Goal: Task Accomplishment & Management: Use online tool/utility

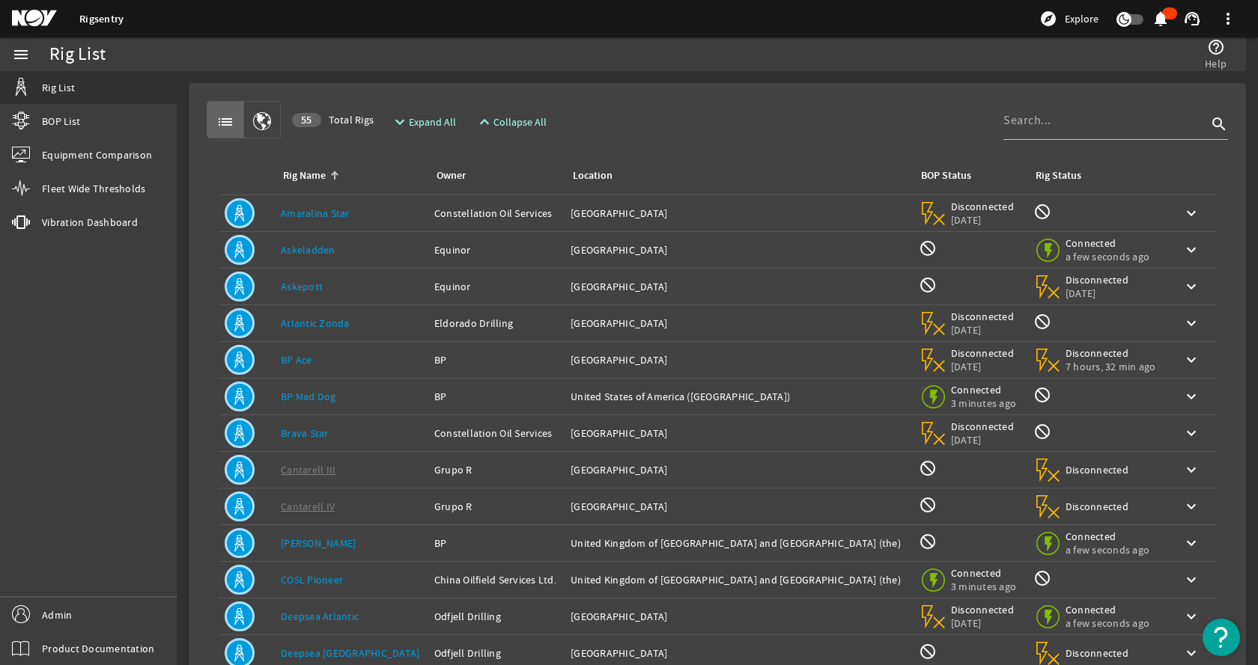
click at [368, 253] on div "Rig Name: Askeladden" at bounding box center [351, 250] width 141 height 15
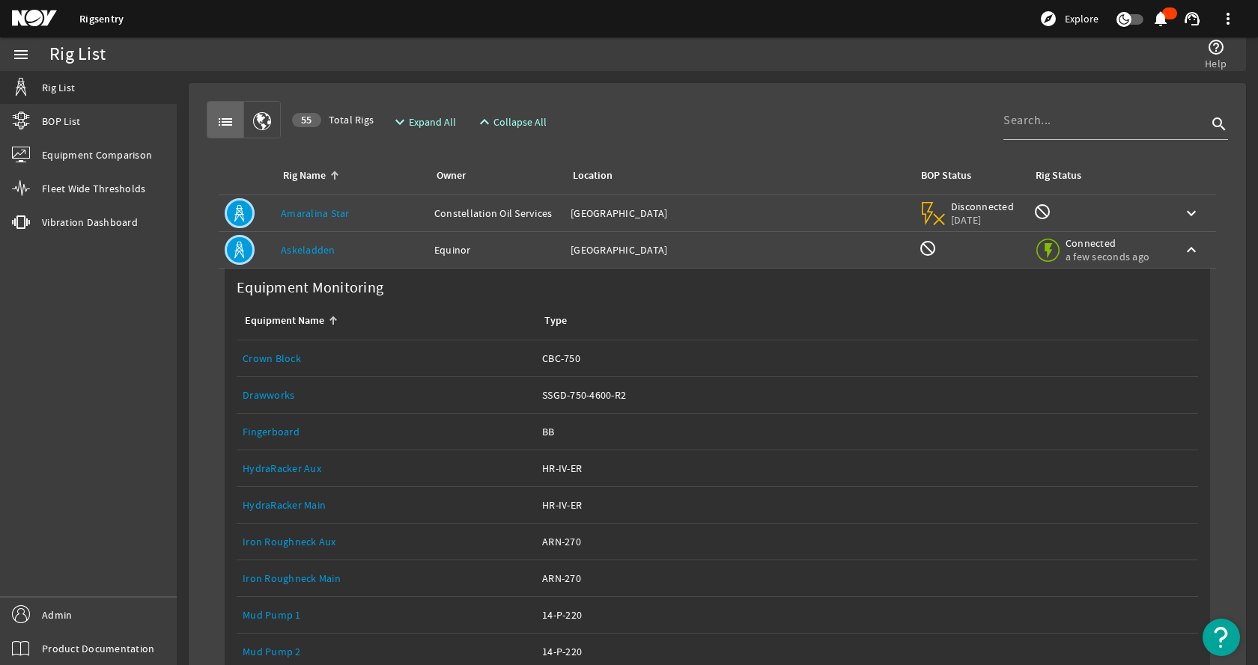
click at [368, 252] on div "Rig Name: Askeladden" at bounding box center [351, 250] width 141 height 15
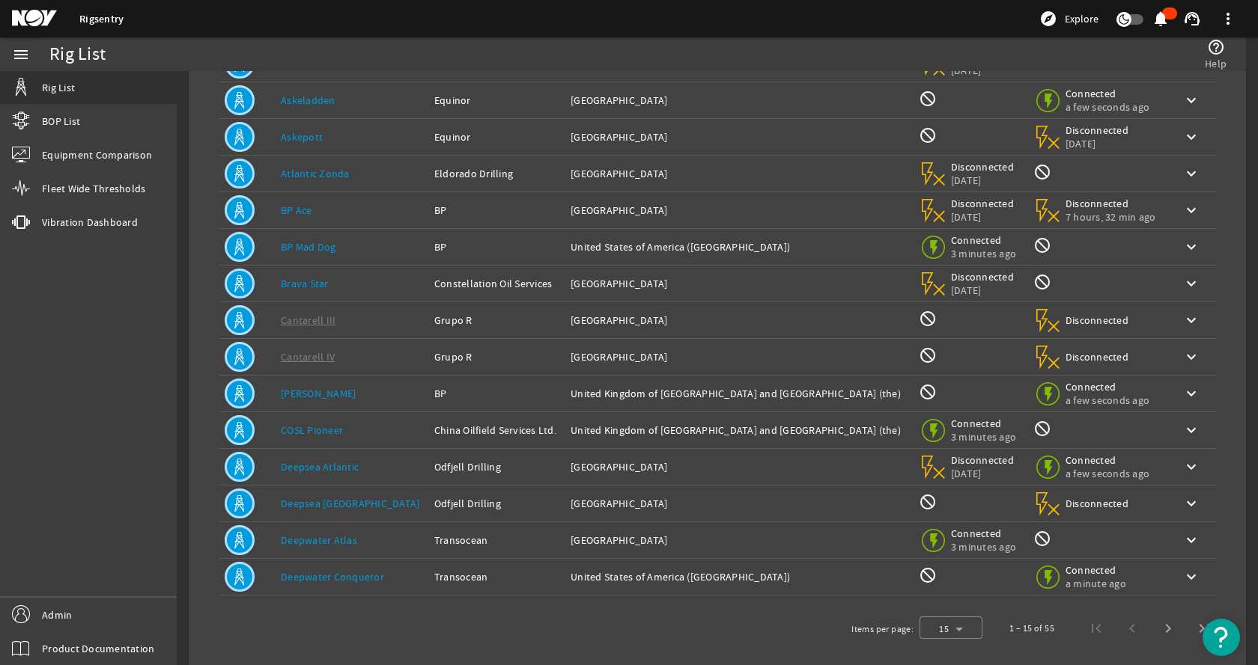
scroll to position [164, 0]
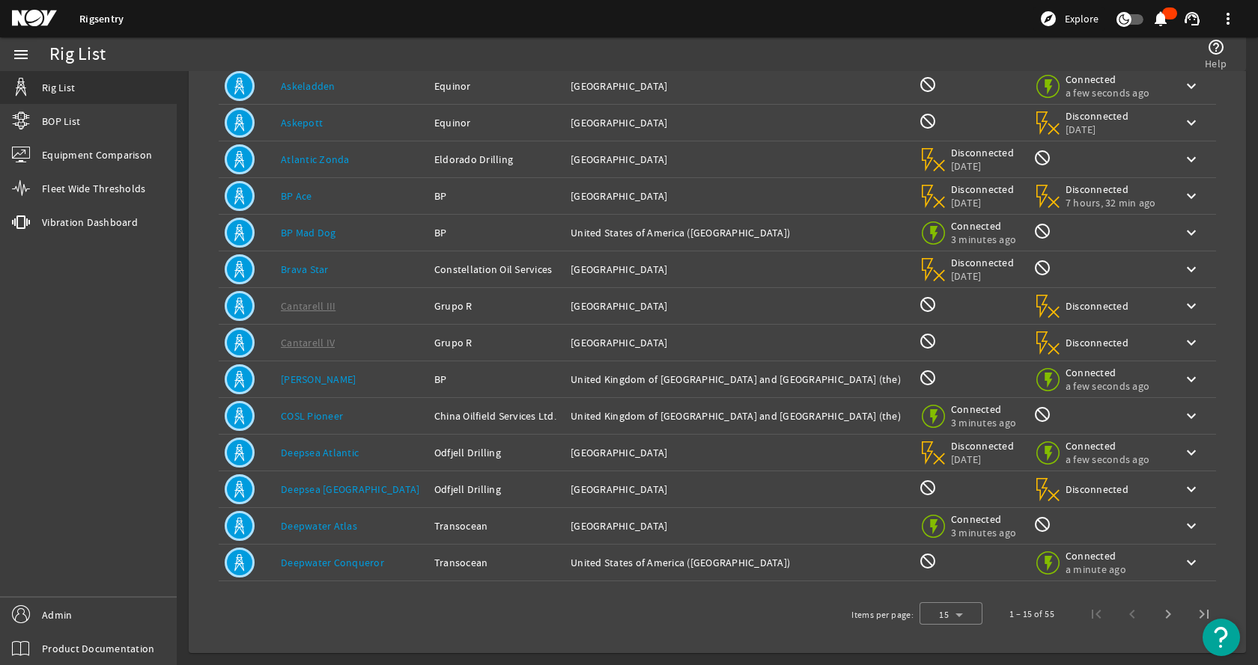
click at [355, 381] on div "Rig Name: [PERSON_NAME]" at bounding box center [351, 379] width 141 height 15
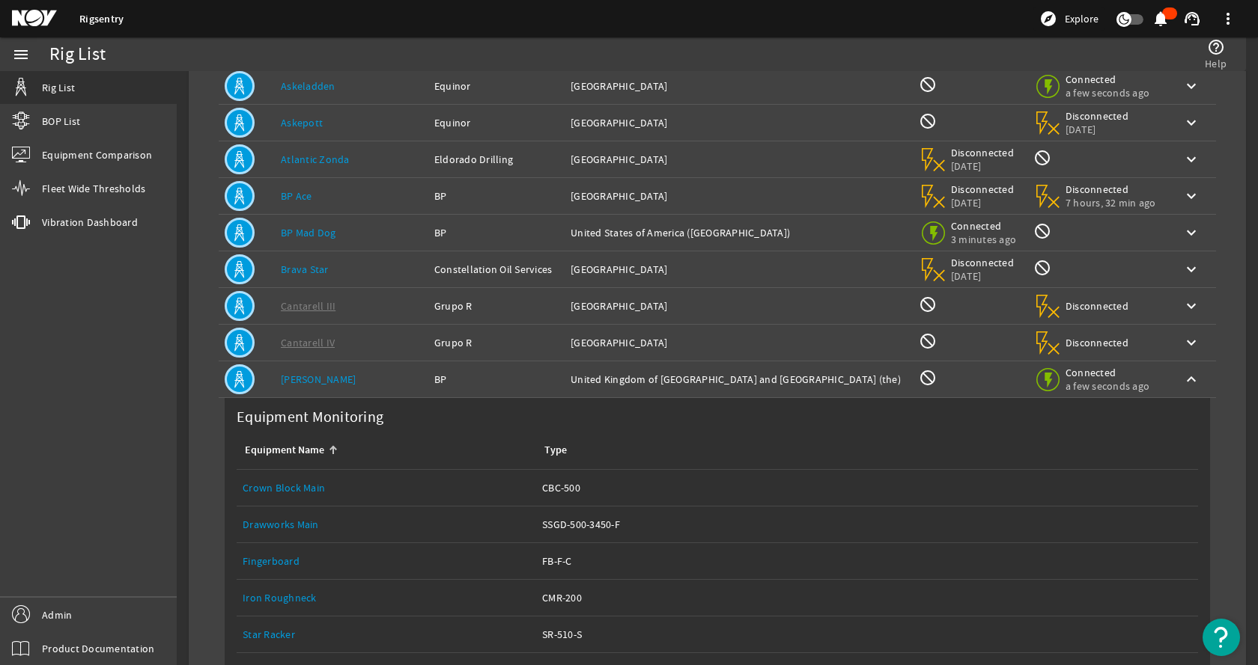
click at [354, 383] on div "Rig Name: [PERSON_NAME]" at bounding box center [351, 379] width 141 height 15
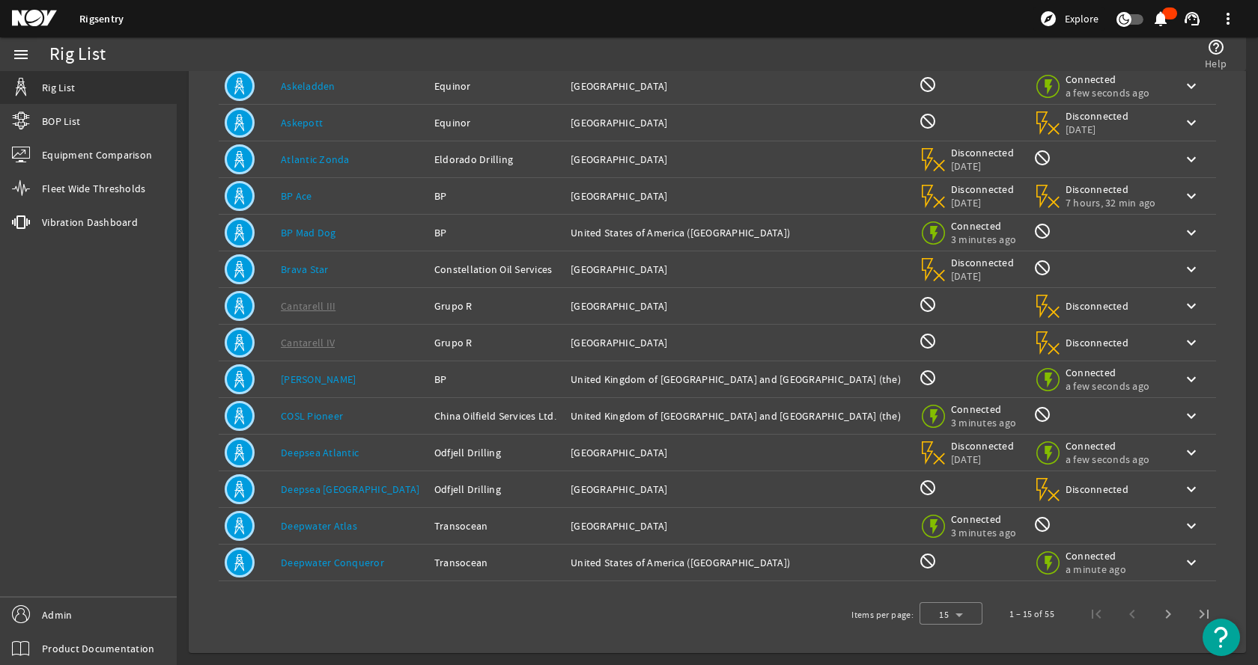
click at [377, 448] on div "Rig Name: Deepsea Atlantic" at bounding box center [351, 452] width 141 height 15
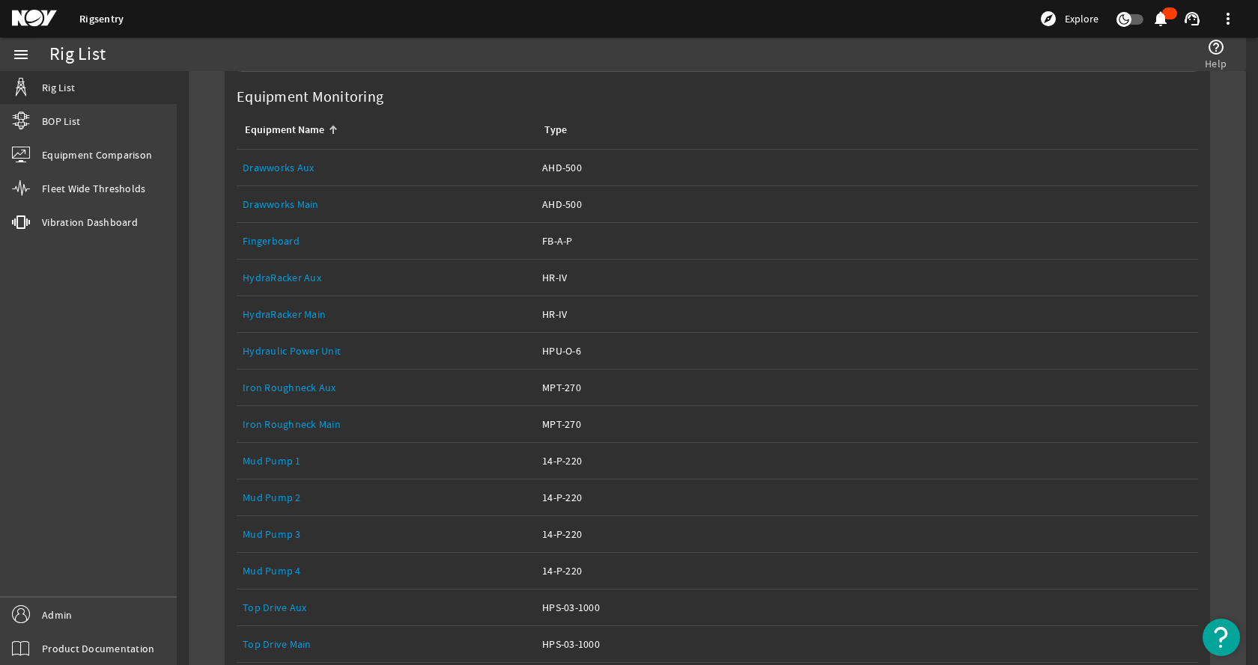
scroll to position [829, 0]
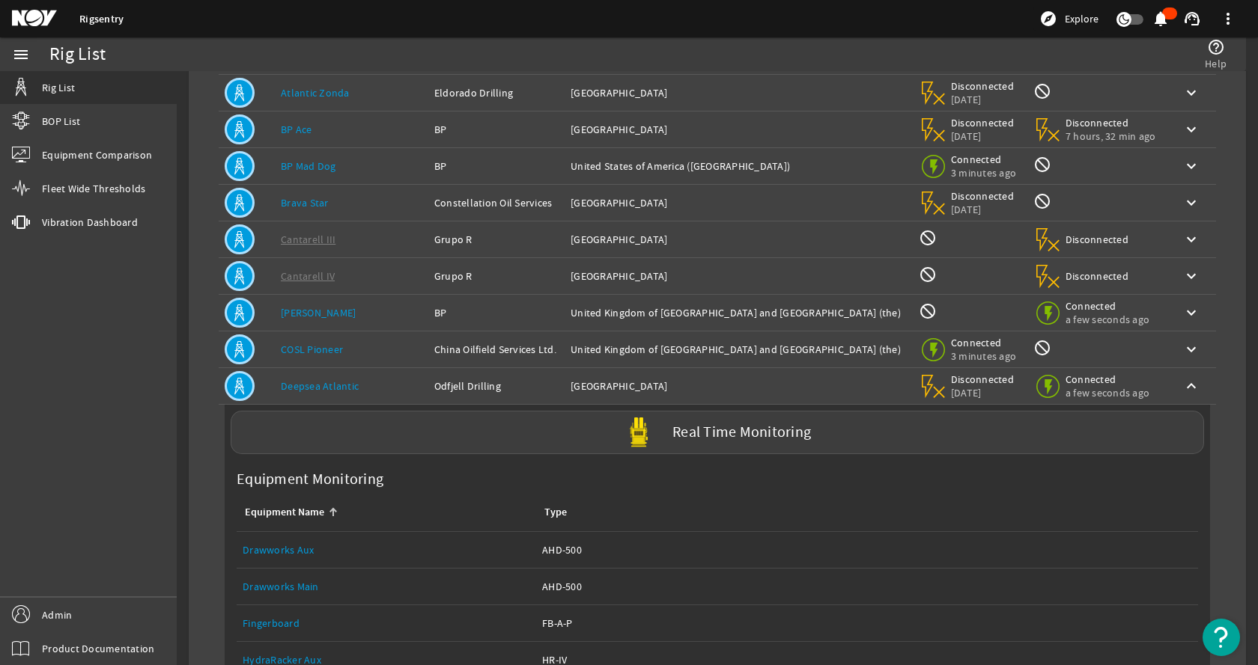
click at [394, 390] on td "Rig Name: Deepsea Atlantic" at bounding box center [351, 386] width 153 height 37
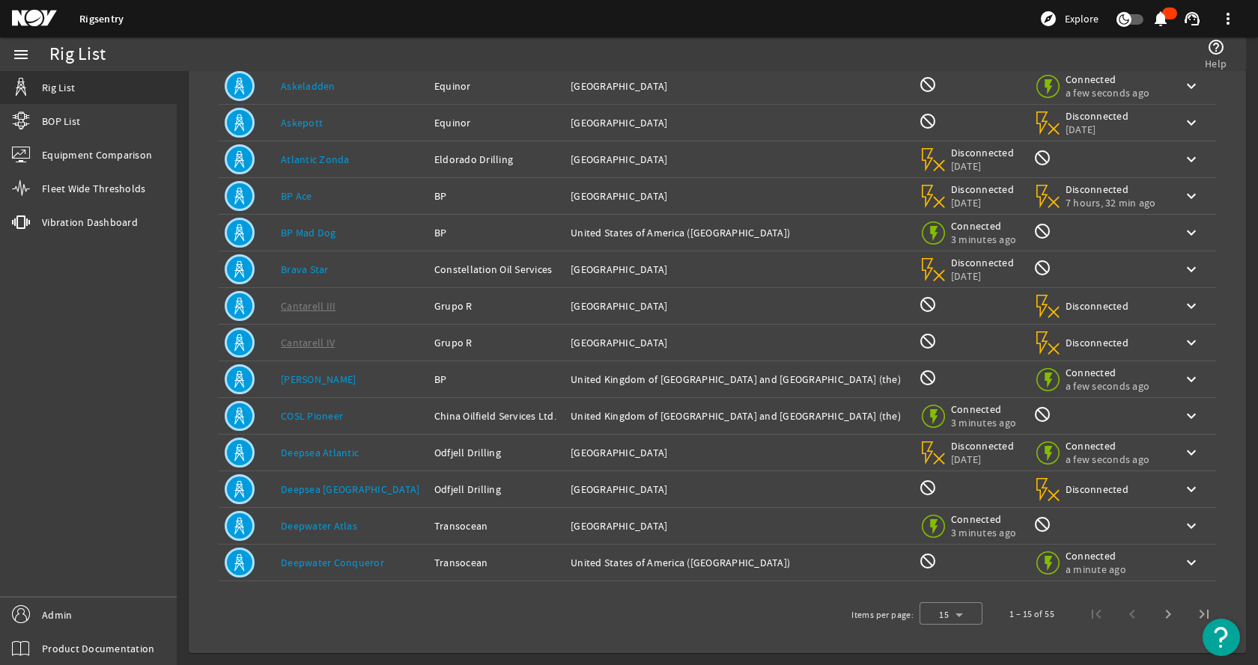
scroll to position [0, 0]
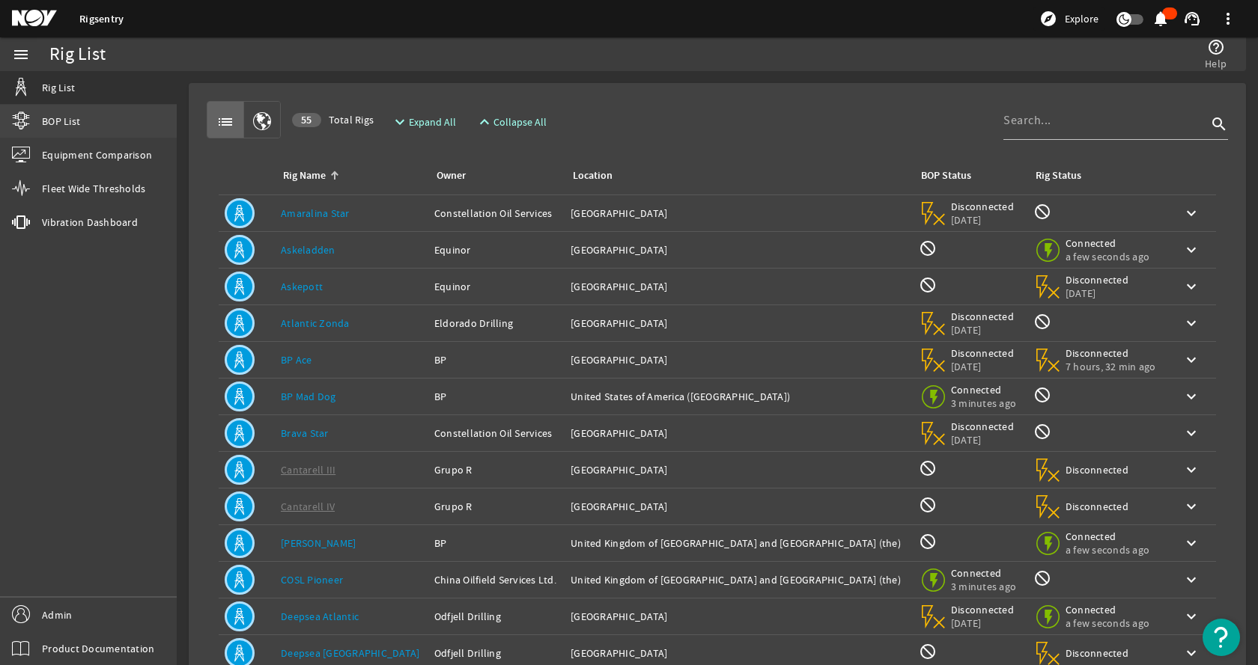
click at [76, 114] on span "BOP List" at bounding box center [61, 121] width 38 height 15
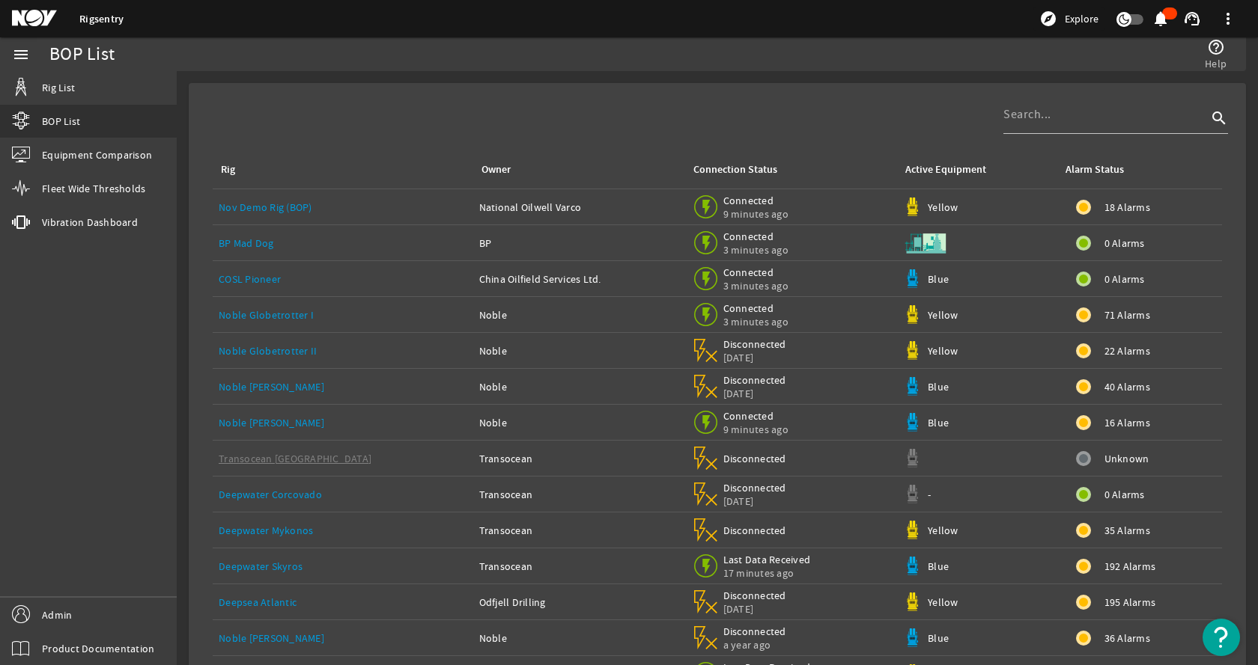
click at [665, 120] on div "Rig Owner Connection Status Active Equipment Alarm Status Nov Demo Rig (BOP) Na…" at bounding box center [717, 411] width 1033 height 633
click at [126, 99] on link "Rig List" at bounding box center [88, 87] width 177 height 33
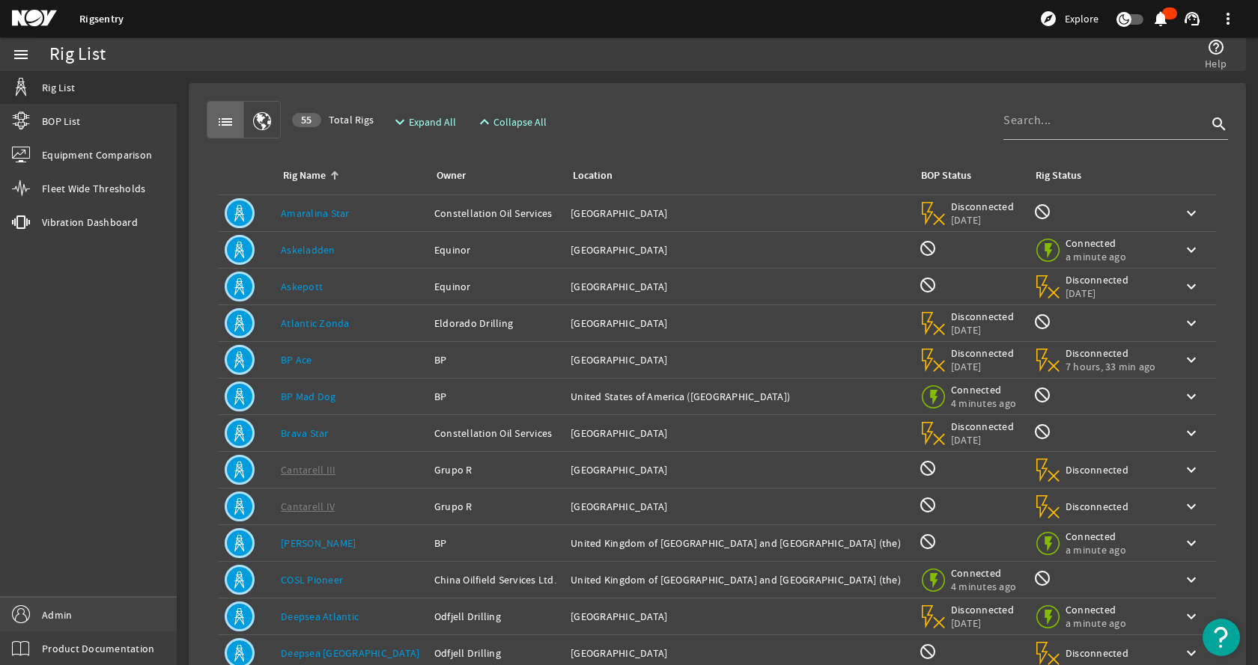
click at [115, 619] on link "Admin" at bounding box center [88, 615] width 177 height 34
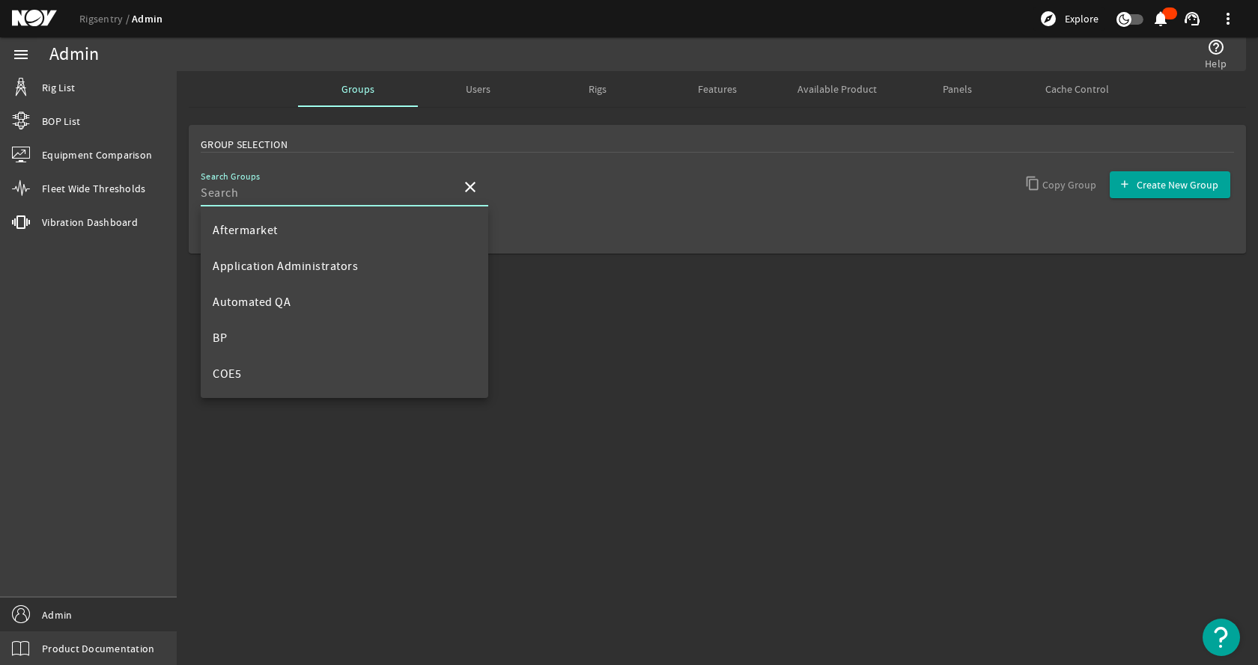
click at [344, 191] on input "Search Groups" at bounding box center [325, 193] width 249 height 18
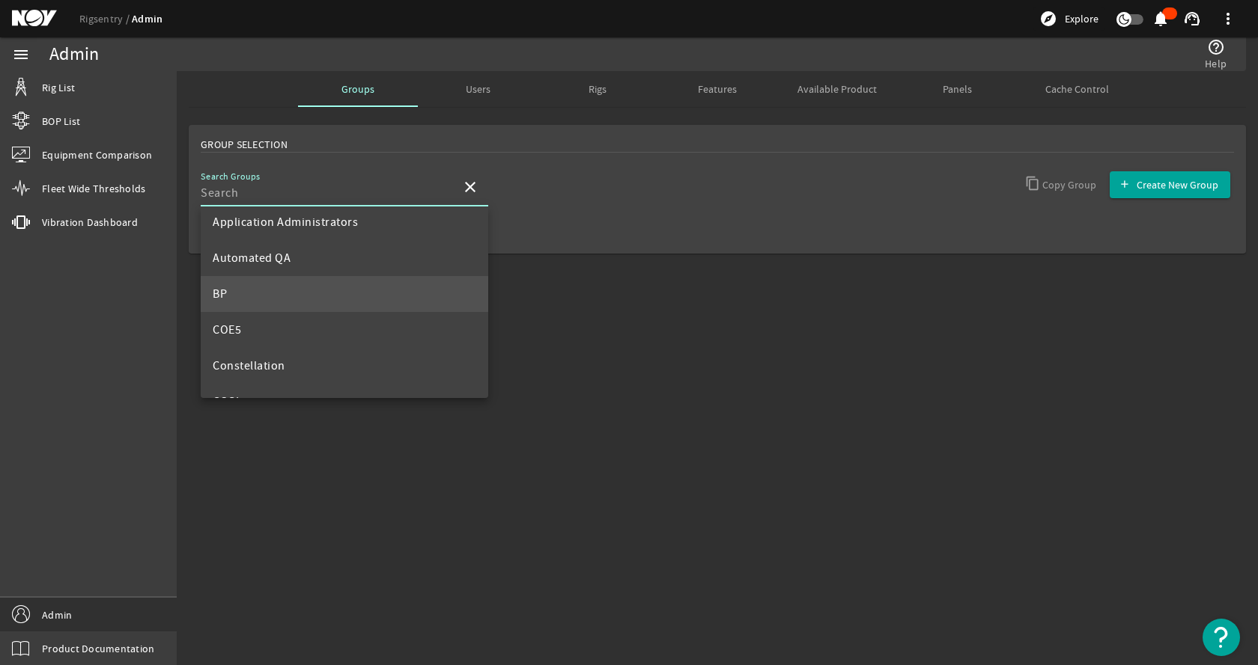
scroll to position [75, 0]
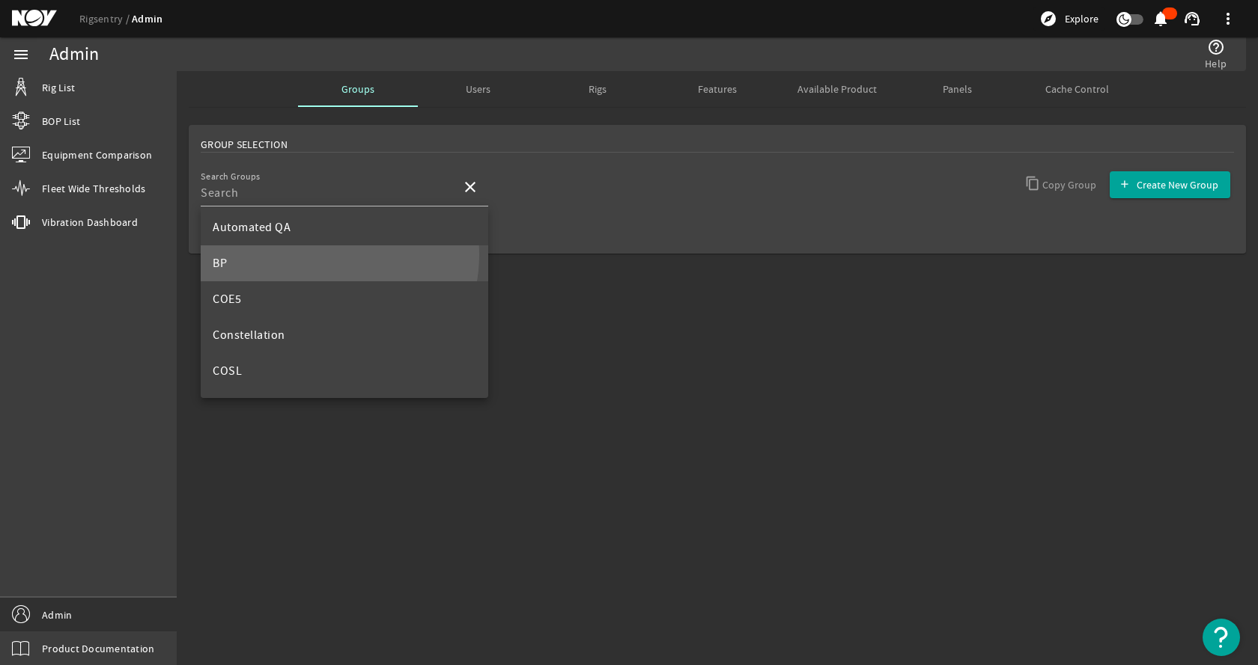
click at [314, 255] on mat-option "BP" at bounding box center [344, 264] width 287 height 36
type input "BP"
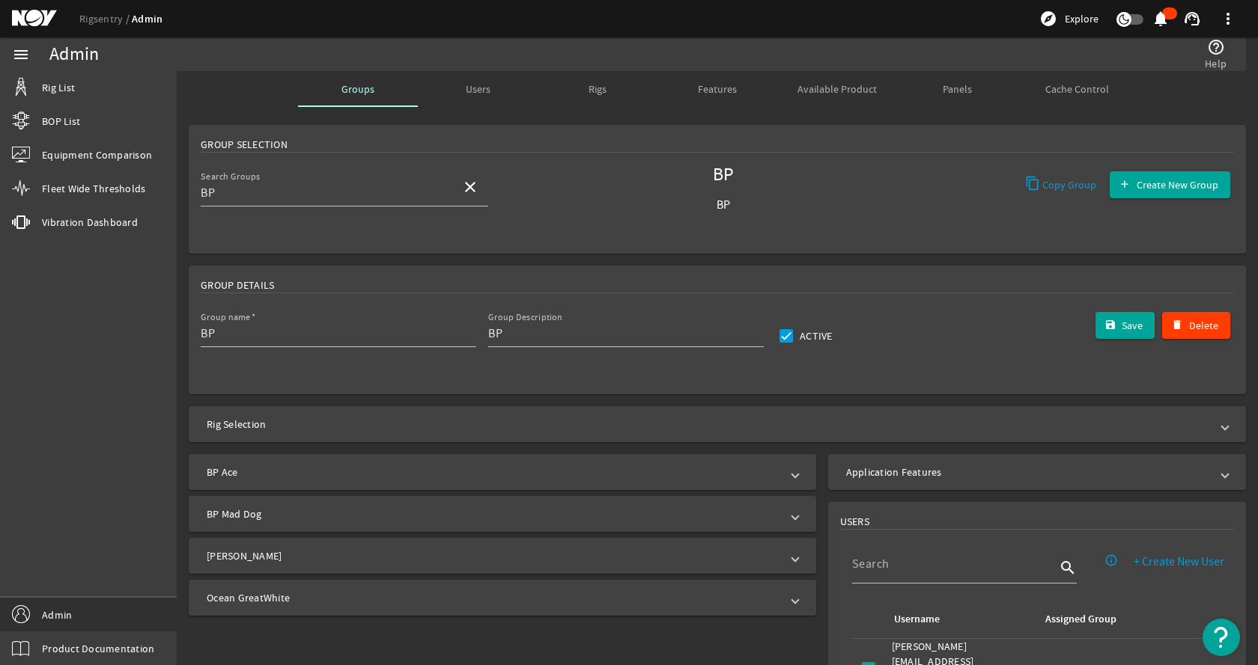
click at [353, 469] on mat-panel-title "BP Ace" at bounding box center [493, 472] width 573 height 15
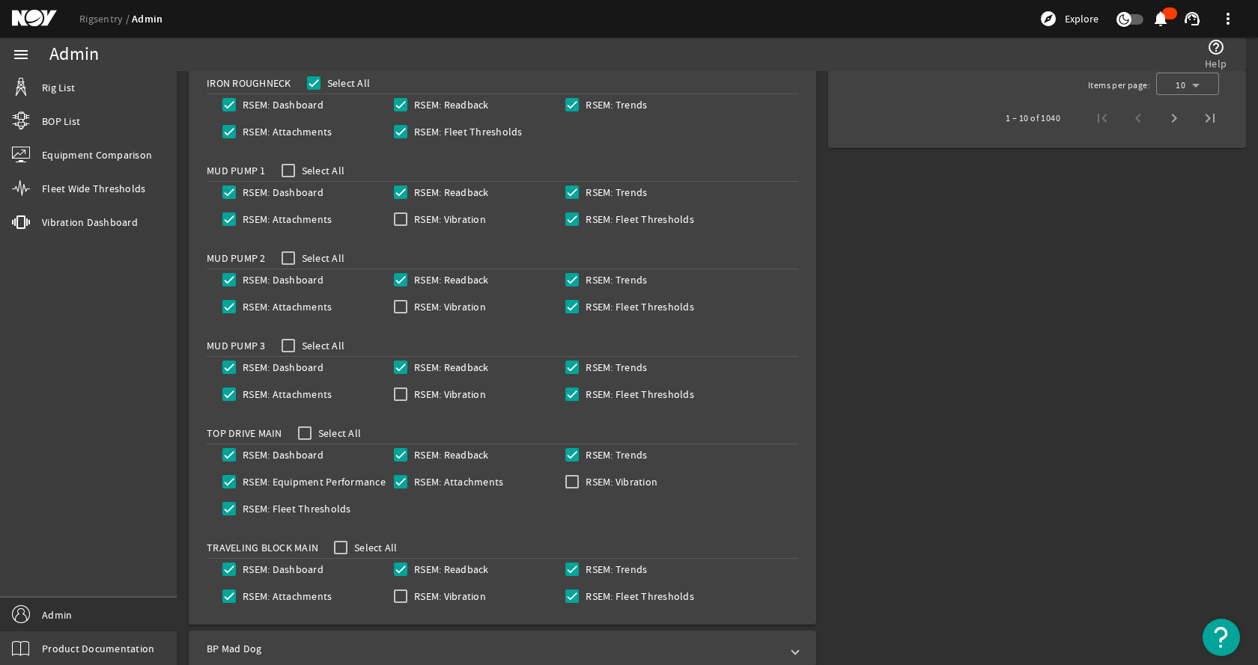
scroll to position [1133, 0]
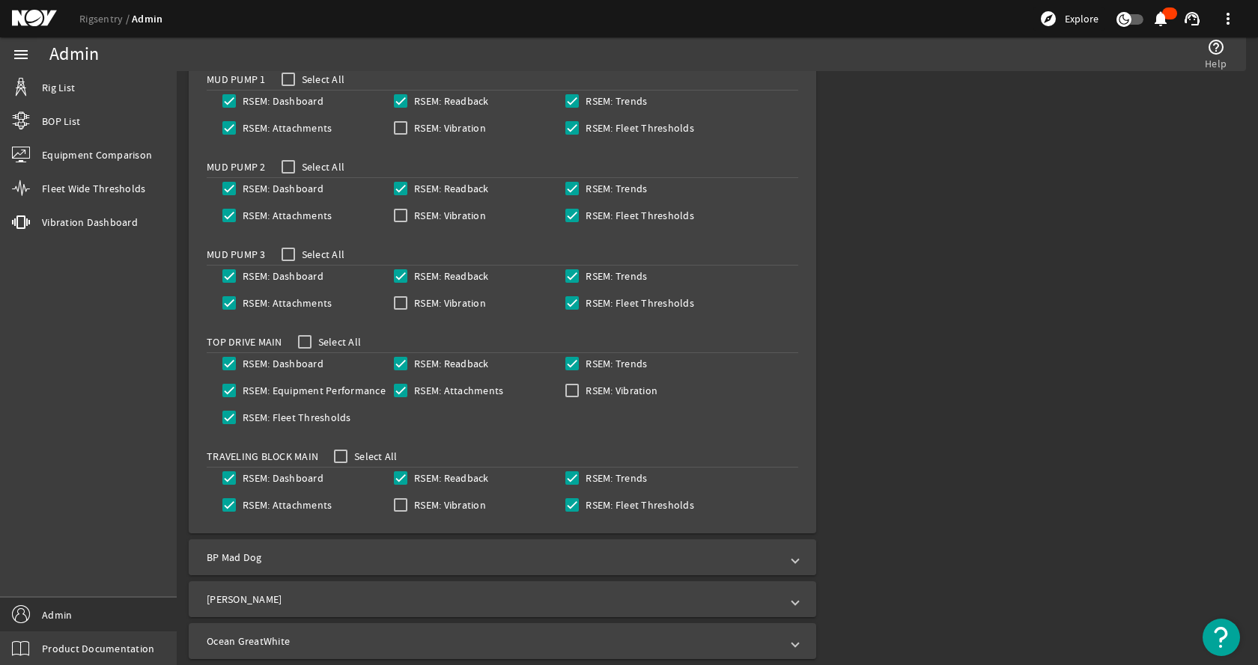
click at [311, 562] on mat-panel-title "BP Mad Dog" at bounding box center [493, 557] width 573 height 15
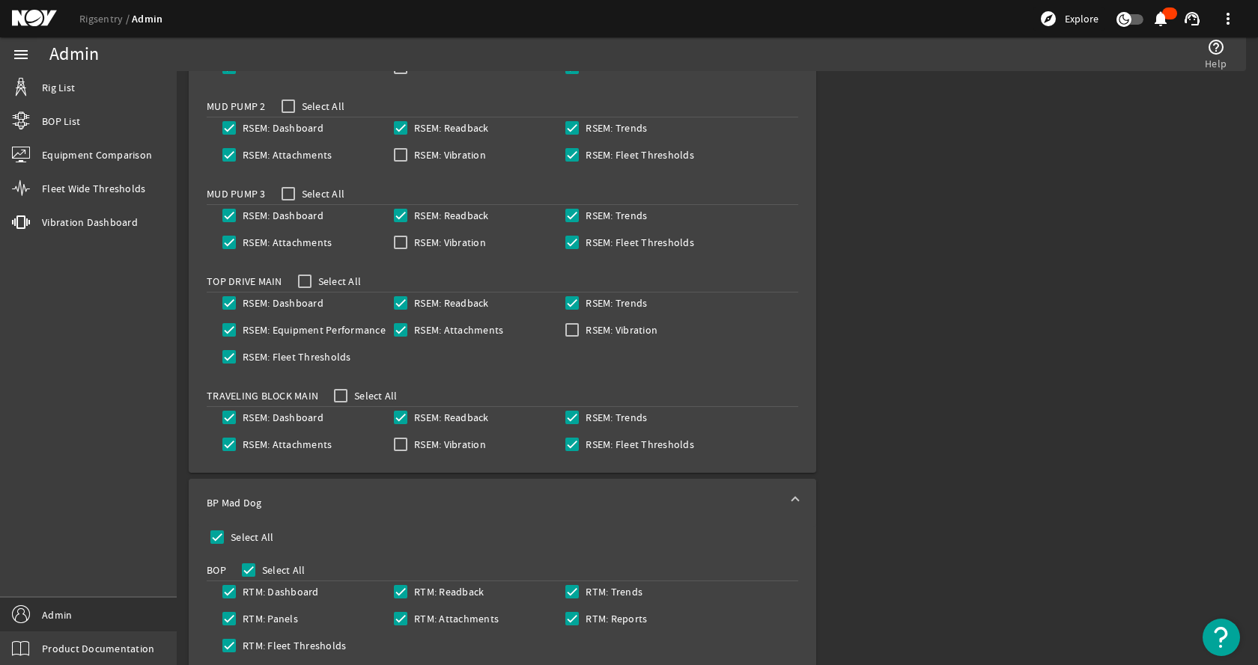
scroll to position [1293, 0]
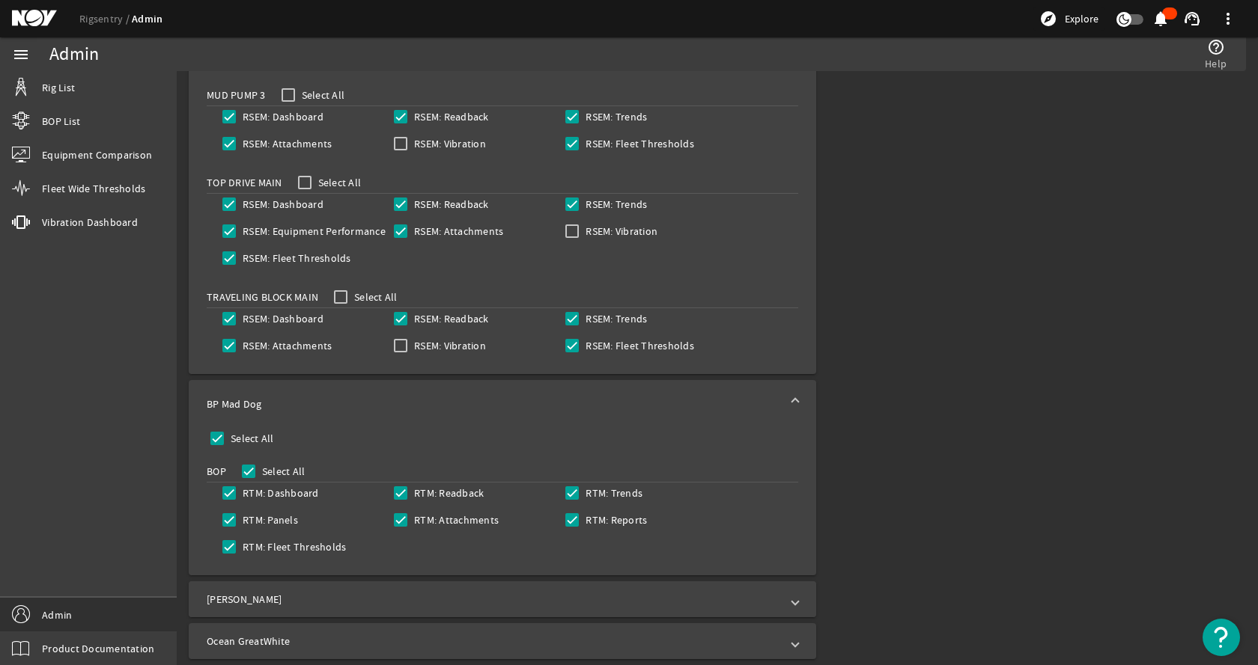
click at [324, 601] on mat-panel-title "[PERSON_NAME]" at bounding box center [493, 599] width 573 height 15
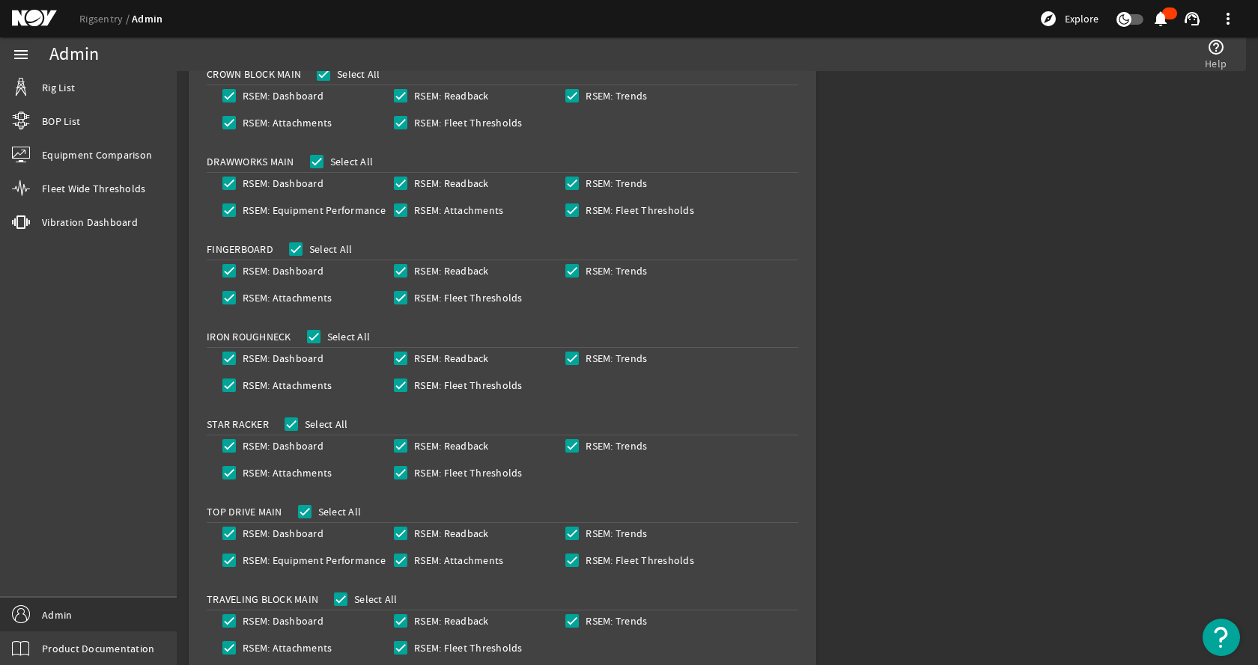
scroll to position [1951, 0]
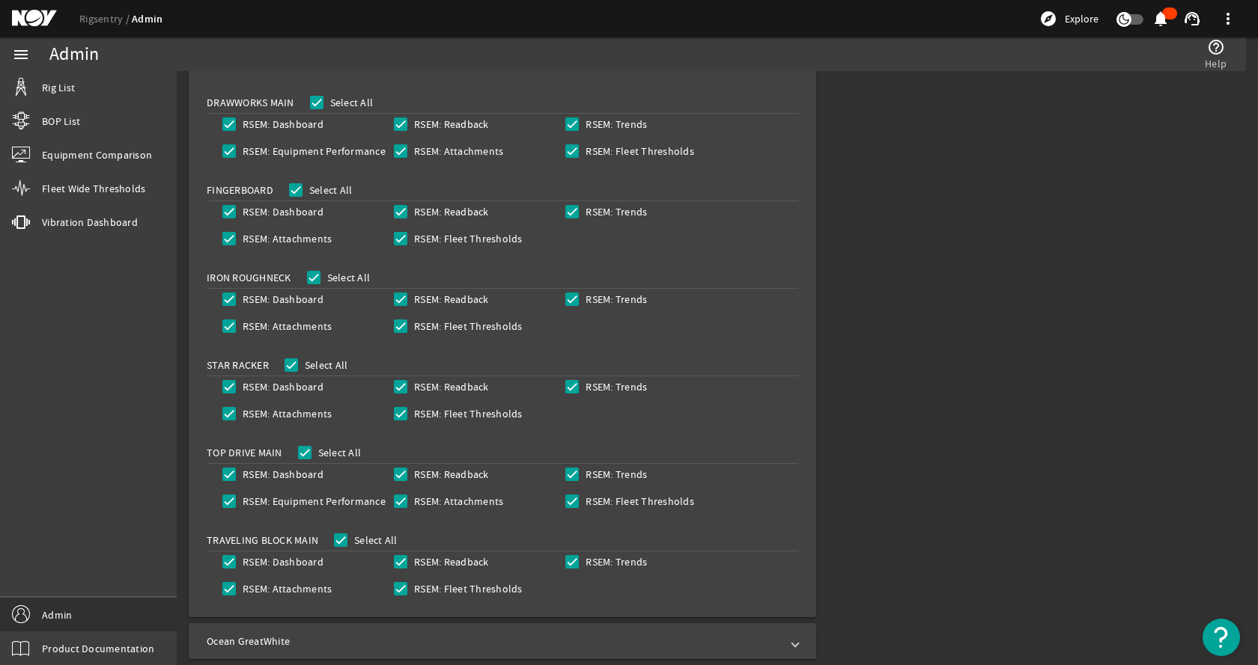
click at [343, 634] on mat-panel-title "Ocean GreatWhite" at bounding box center [493, 641] width 573 height 15
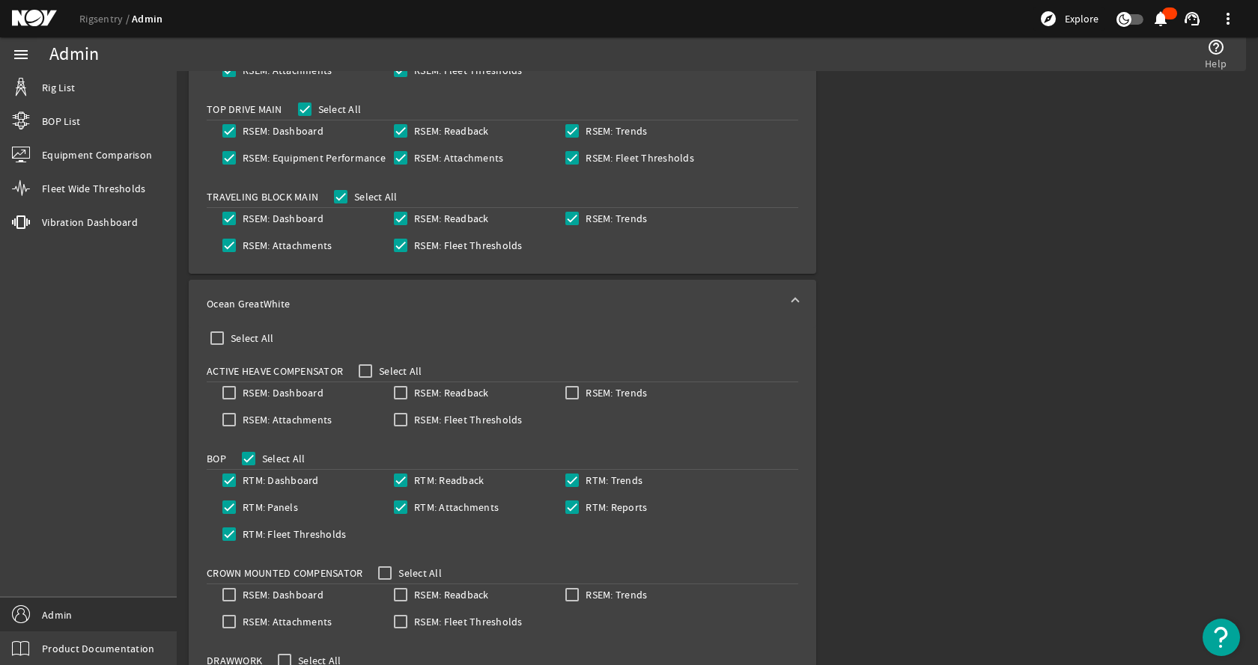
scroll to position [2226, 0]
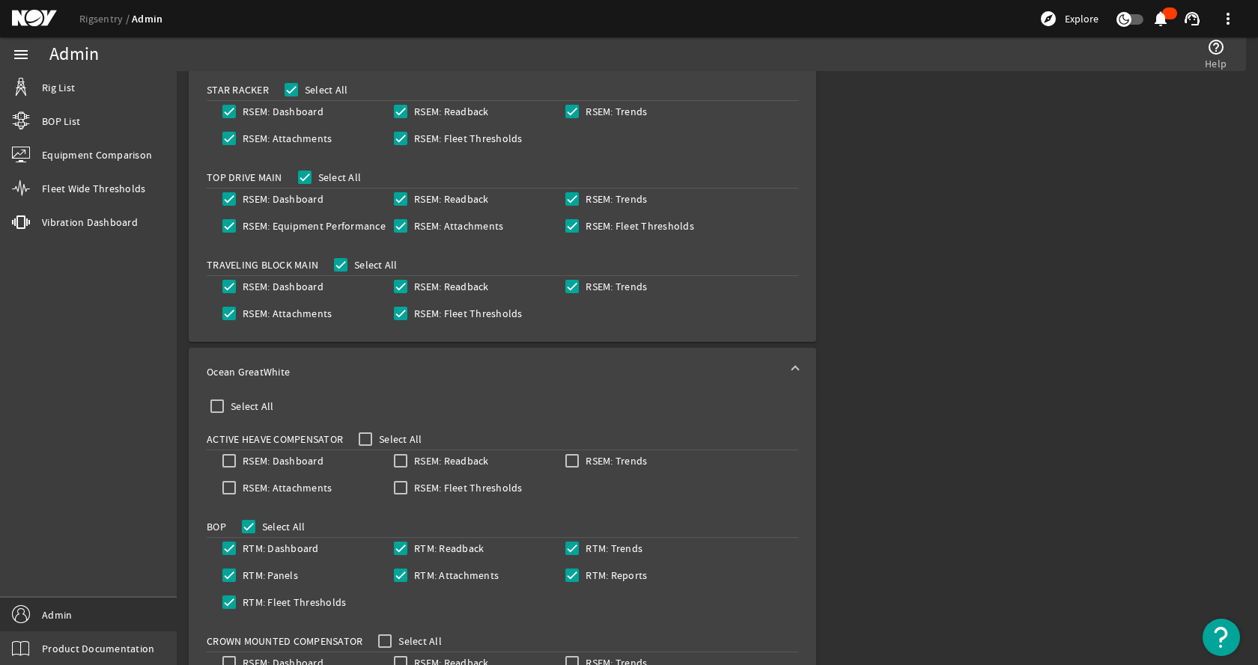
click at [400, 368] on mat-panel-title "Ocean GreatWhite" at bounding box center [493, 372] width 573 height 15
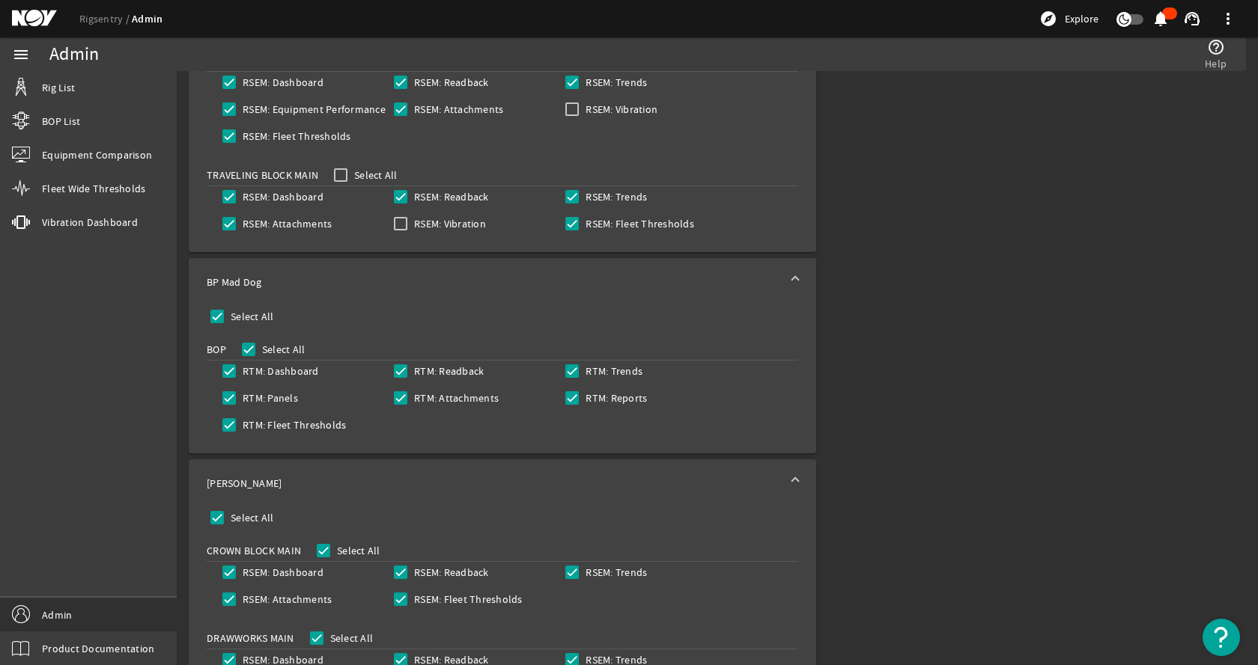
scroll to position [1352, 0]
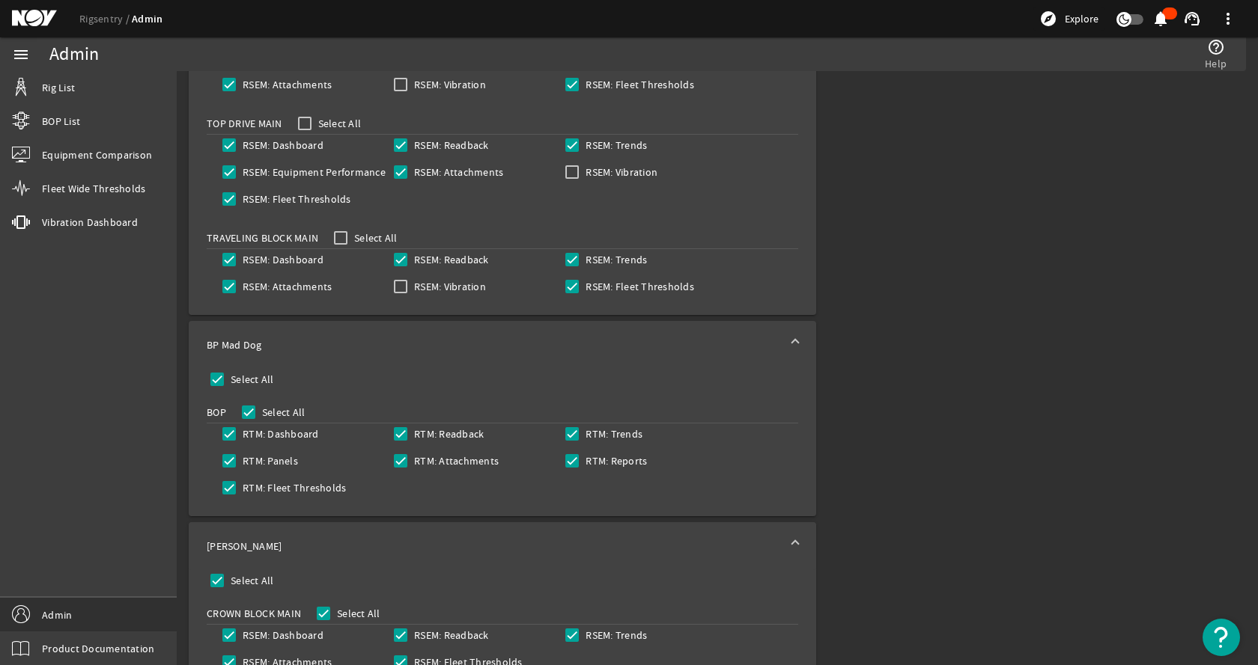
click at [336, 547] on mat-panel-title "[PERSON_NAME]" at bounding box center [493, 546] width 573 height 15
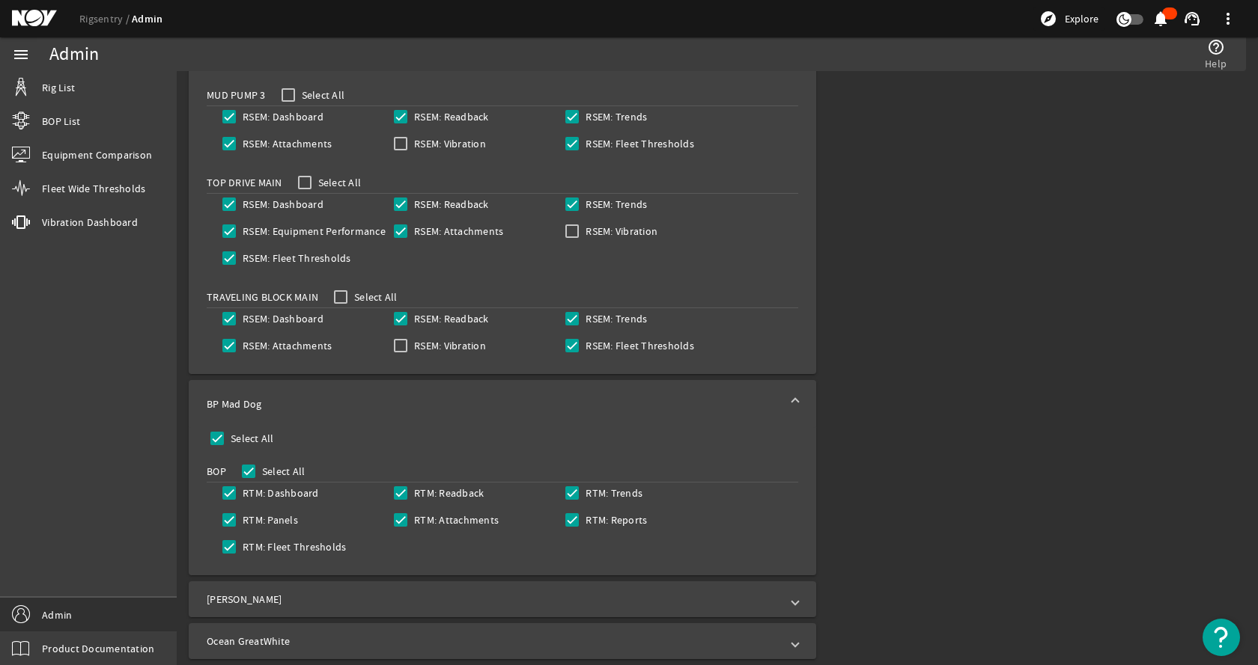
click at [352, 388] on mat-expansion-panel-header "BP Mad Dog" at bounding box center [502, 404] width 627 height 48
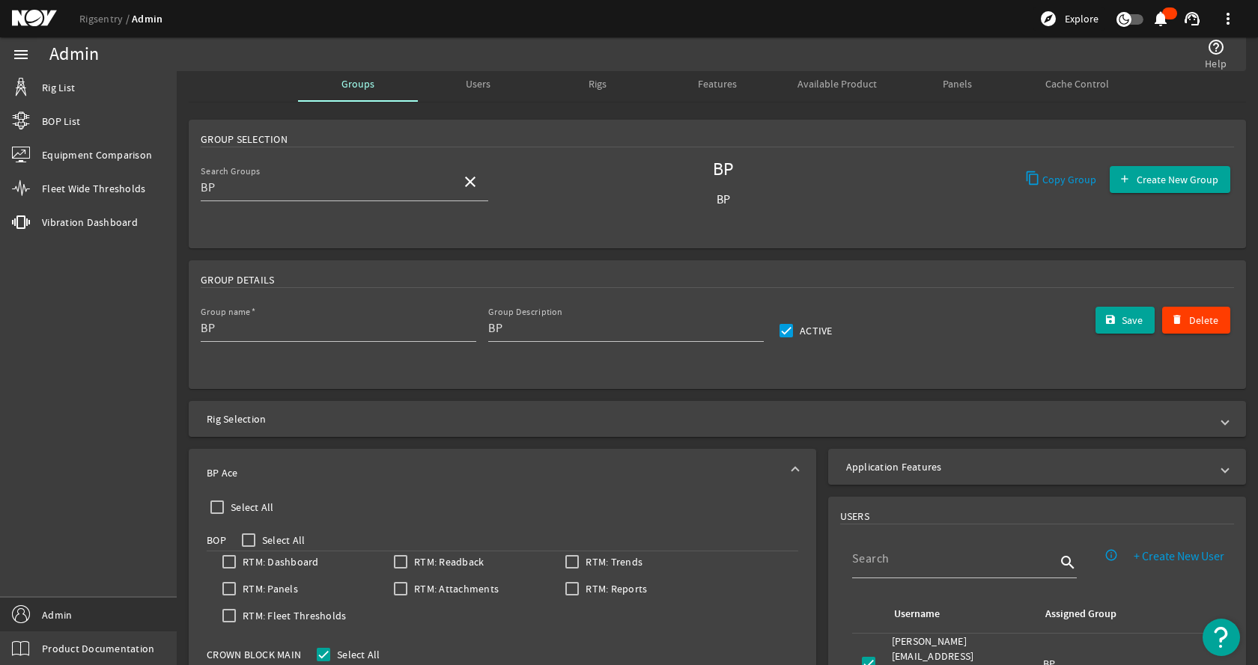
scroll to position [0, 0]
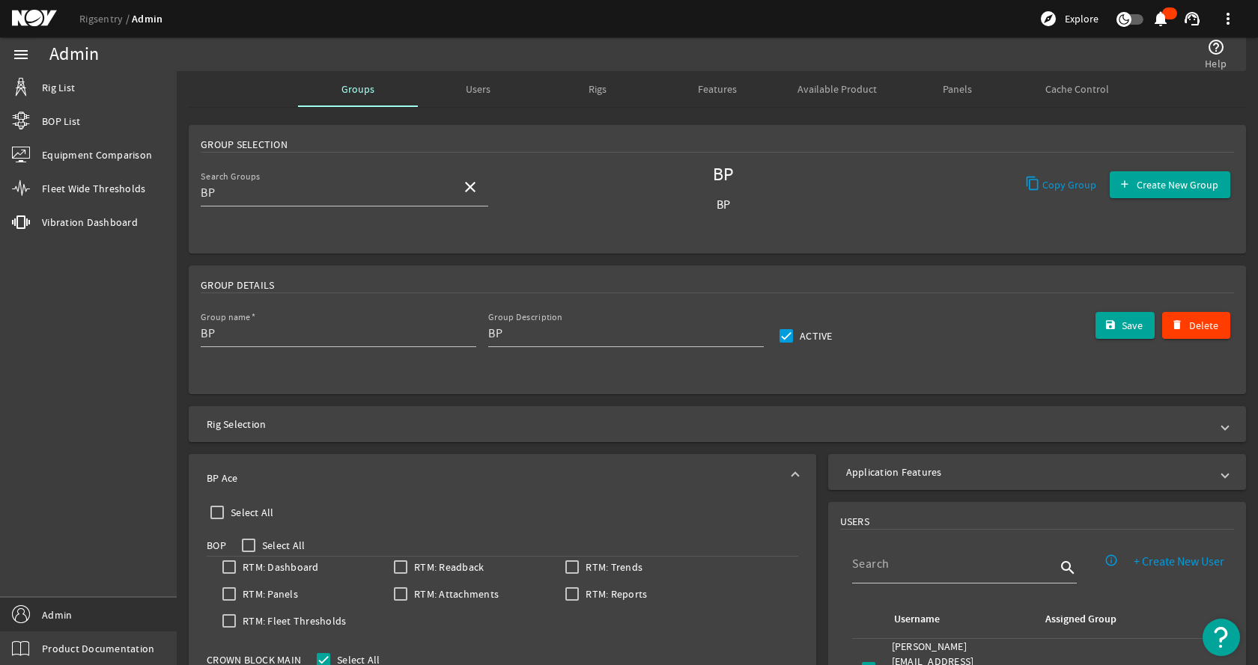
click at [333, 472] on mat-panel-title "BP Ace" at bounding box center [493, 478] width 573 height 15
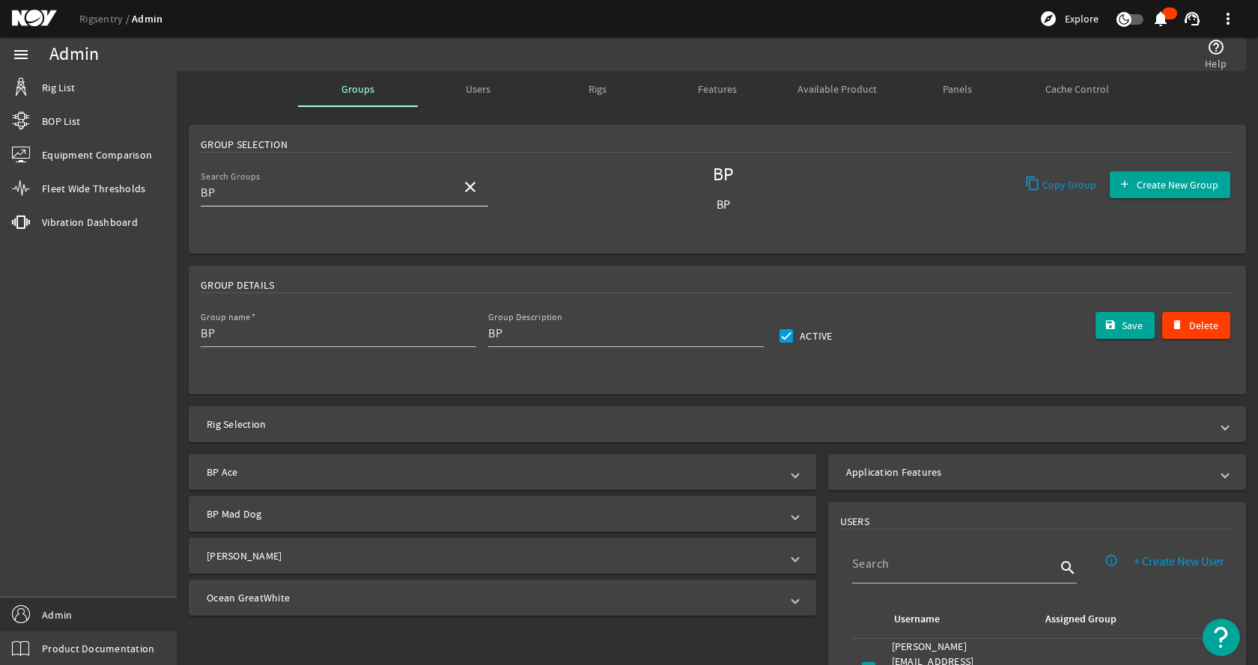
click at [460, 183] on span at bounding box center [470, 187] width 36 height 36
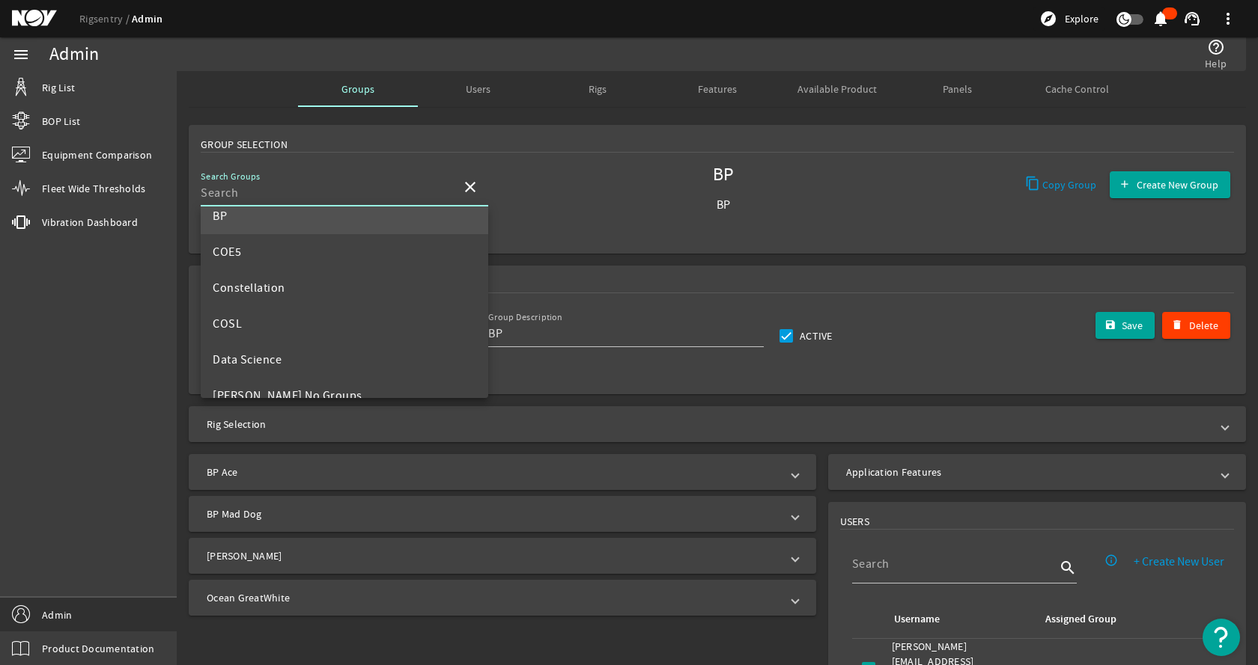
scroll to position [150, 0]
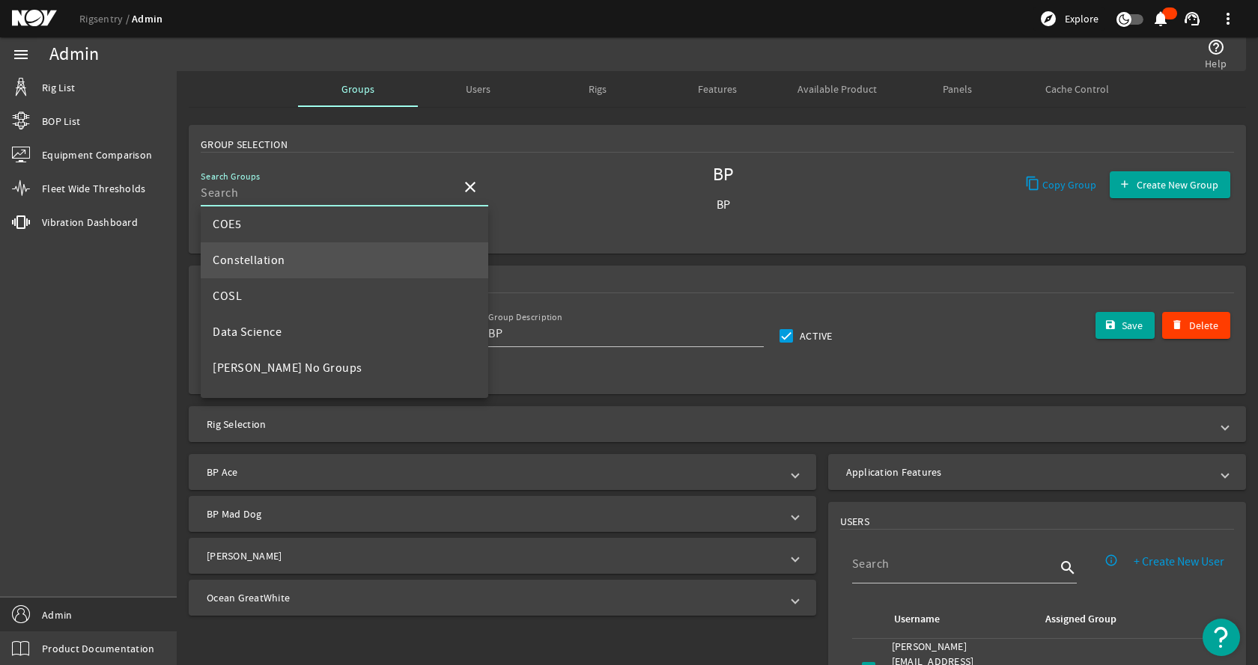
click at [293, 257] on mat-option "Constellation" at bounding box center [344, 261] width 287 height 36
type input "Constellation"
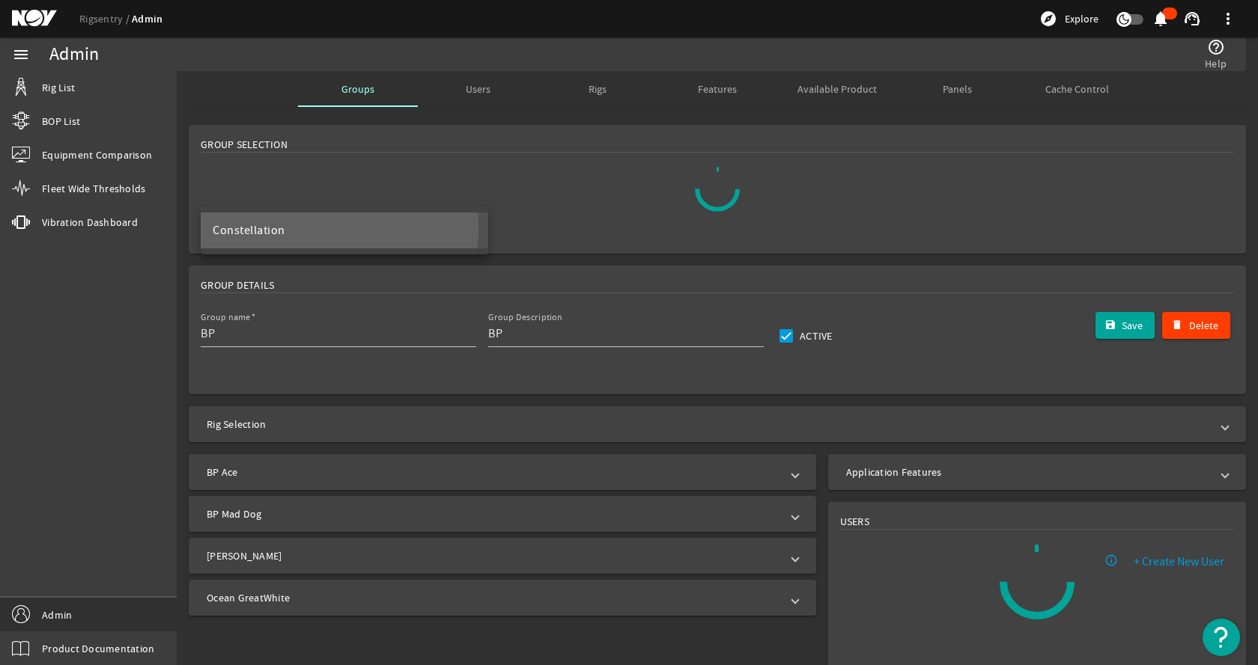
scroll to position [0, 0]
type input "Constellation"
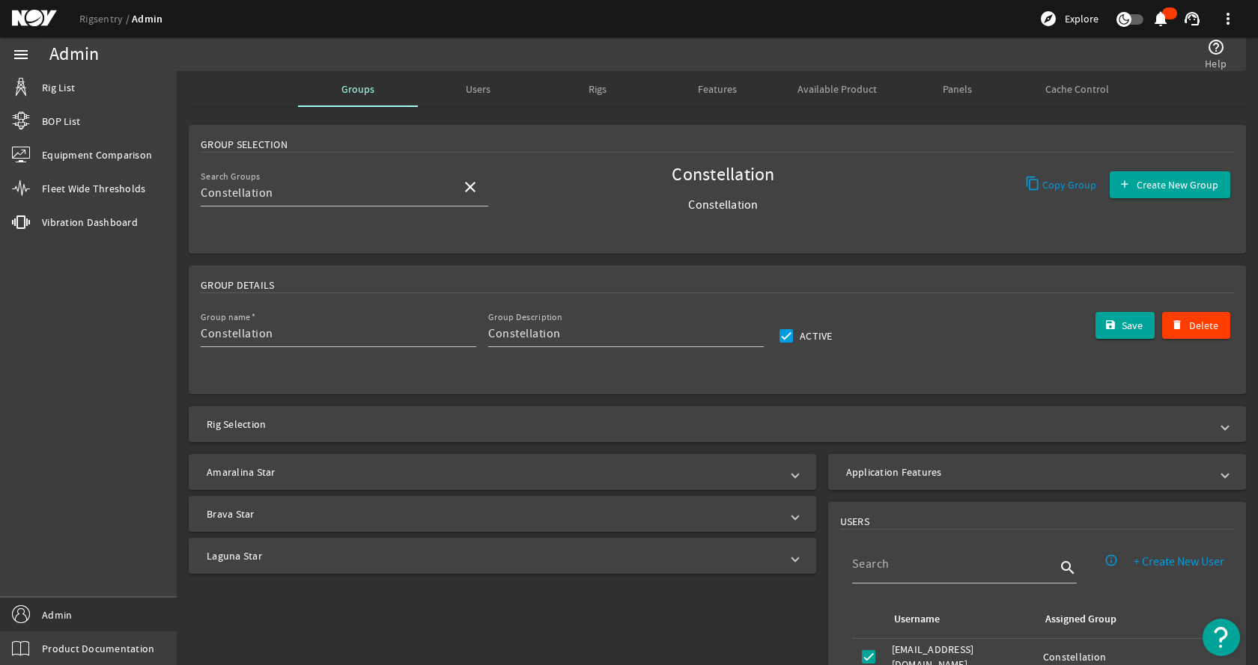
click at [301, 558] on mat-panel-title "Laguna Star" at bounding box center [493, 556] width 573 height 15
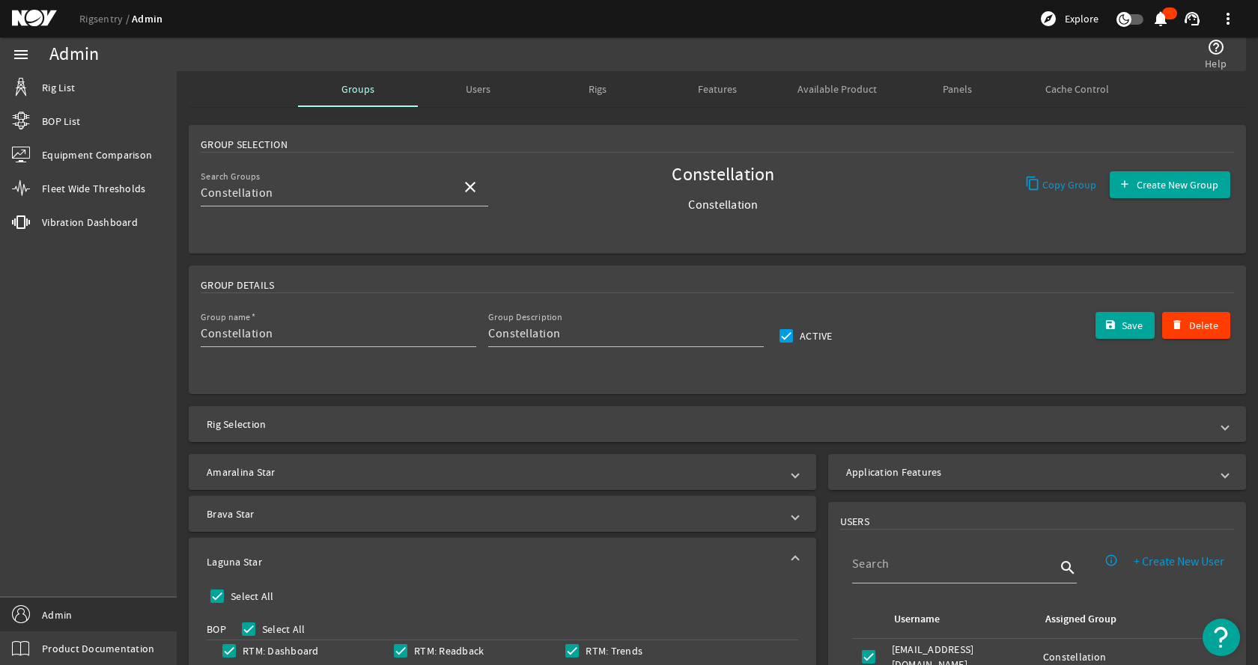
scroll to position [225, 0]
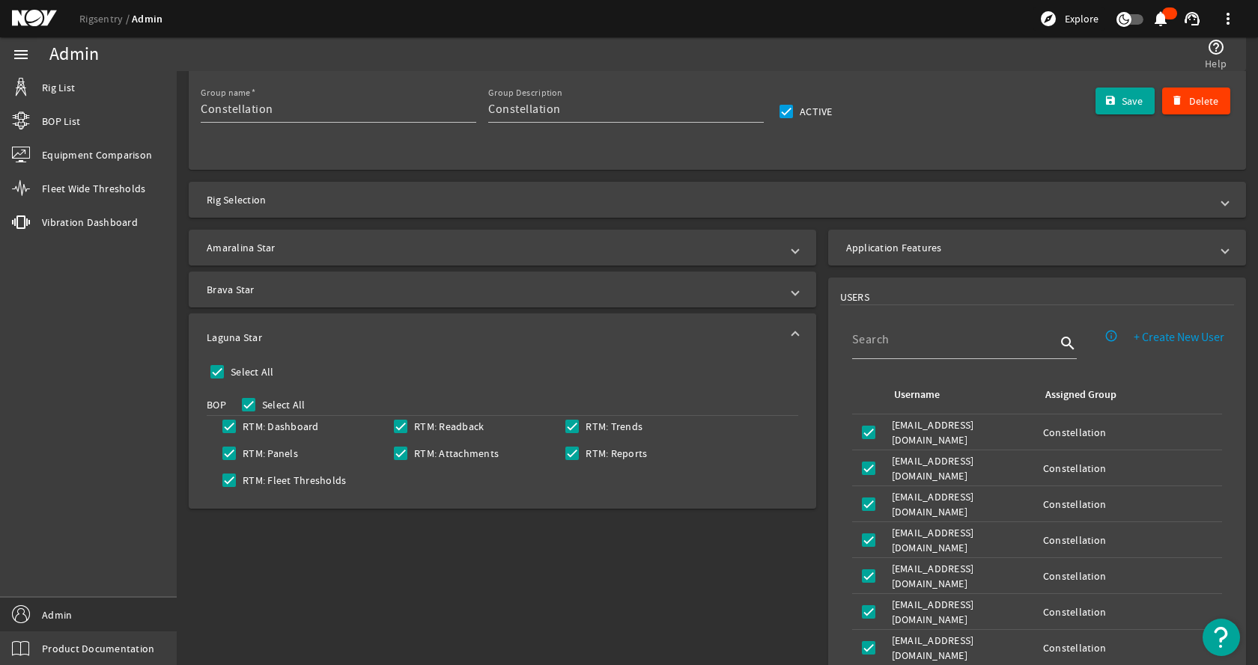
click at [317, 326] on mat-expansion-panel-header "Laguna Star" at bounding box center [502, 338] width 627 height 48
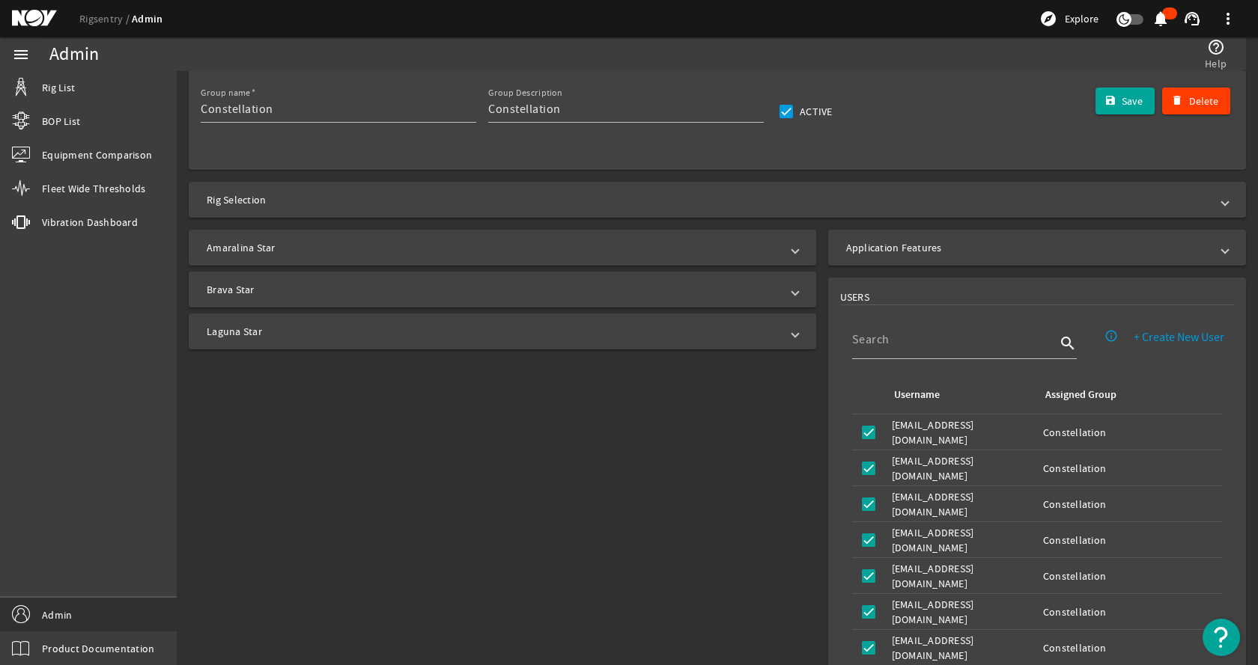
click at [338, 294] on mat-panel-title "Brava Star" at bounding box center [493, 289] width 573 height 15
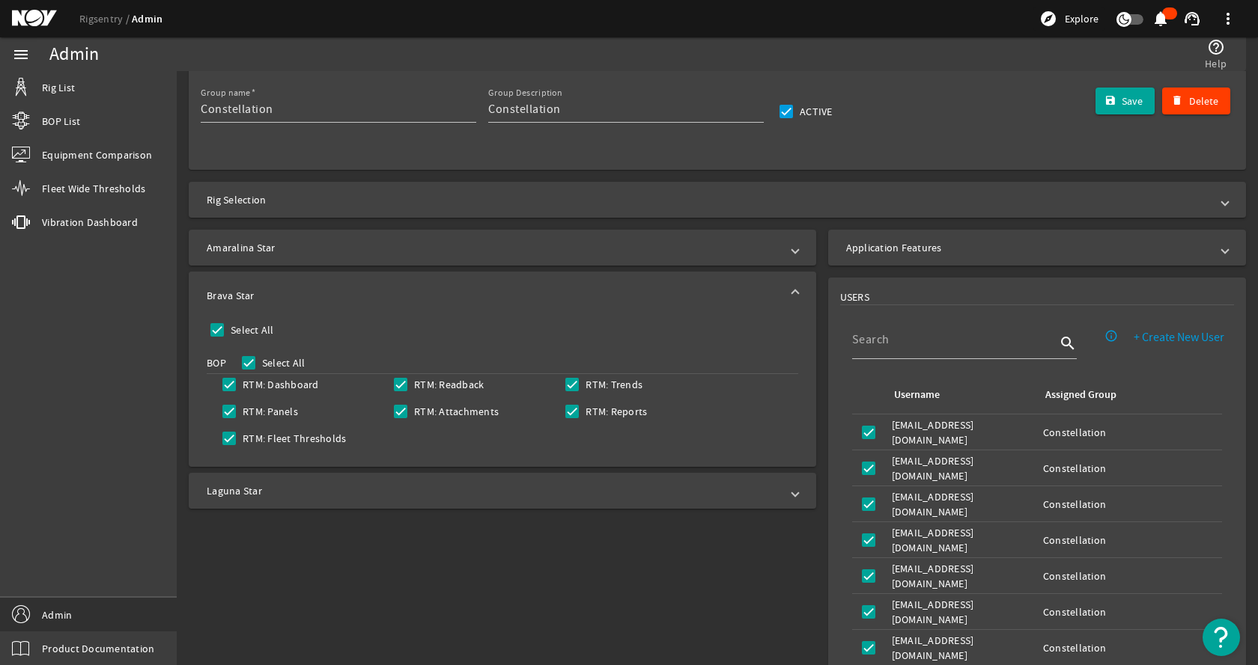
click at [341, 290] on mat-panel-title "Brava Star" at bounding box center [493, 295] width 573 height 15
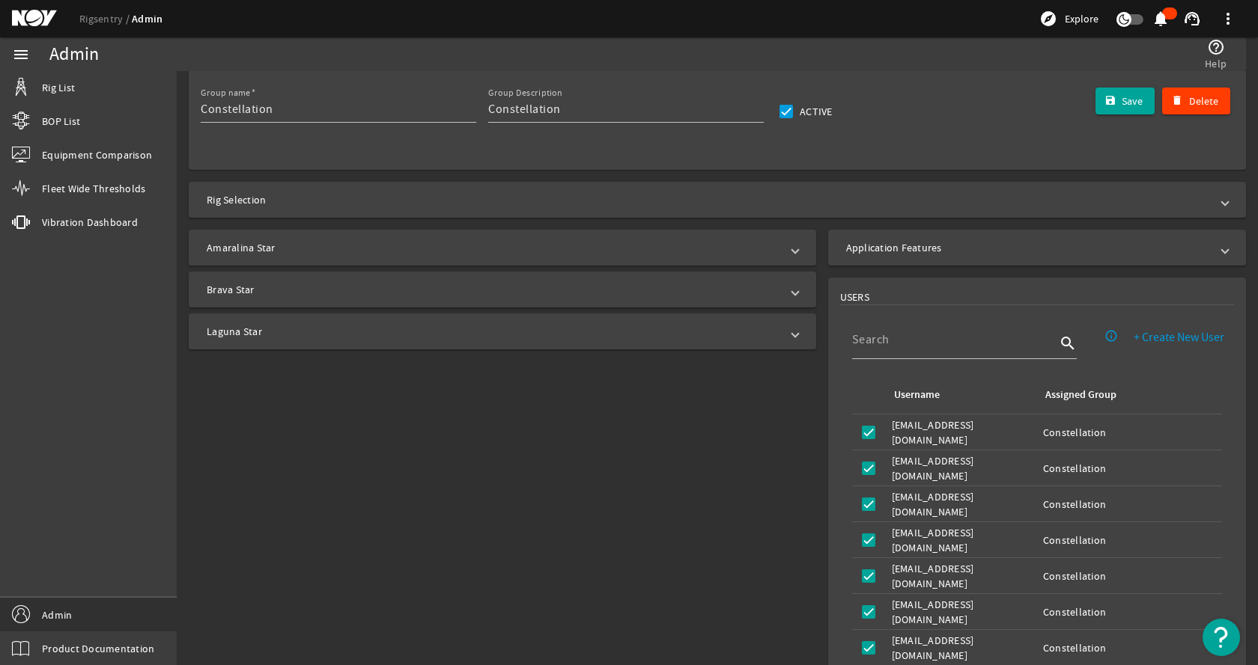
click at [362, 247] on mat-panel-title "Amaralina Star" at bounding box center [493, 247] width 573 height 15
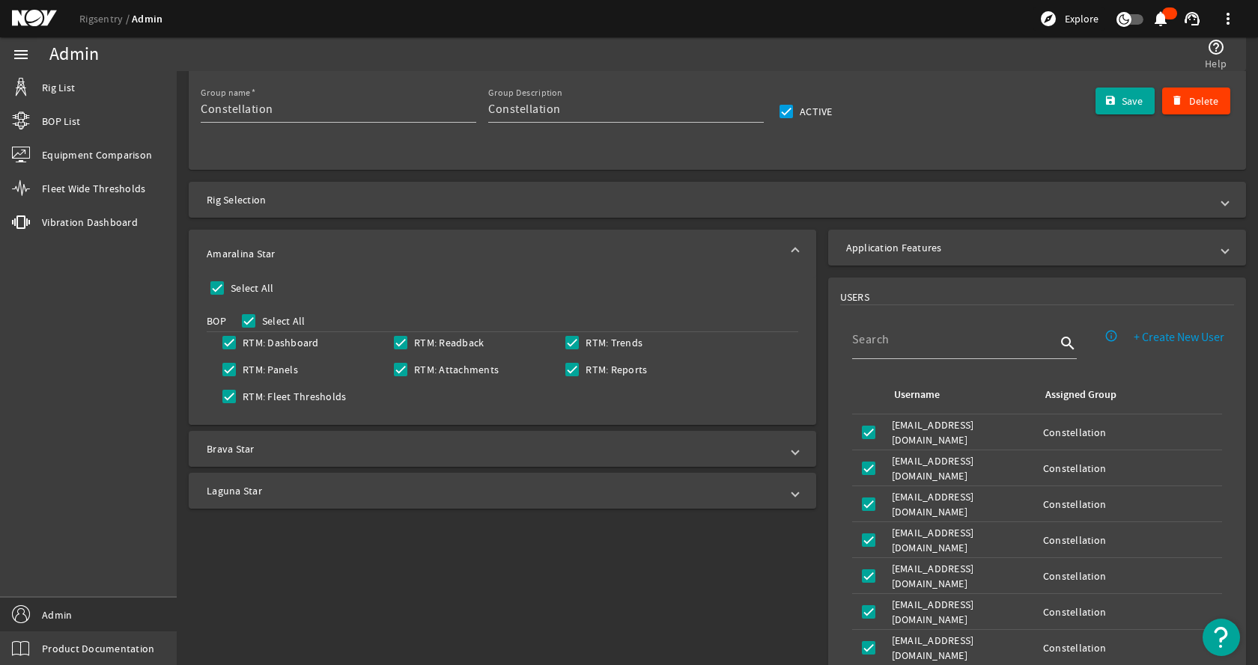
click at [362, 247] on mat-panel-title "Amaralina Star" at bounding box center [493, 253] width 573 height 15
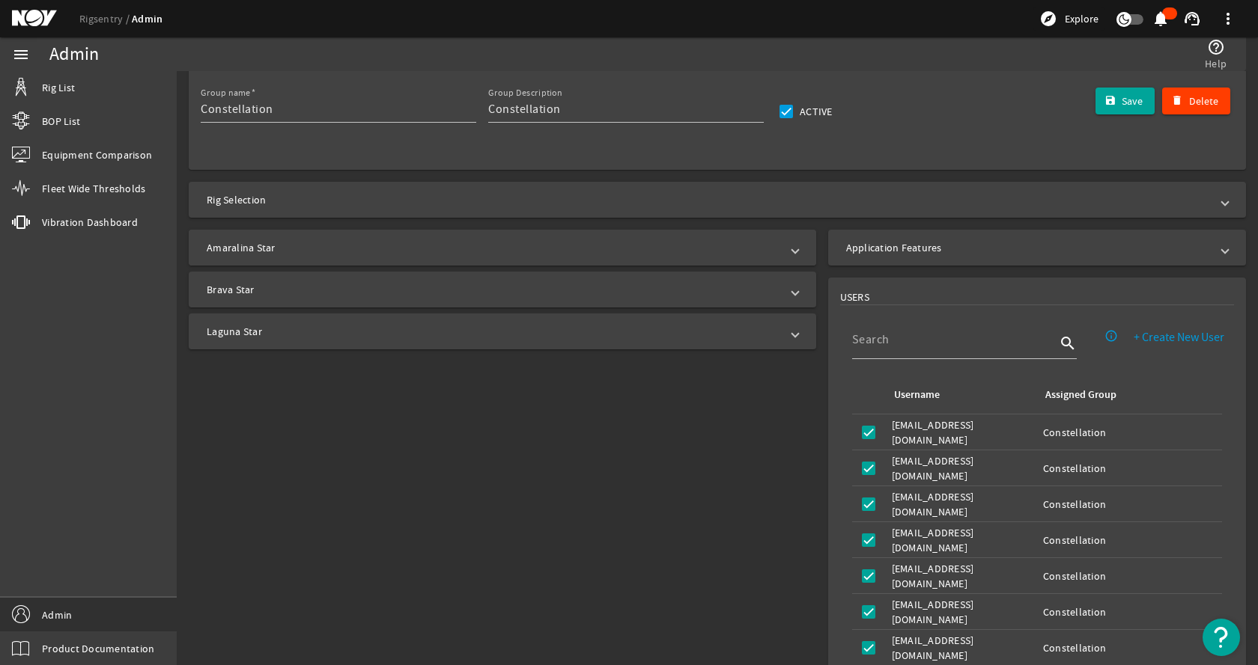
scroll to position [0, 0]
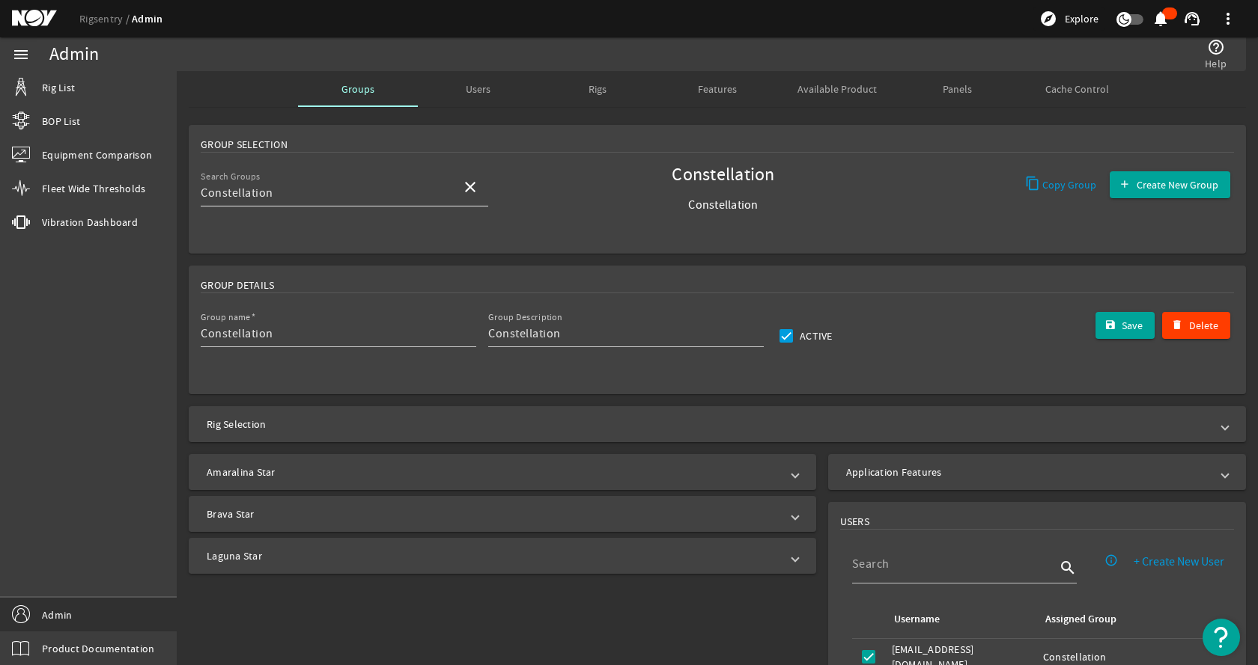
click at [477, 186] on mat-icon "close" at bounding box center [470, 187] width 18 height 18
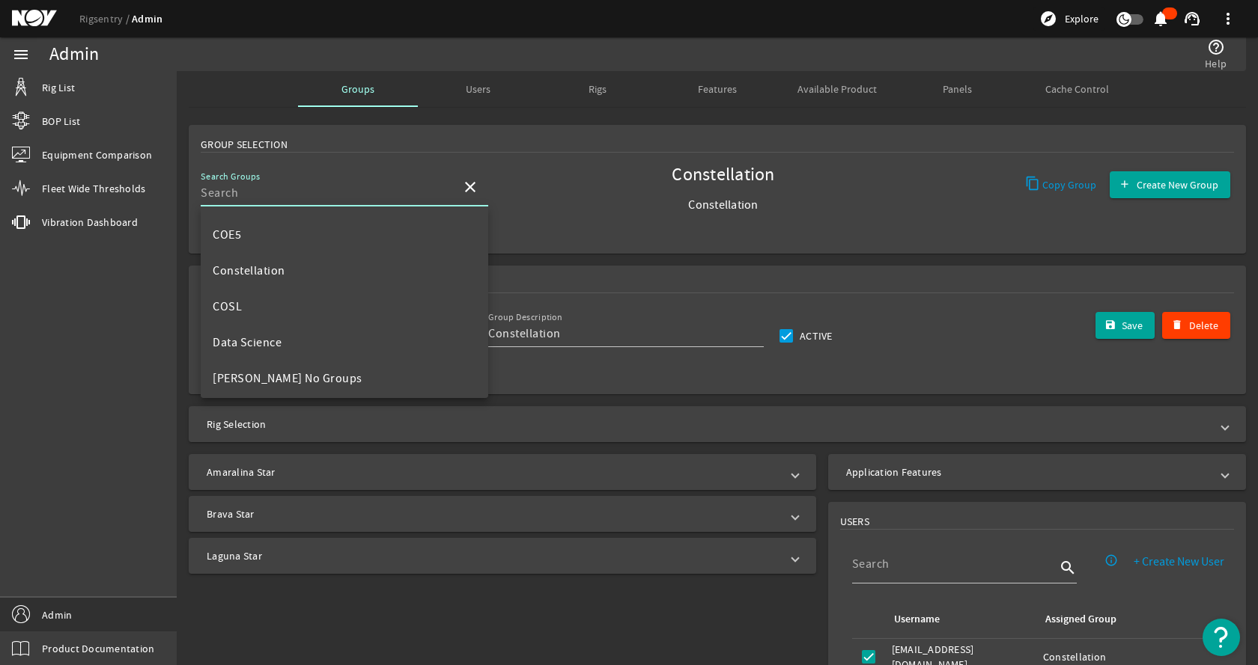
scroll to position [150, 0]
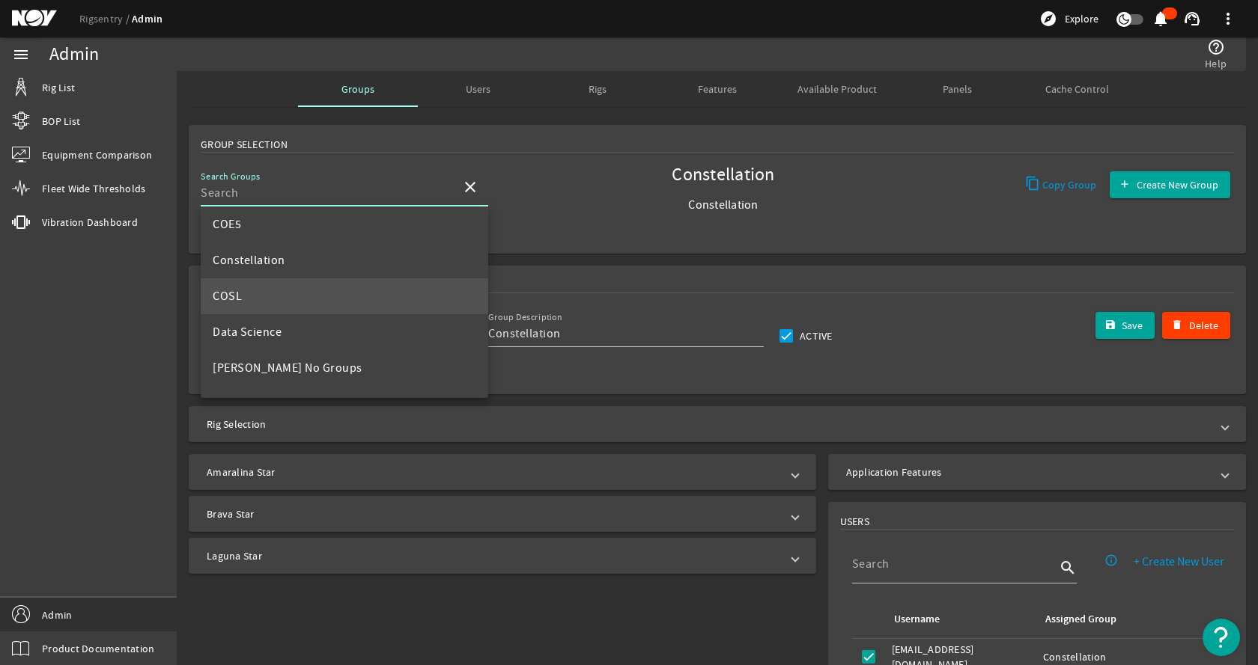
click at [301, 296] on mat-option "COSL" at bounding box center [344, 296] width 287 height 36
type input "COSL"
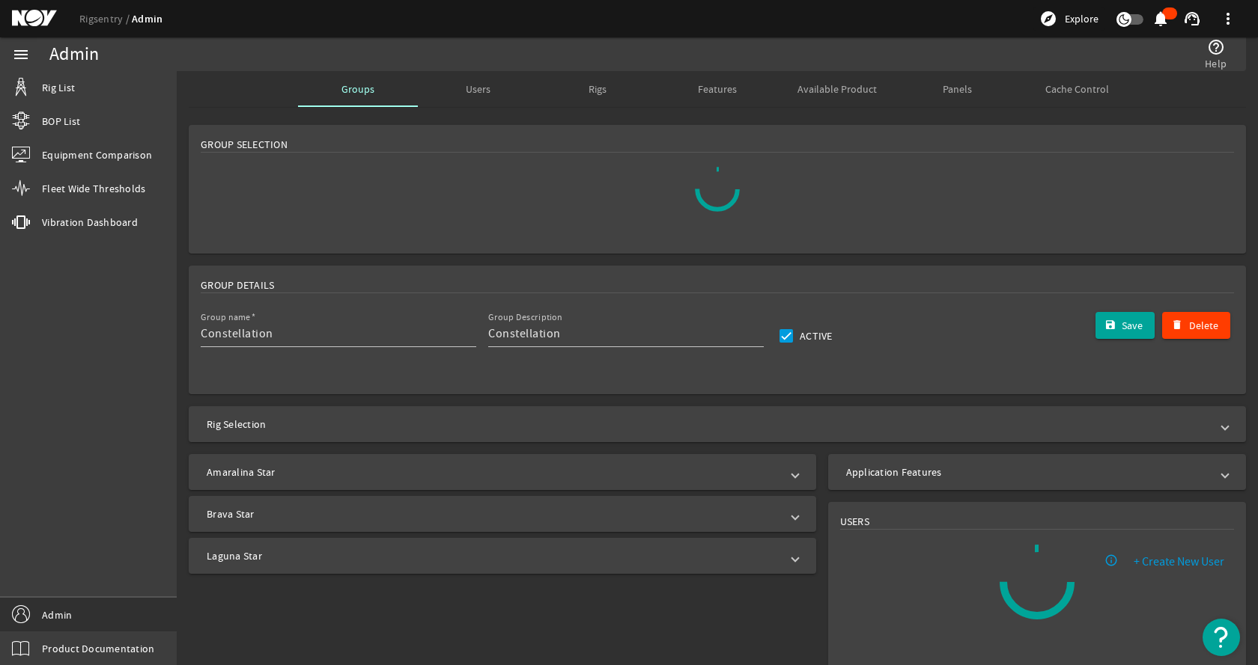
type input "COSL"
type input "Group for COSL Users"
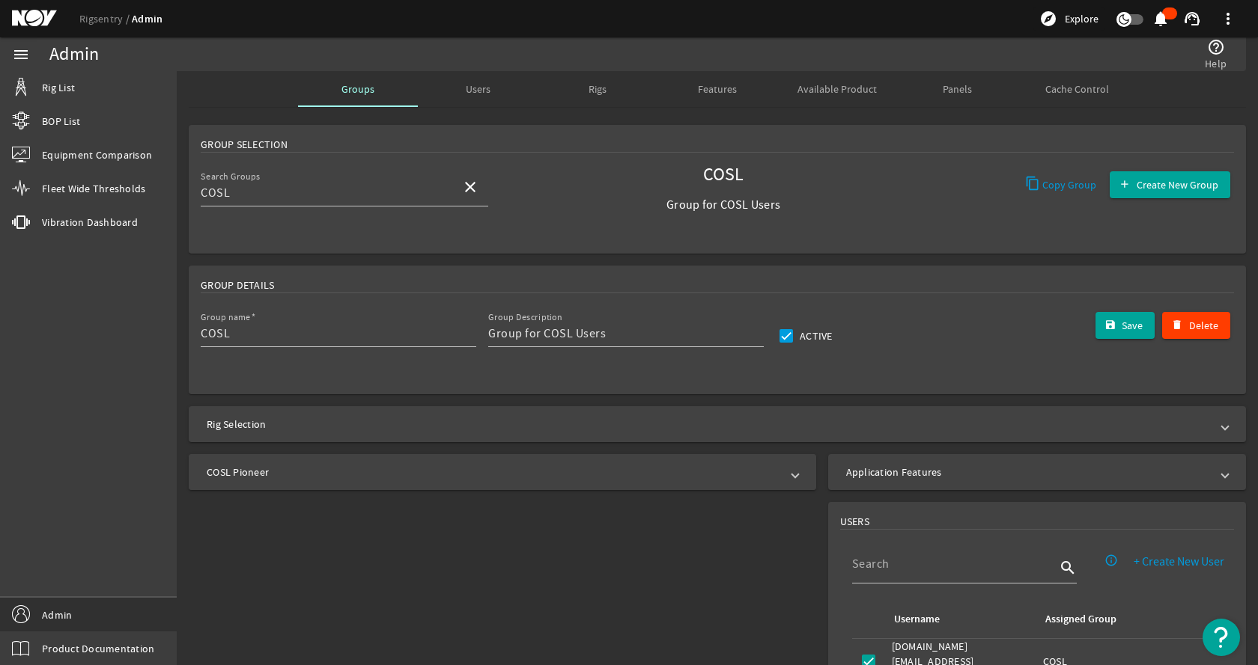
click at [349, 470] on mat-panel-title "COSL Pioneer" at bounding box center [493, 472] width 573 height 15
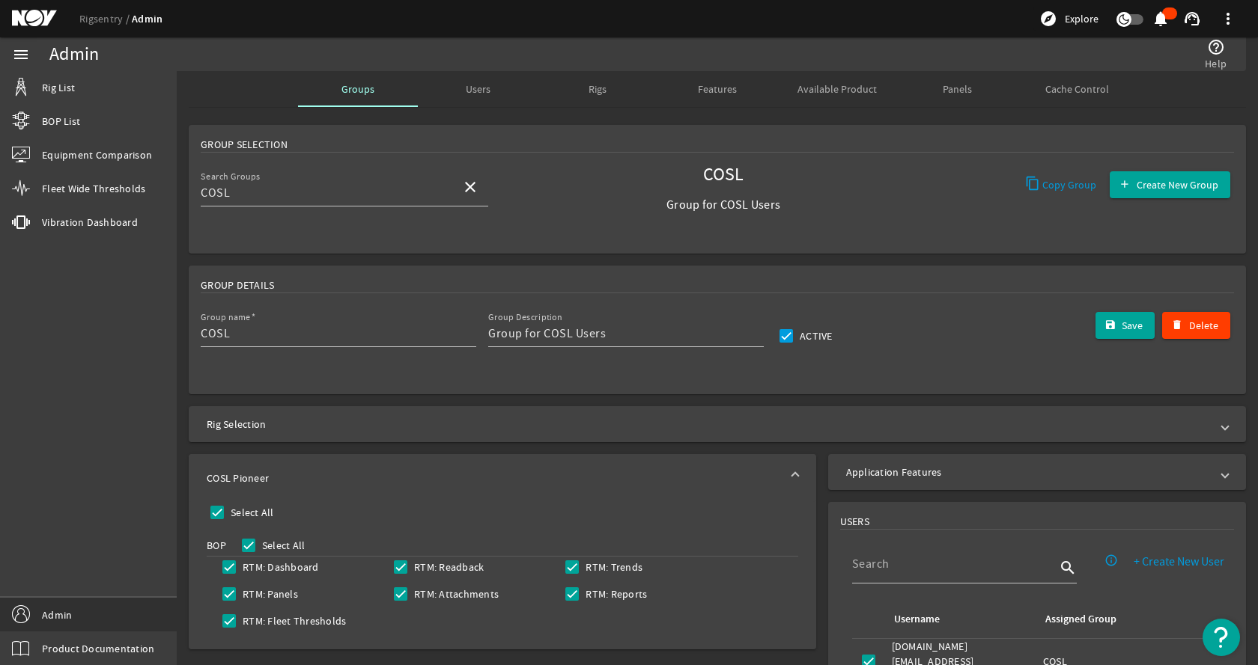
click at [349, 471] on mat-panel-title "COSL Pioneer" at bounding box center [493, 478] width 573 height 15
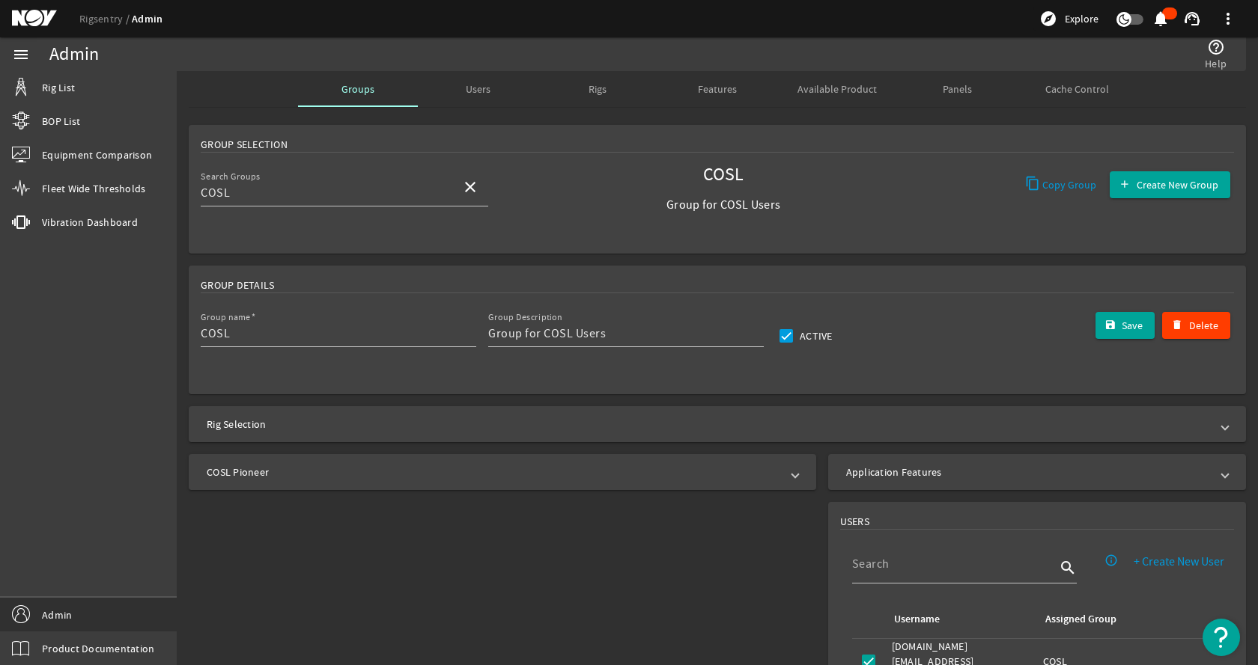
drag, startPoint x: 477, startPoint y: 188, endPoint x: 476, endPoint y: 202, distance: 14.2
click at [477, 188] on mat-icon "close" at bounding box center [470, 187] width 18 height 18
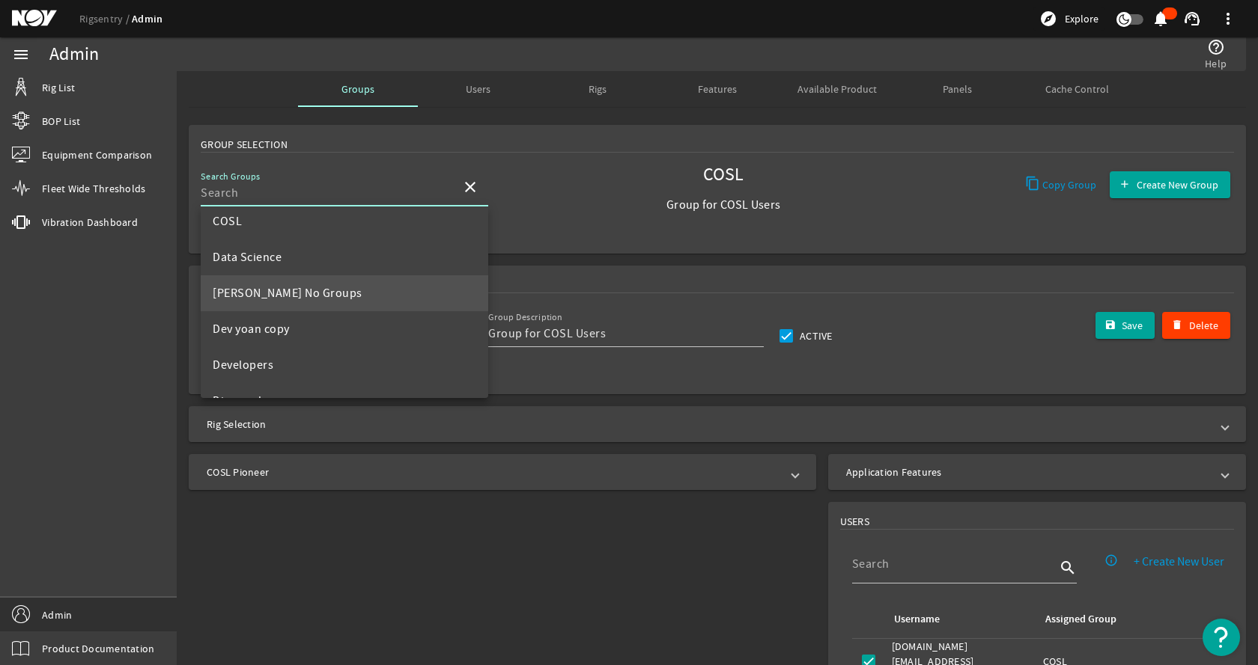
scroll to position [299, 0]
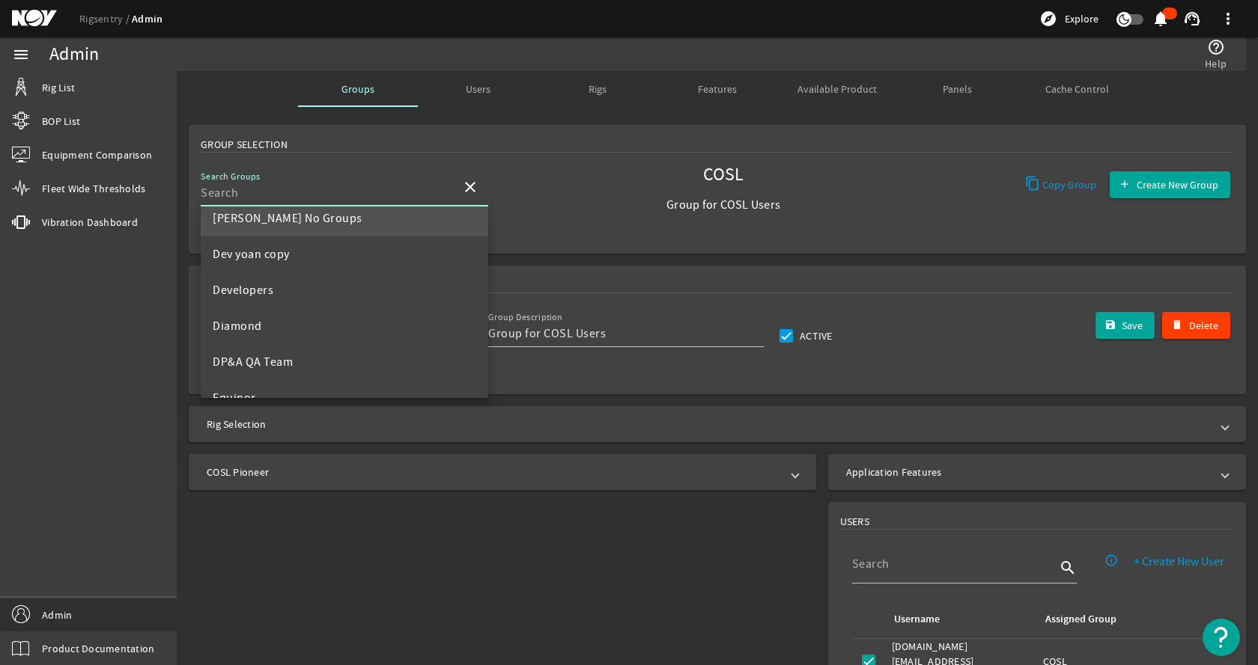
click at [313, 228] on mat-option "[PERSON_NAME] No Groups" at bounding box center [344, 219] width 287 height 36
type input "[PERSON_NAME] No Groups"
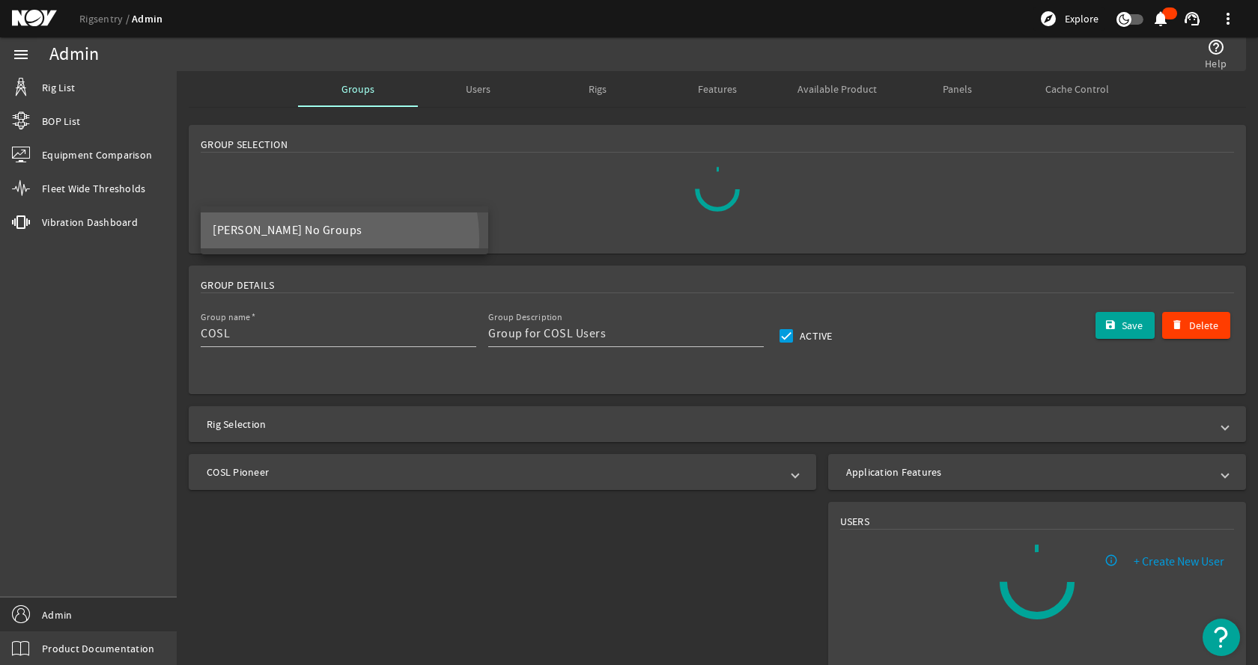
scroll to position [0, 0]
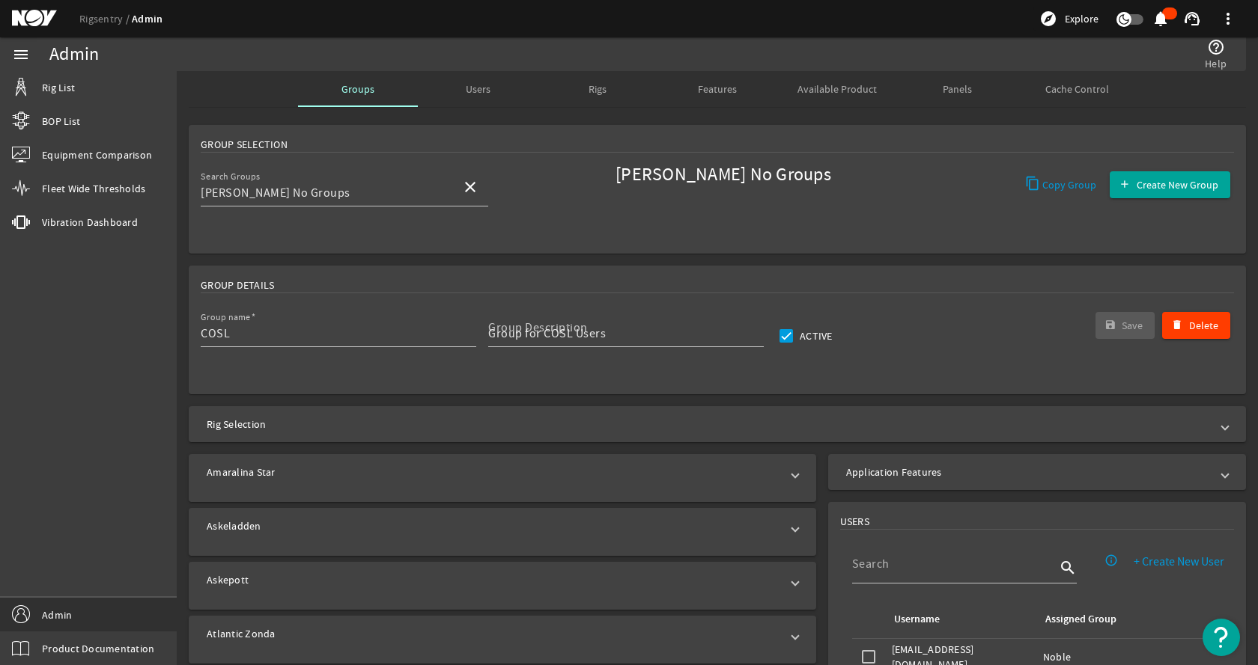
type input "[PERSON_NAME] No Groups"
click at [462, 189] on mat-icon "close" at bounding box center [470, 187] width 18 height 18
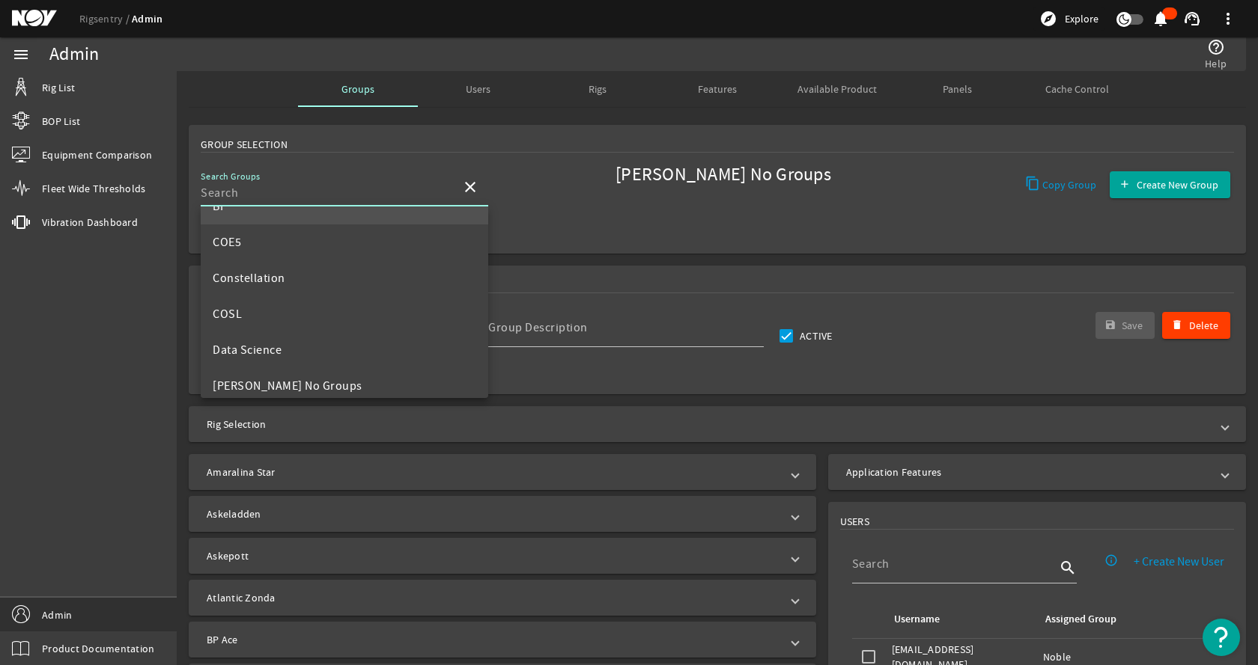
scroll to position [299, 0]
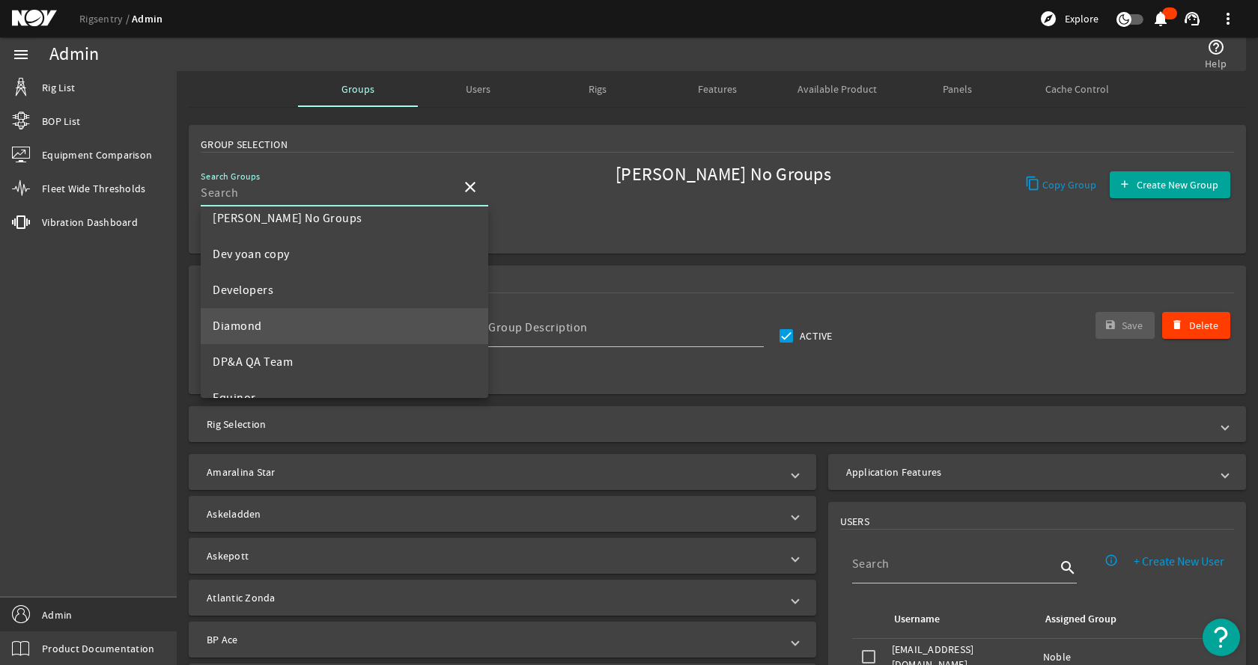
click at [311, 329] on mat-option "Diamond" at bounding box center [344, 326] width 287 height 36
type input "Diamond"
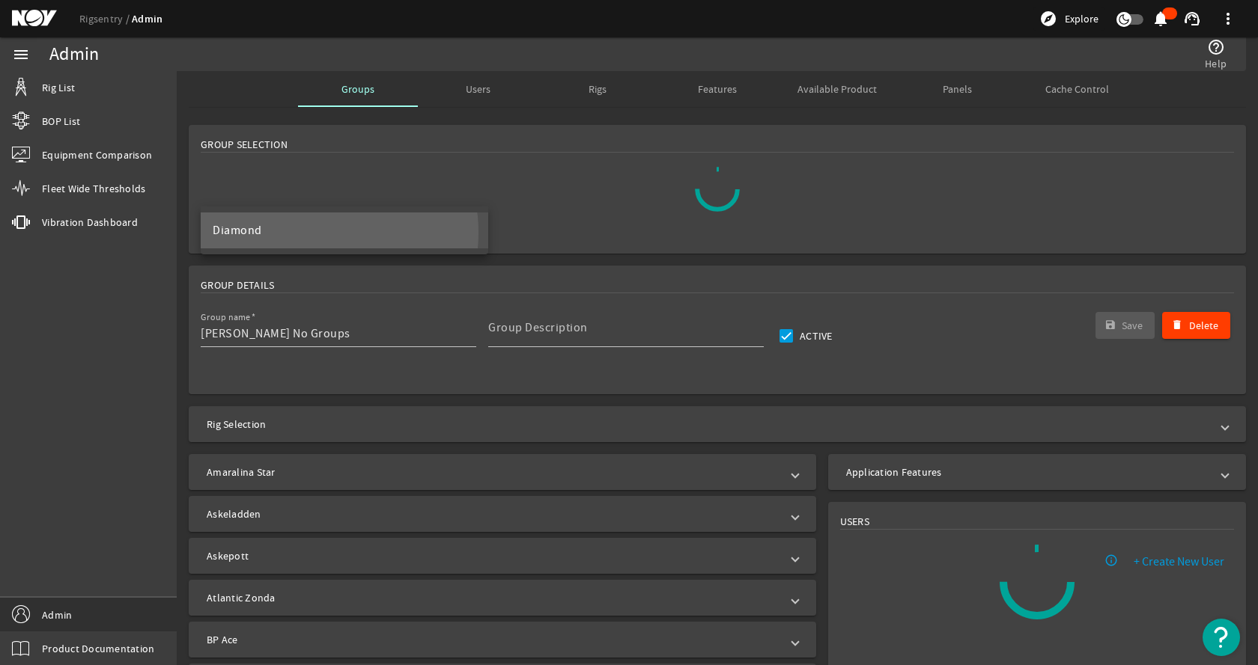
scroll to position [0, 0]
type input "Diamond"
type input "Group for Diamond Users"
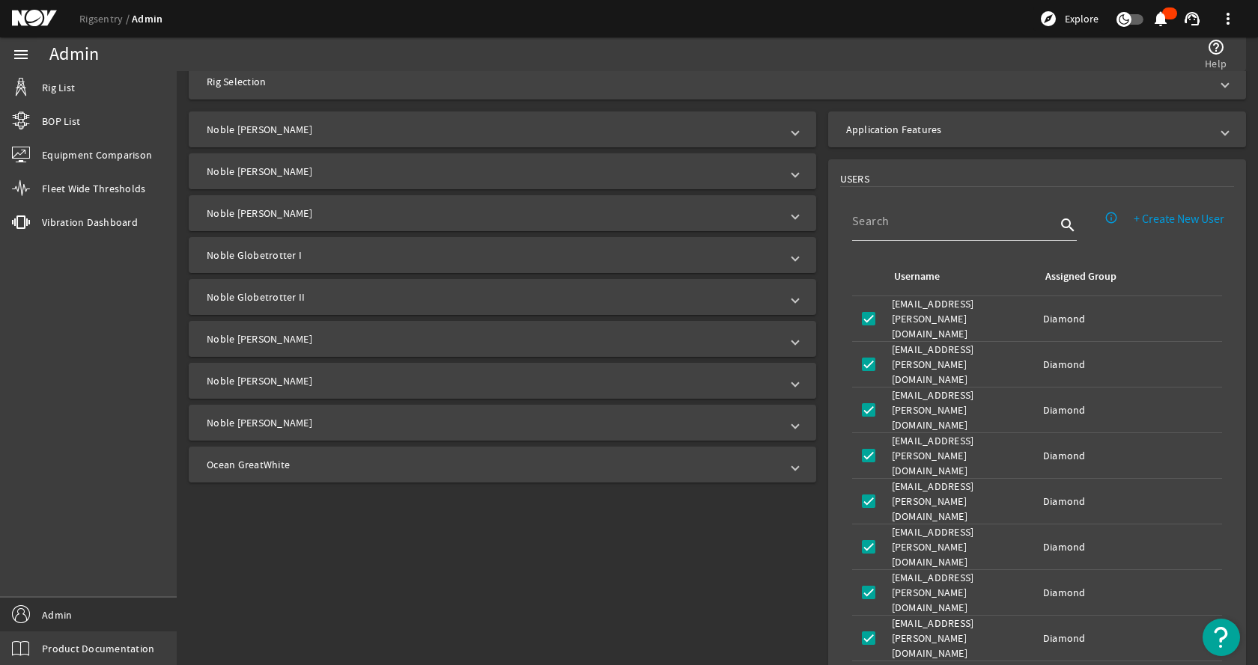
scroll to position [268, 0]
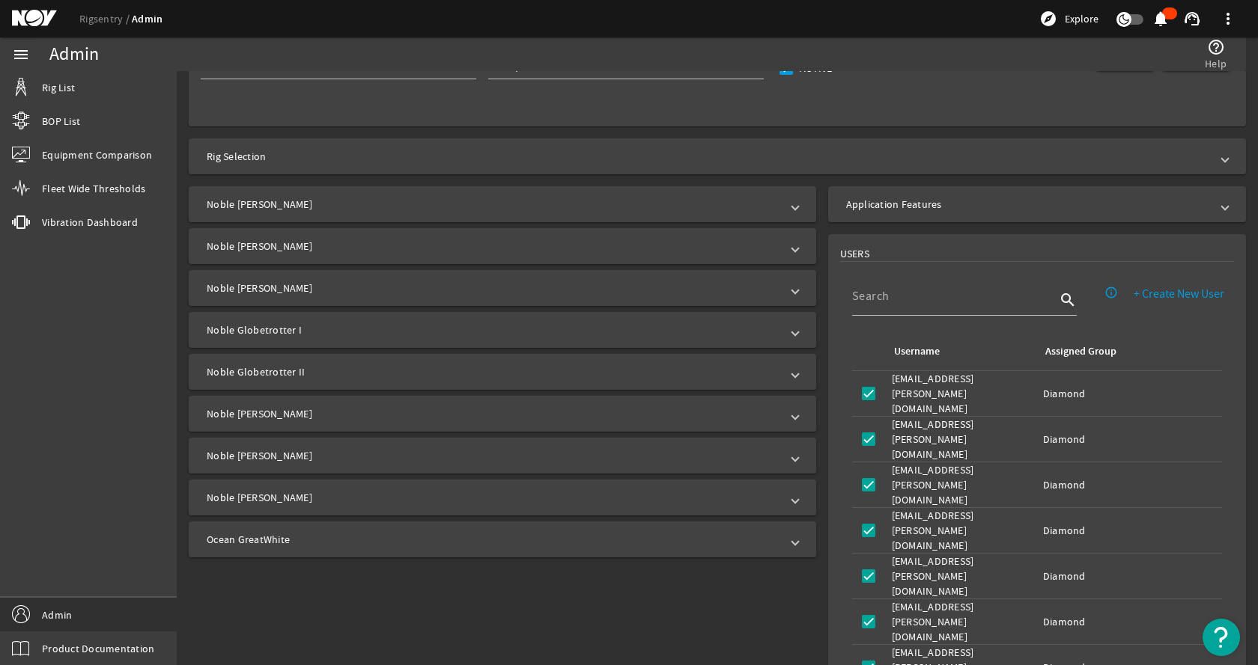
click at [469, 207] on mat-panel-title "Noble [PERSON_NAME]" at bounding box center [493, 204] width 573 height 15
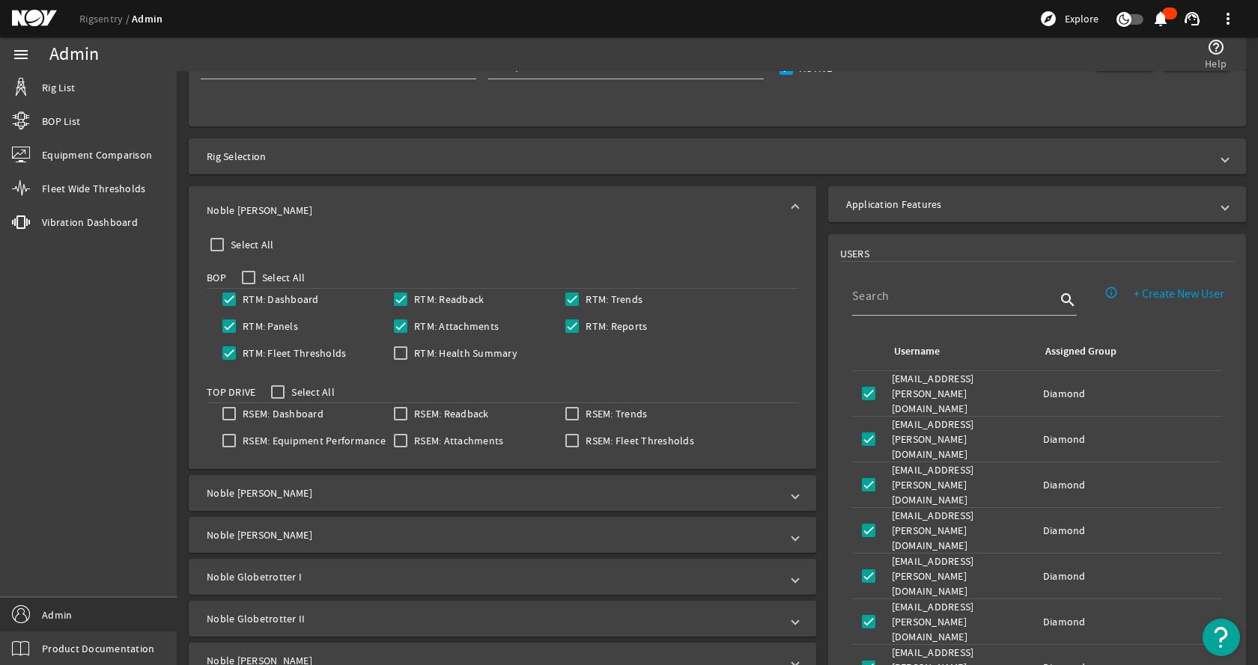
click at [469, 207] on mat-panel-title "Noble [PERSON_NAME]" at bounding box center [493, 210] width 573 height 15
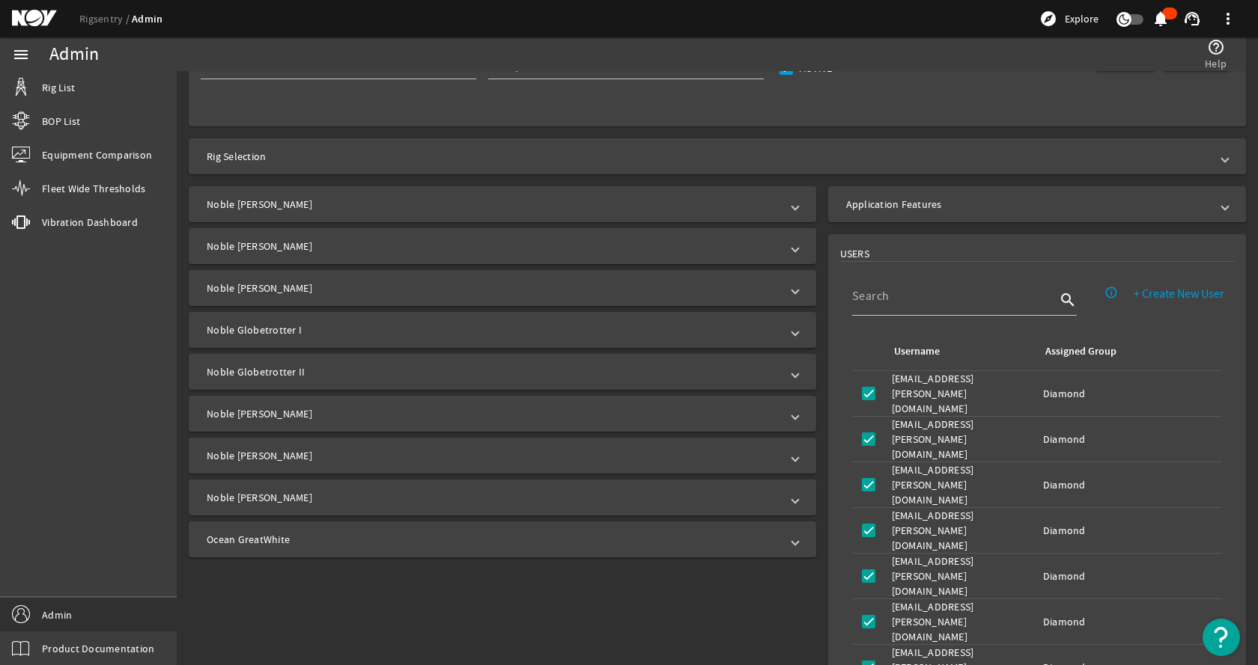
click at [418, 259] on mat-expansion-panel-header "Noble [PERSON_NAME]" at bounding box center [502, 246] width 627 height 36
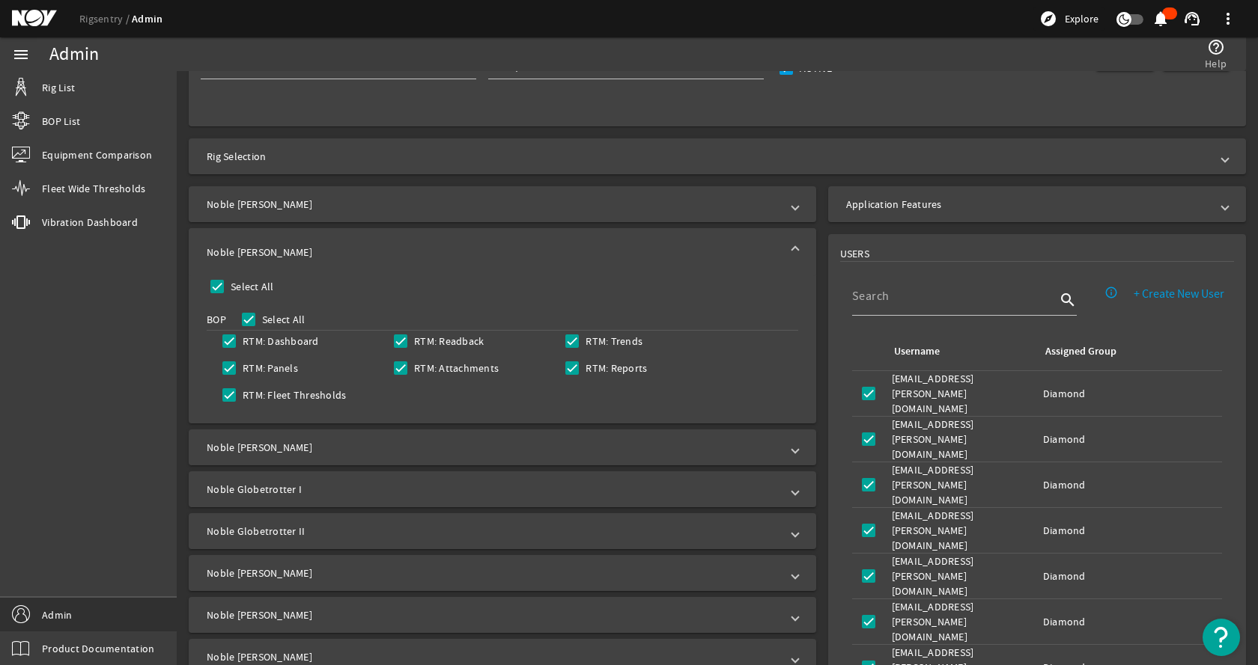
click at [418, 259] on mat-panel-title "Noble [PERSON_NAME]" at bounding box center [493, 252] width 573 height 15
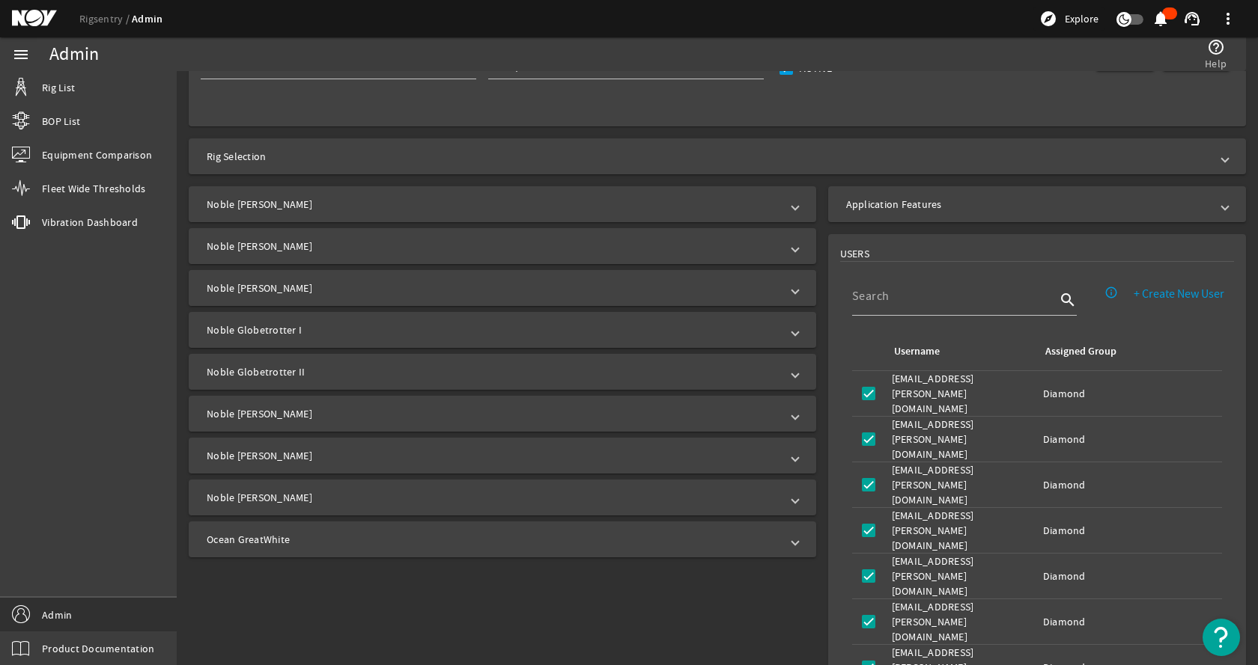
click at [394, 300] on mat-expansion-panel-header "Noble [PERSON_NAME]" at bounding box center [502, 288] width 627 height 36
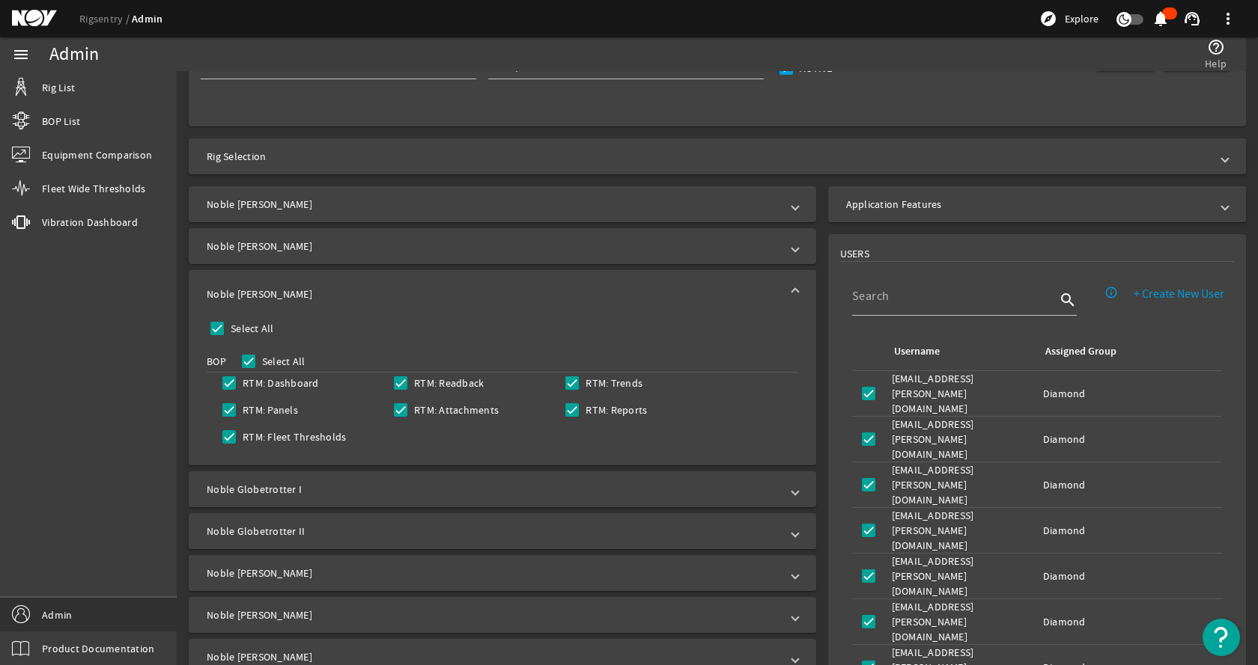
click at [394, 300] on mat-panel-title "Noble [PERSON_NAME]" at bounding box center [493, 294] width 573 height 15
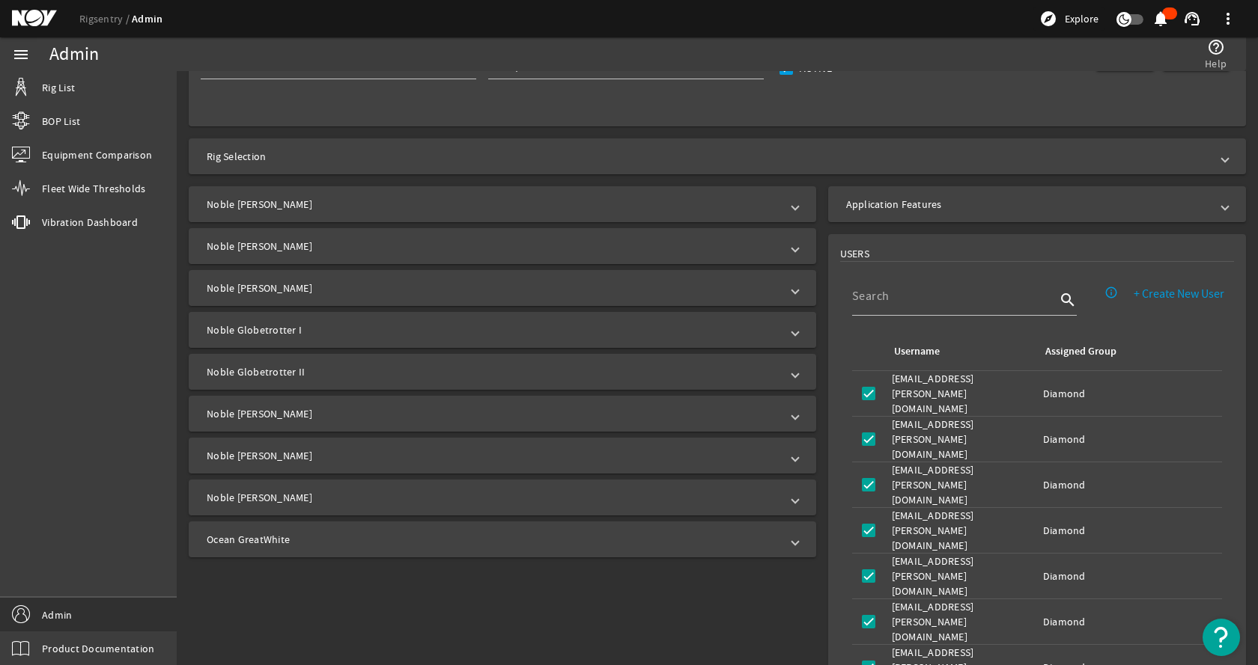
click at [379, 328] on mat-panel-title "Noble Globetrotter I" at bounding box center [493, 330] width 573 height 15
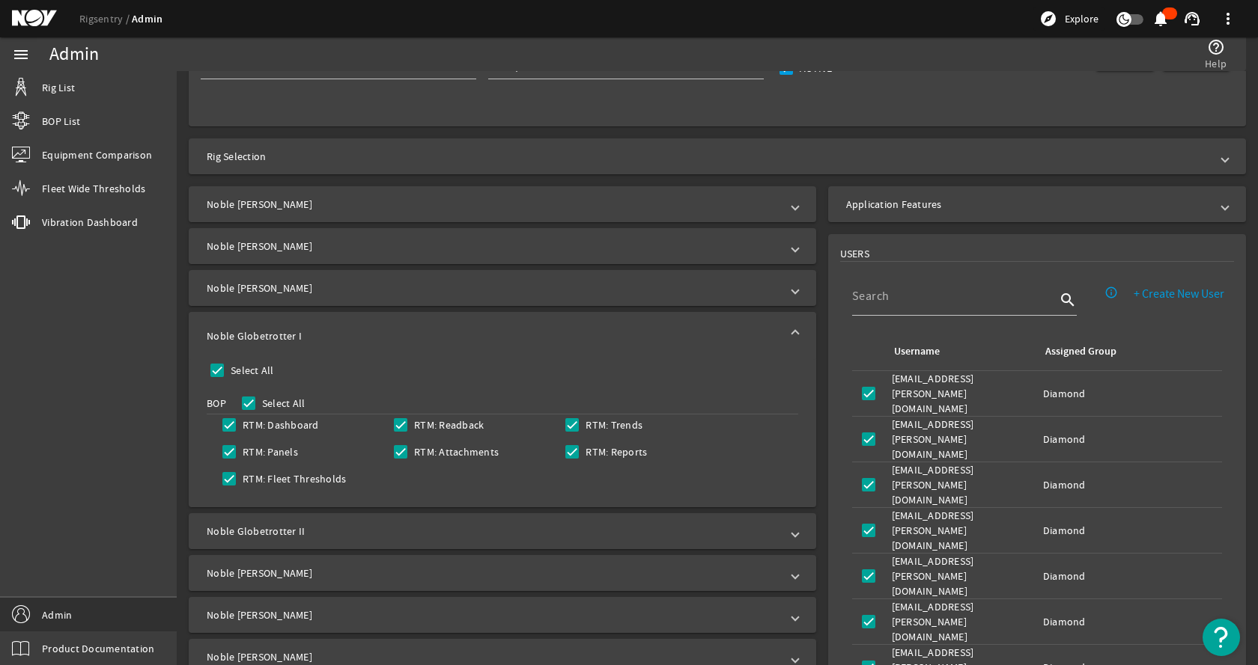
click at [379, 328] on mat-expansion-panel-header "Noble Globetrotter I" at bounding box center [502, 336] width 627 height 48
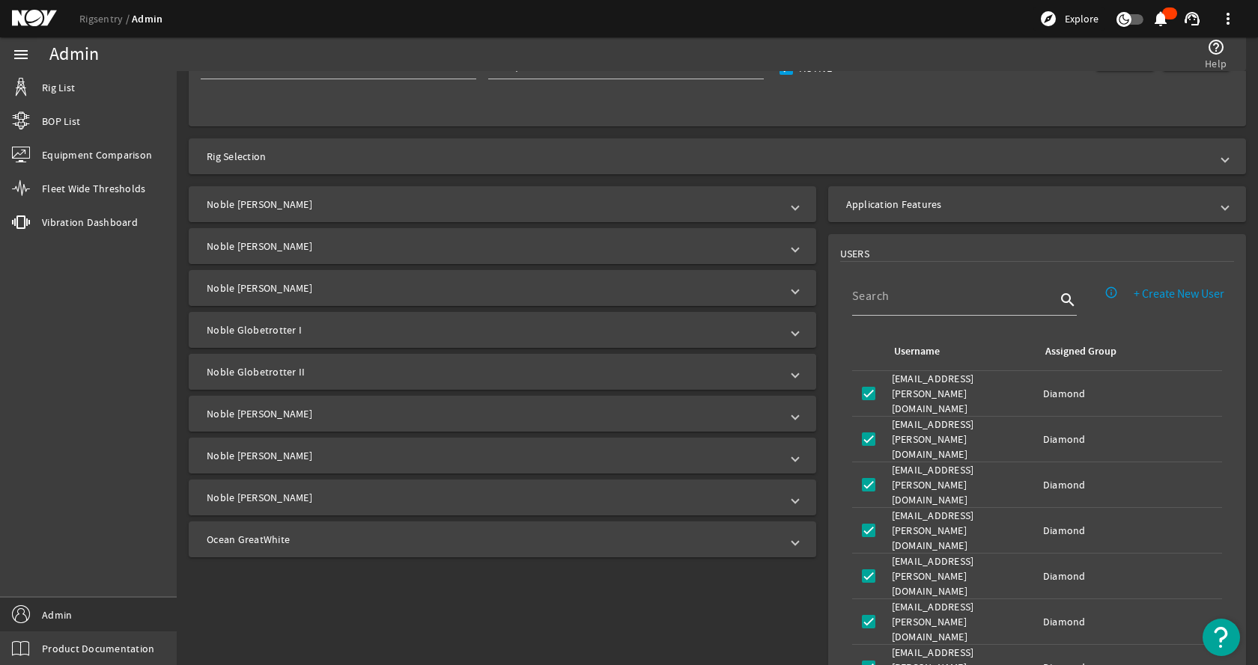
click at [354, 380] on mat-expansion-panel-header "Noble Globetrotter II" at bounding box center [502, 372] width 627 height 36
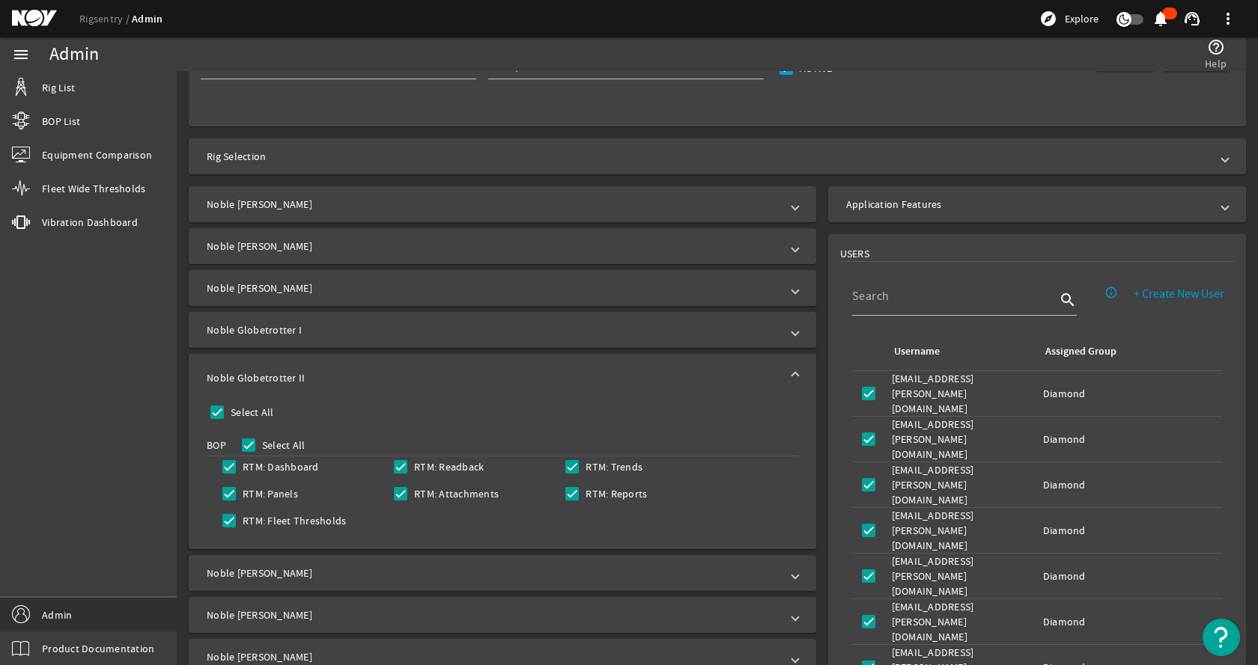
click at [354, 380] on mat-panel-title "Noble Globetrotter II" at bounding box center [493, 378] width 573 height 15
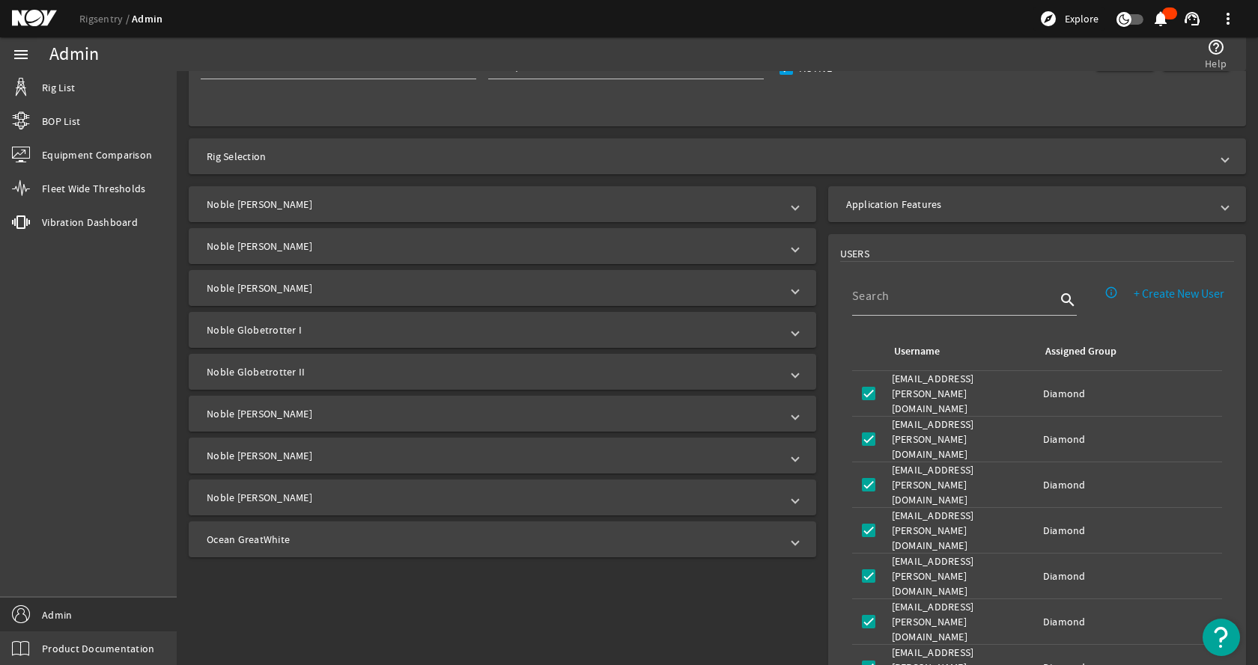
click at [333, 419] on mat-panel-title "Noble [PERSON_NAME]" at bounding box center [493, 413] width 573 height 15
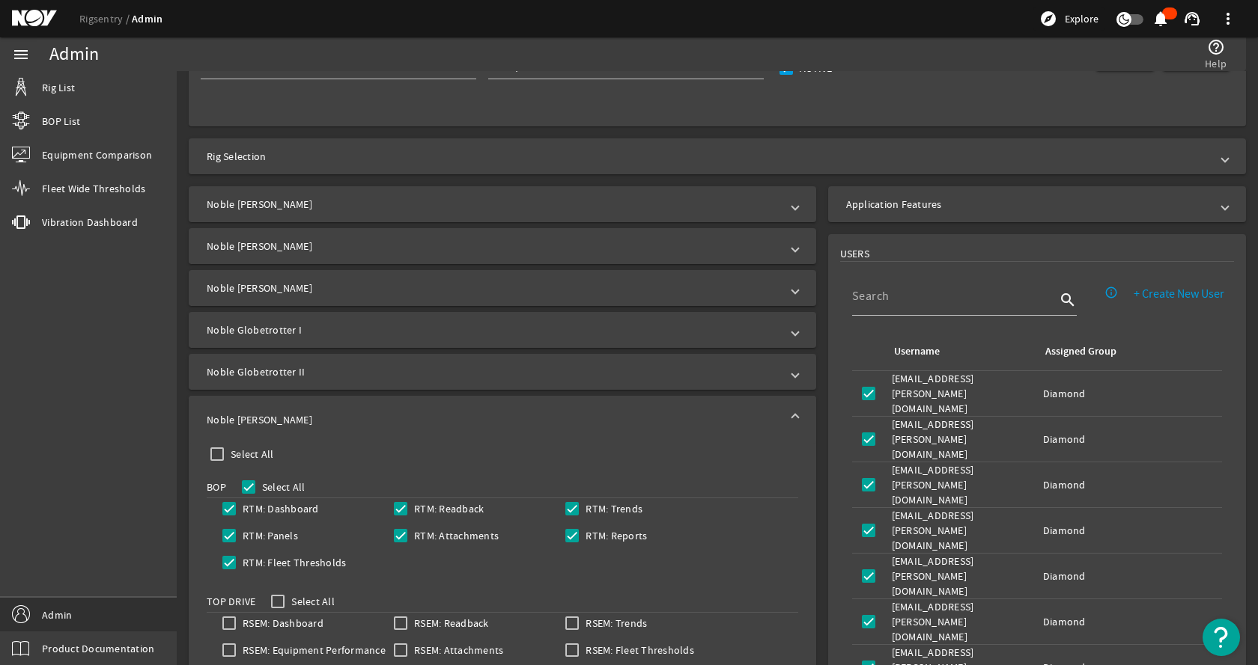
click at [333, 418] on mat-panel-title "Noble [PERSON_NAME]" at bounding box center [493, 419] width 573 height 15
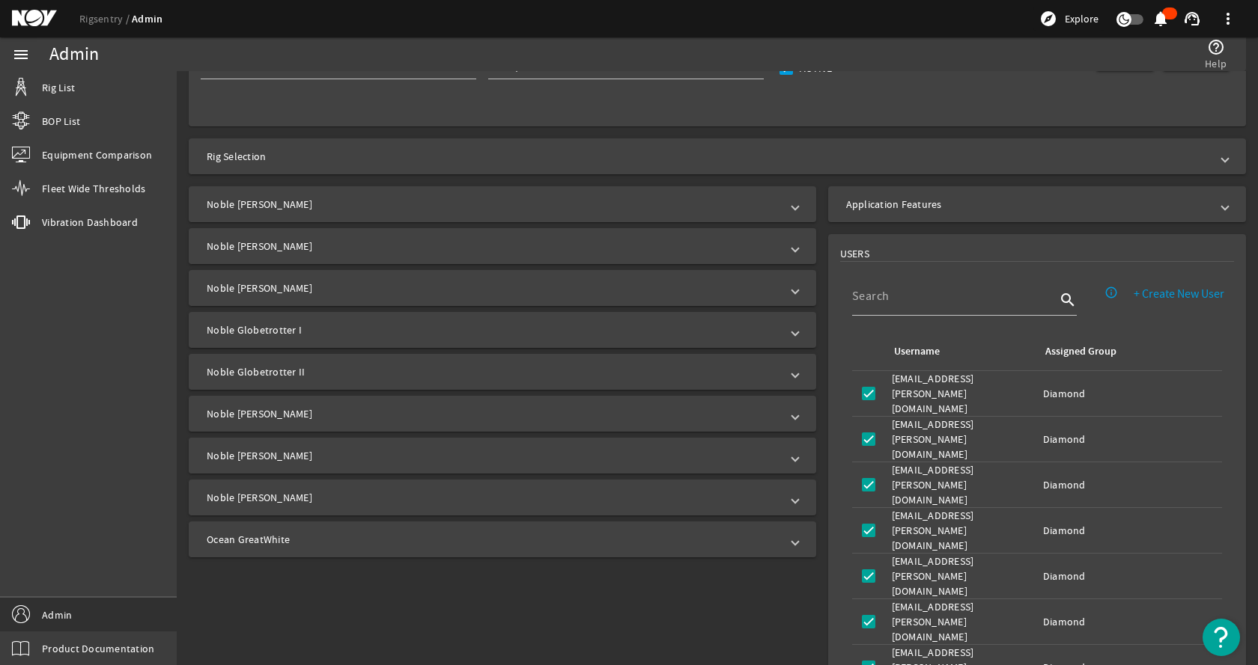
click at [314, 448] on mat-expansion-panel-header "Noble [PERSON_NAME]" at bounding box center [502, 456] width 627 height 36
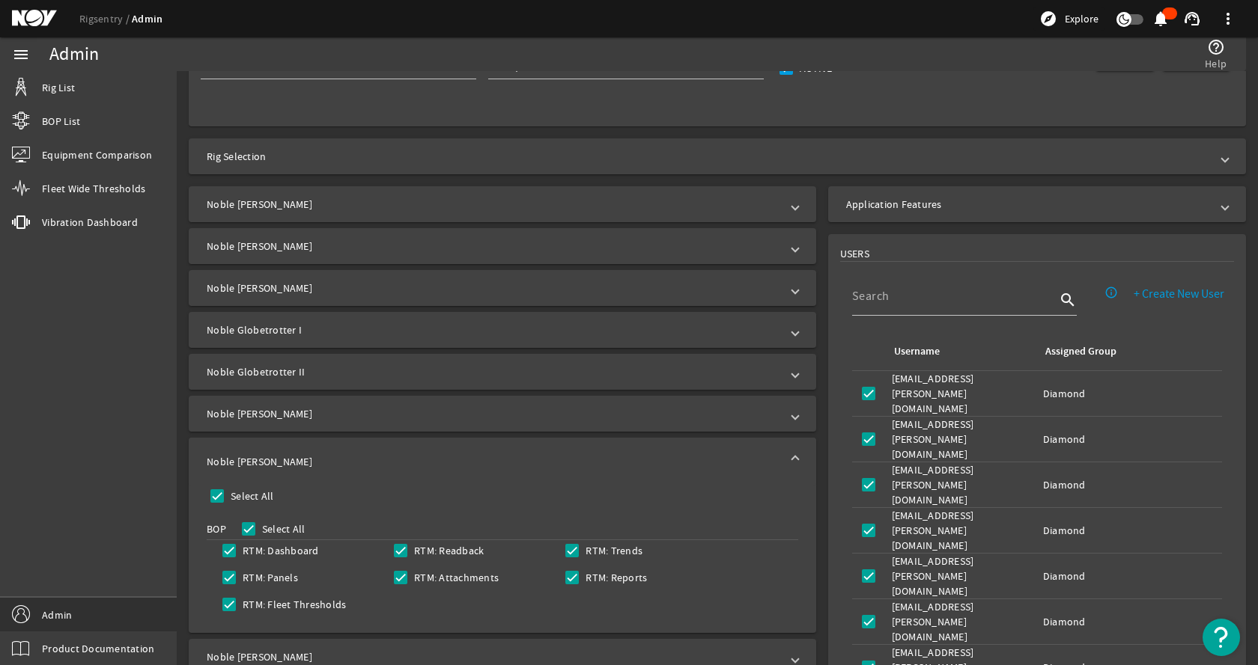
click at [314, 448] on mat-expansion-panel-header "Noble [PERSON_NAME]" at bounding box center [502, 462] width 627 height 48
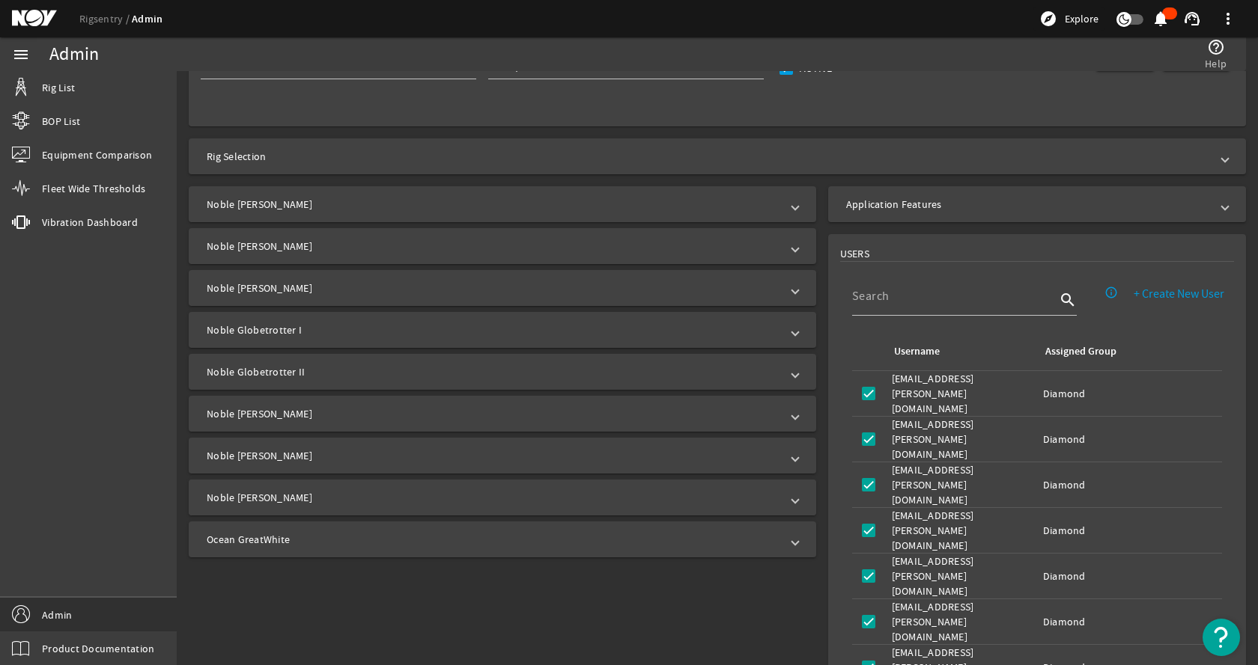
click at [306, 492] on mat-panel-title "Noble [PERSON_NAME]" at bounding box center [493, 497] width 573 height 15
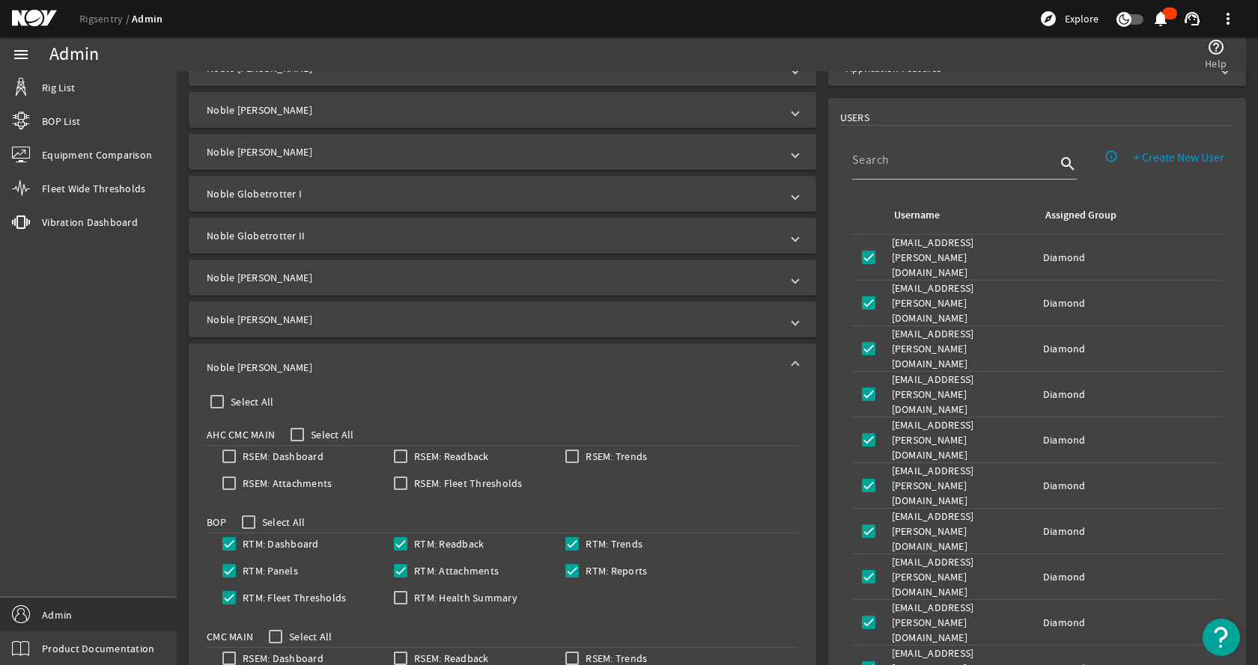
scroll to position [418, 0]
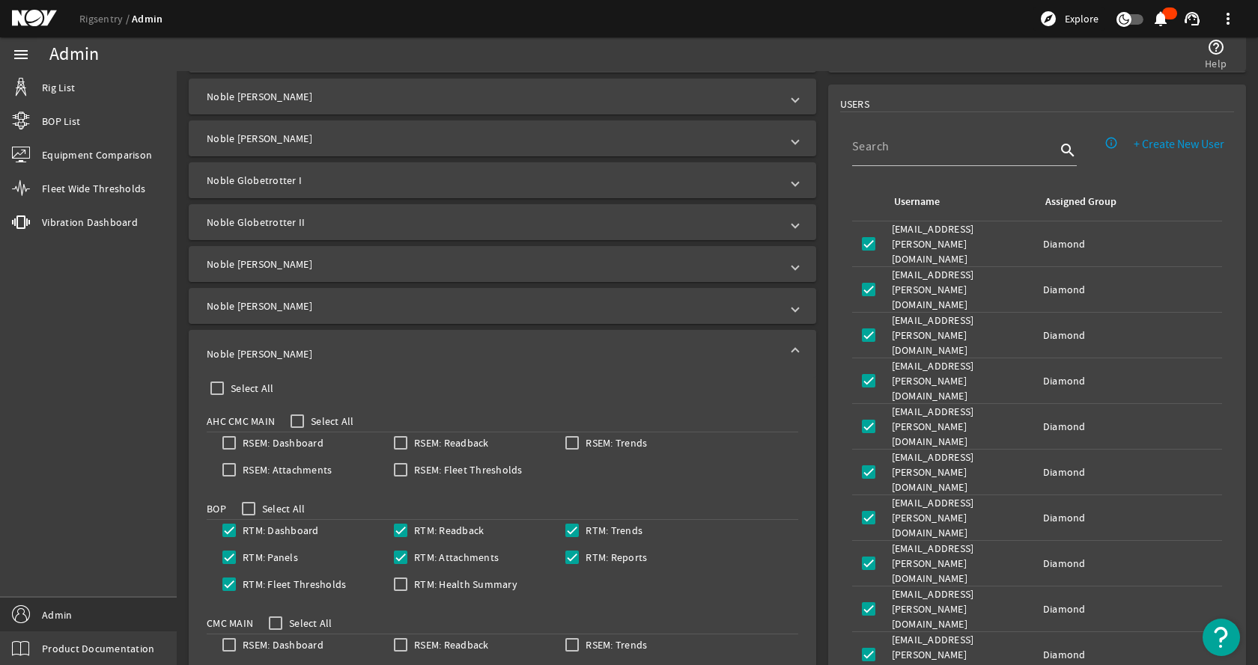
click at [359, 344] on mat-expansion-panel-header "Noble [PERSON_NAME]" at bounding box center [502, 354] width 627 height 48
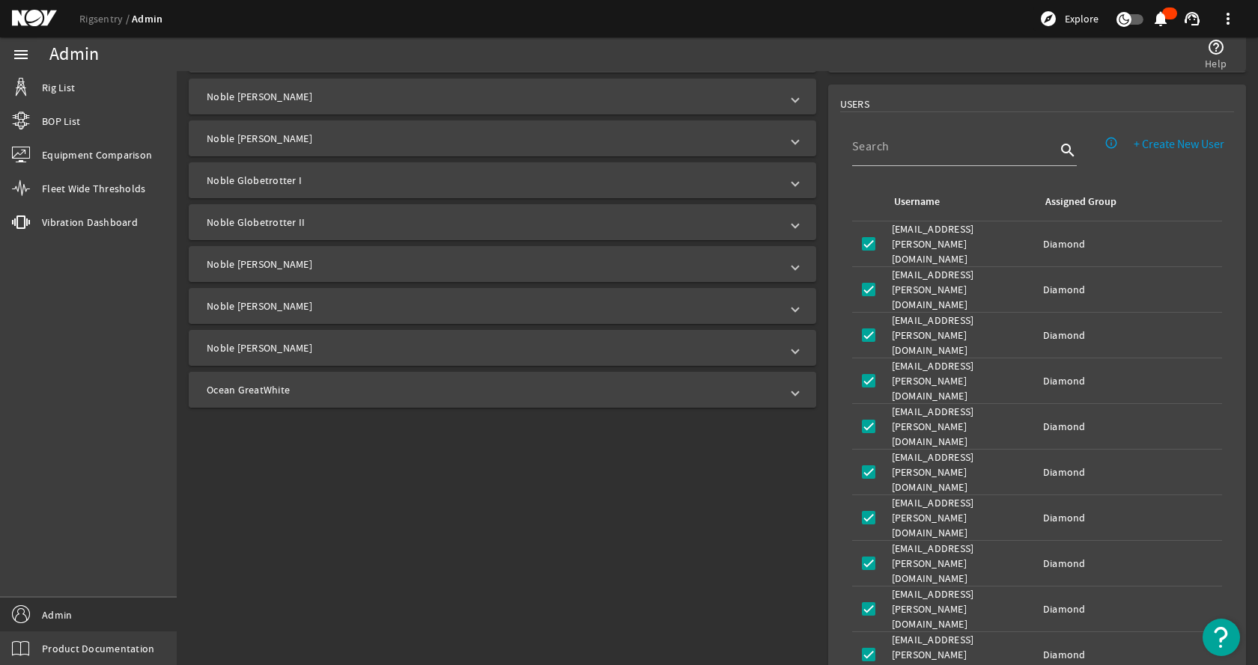
click at [352, 388] on mat-panel-title "Ocean GreatWhite" at bounding box center [493, 390] width 573 height 15
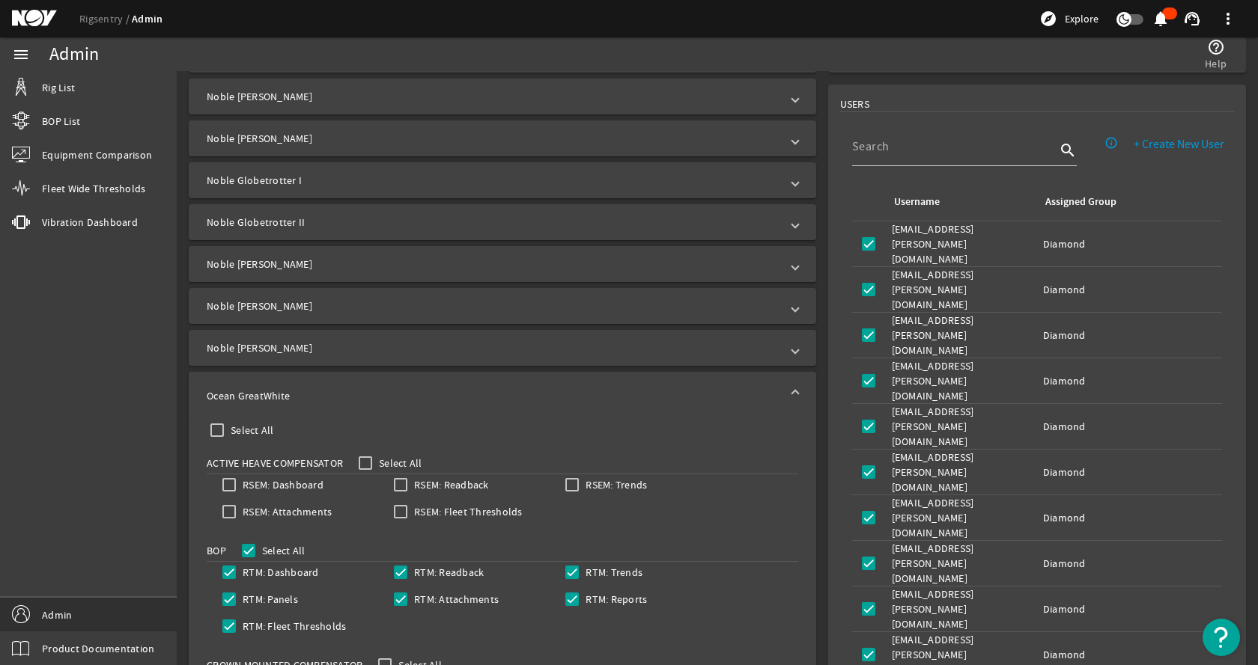
click at [352, 388] on mat-panel-title "Ocean GreatWhite" at bounding box center [493, 395] width 573 height 15
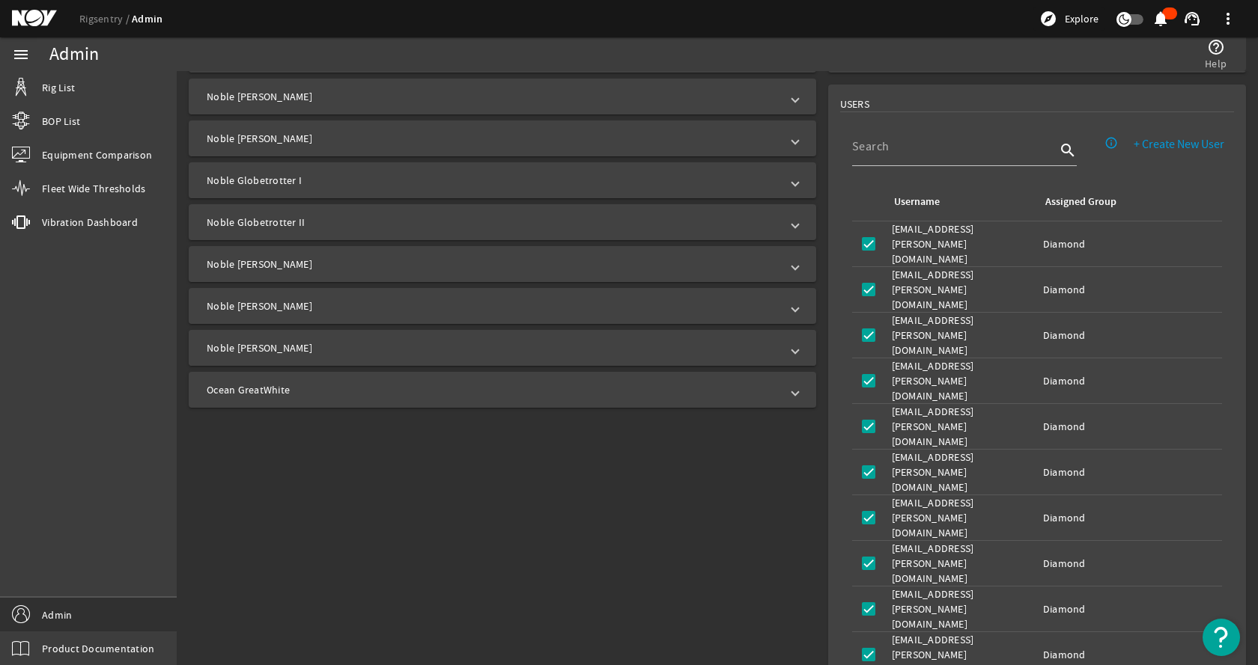
scroll to position [0, 0]
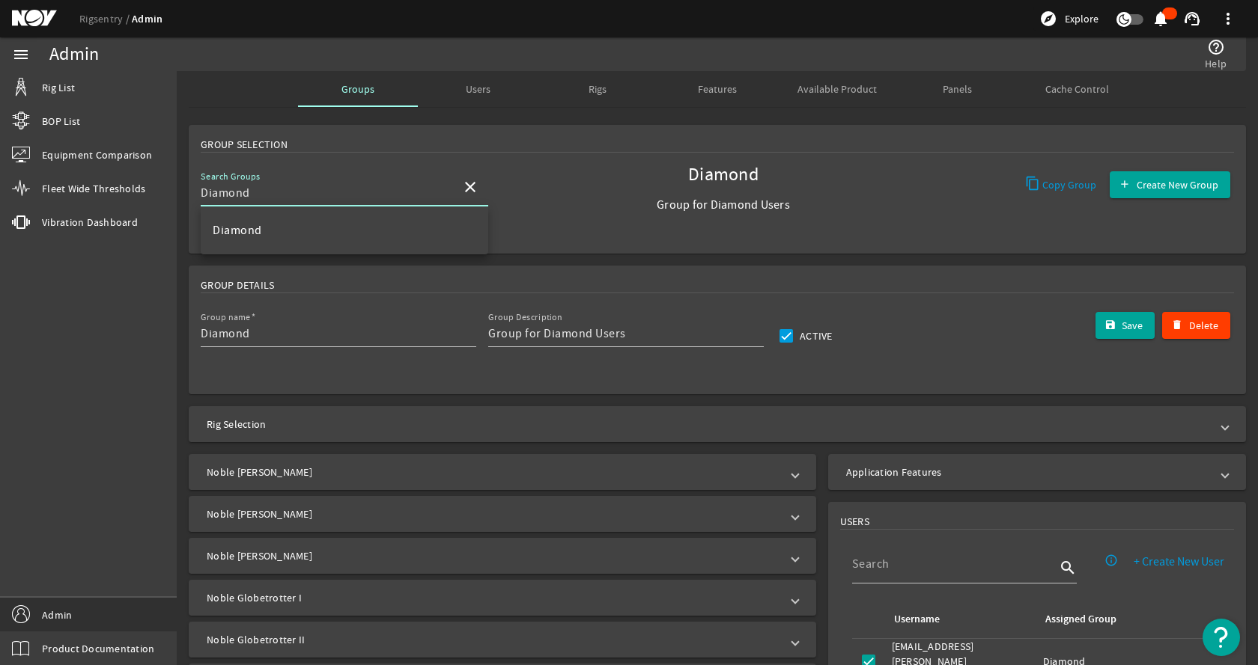
click at [403, 186] on input "Diamond" at bounding box center [325, 193] width 249 height 18
click at [475, 182] on mat-icon "close" at bounding box center [470, 187] width 18 height 18
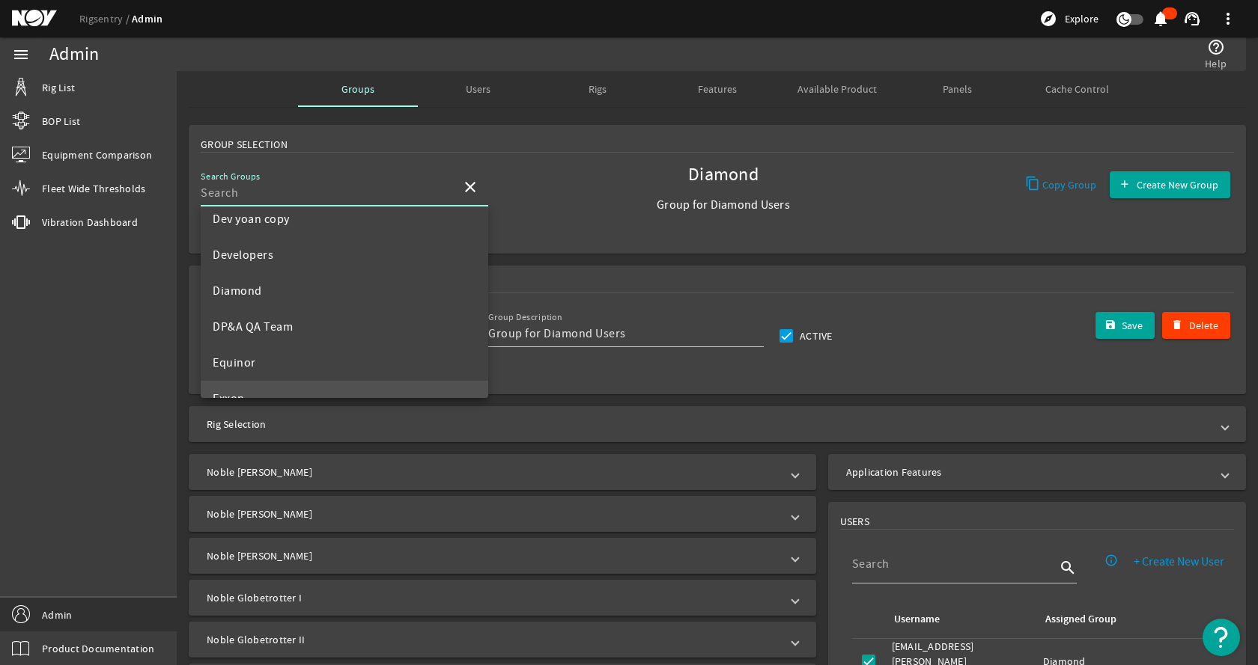
scroll to position [374, 0]
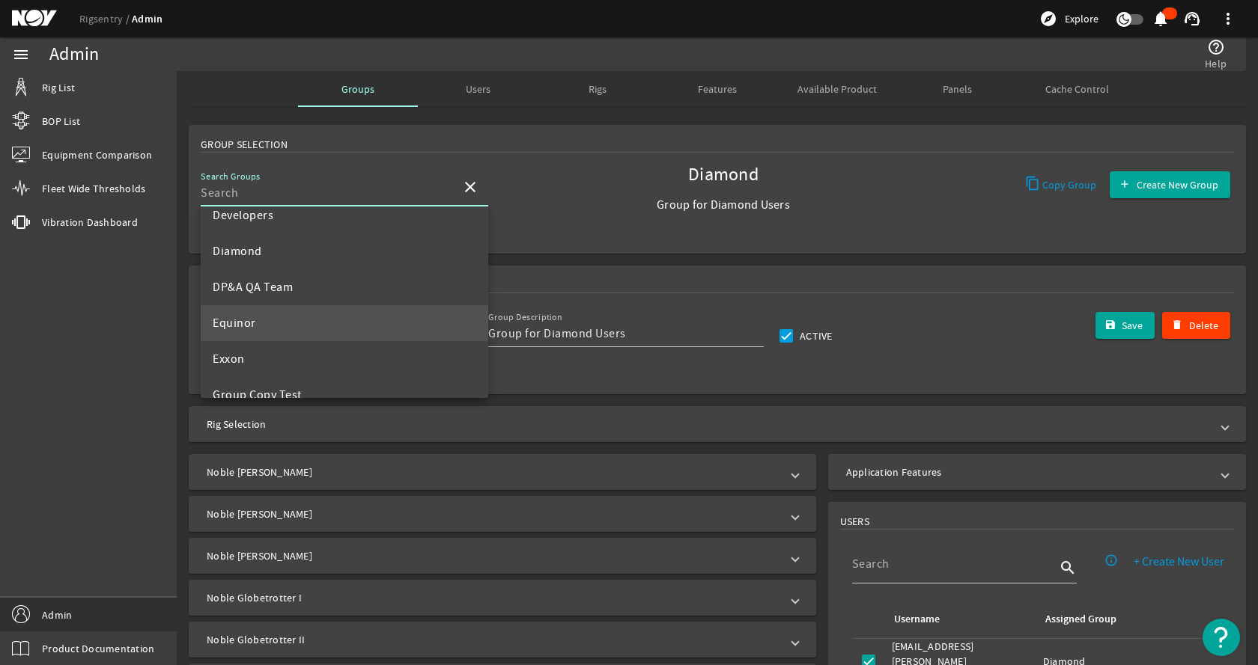
click at [277, 321] on mat-option "Equinor" at bounding box center [344, 323] width 287 height 36
type input "Equinor"
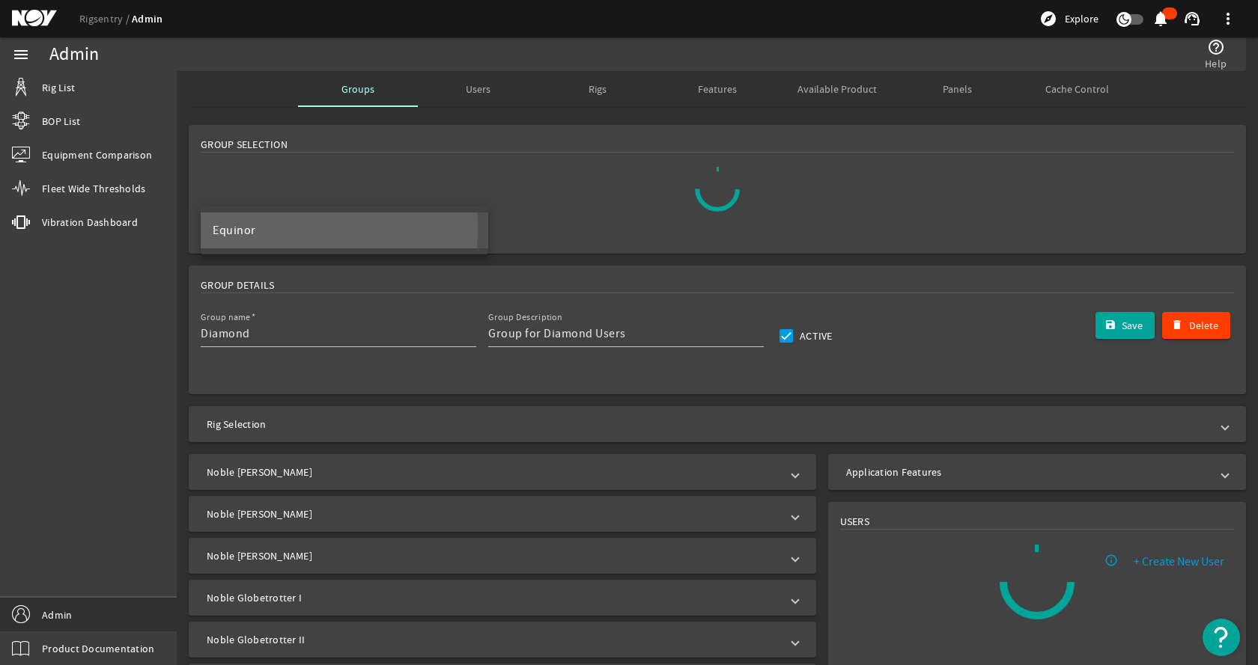
scroll to position [0, 0]
type input "Equinor"
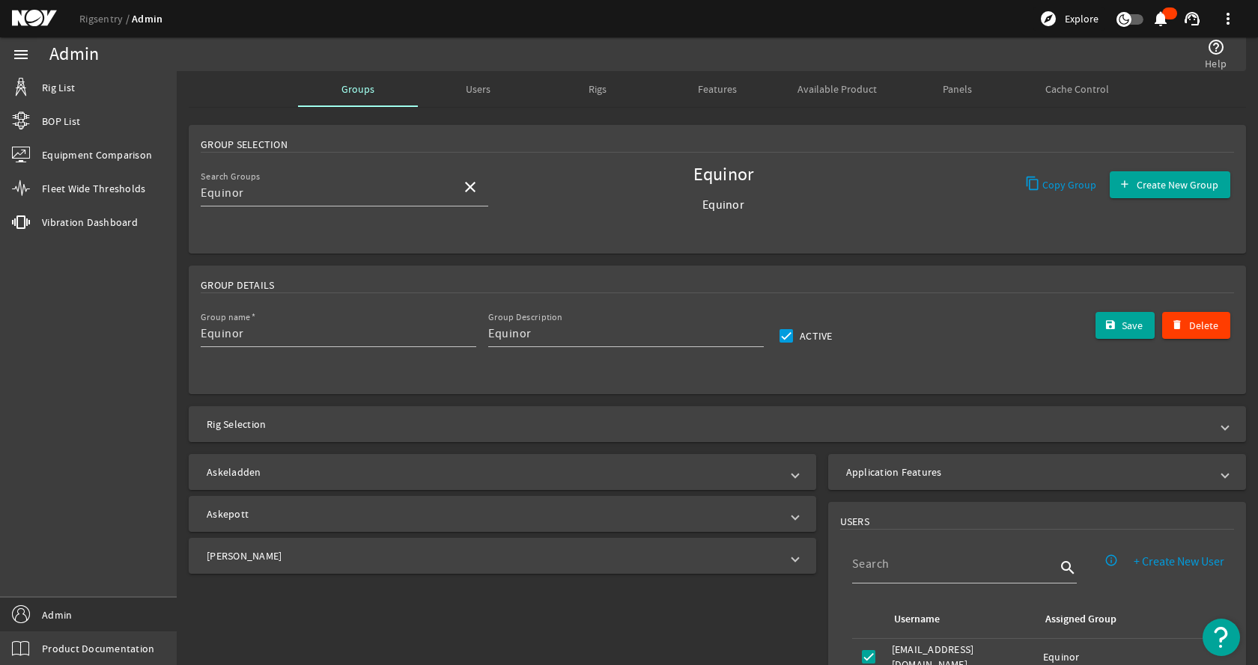
click at [459, 484] on mat-expansion-panel-header "Askeladden" at bounding box center [502, 472] width 627 height 36
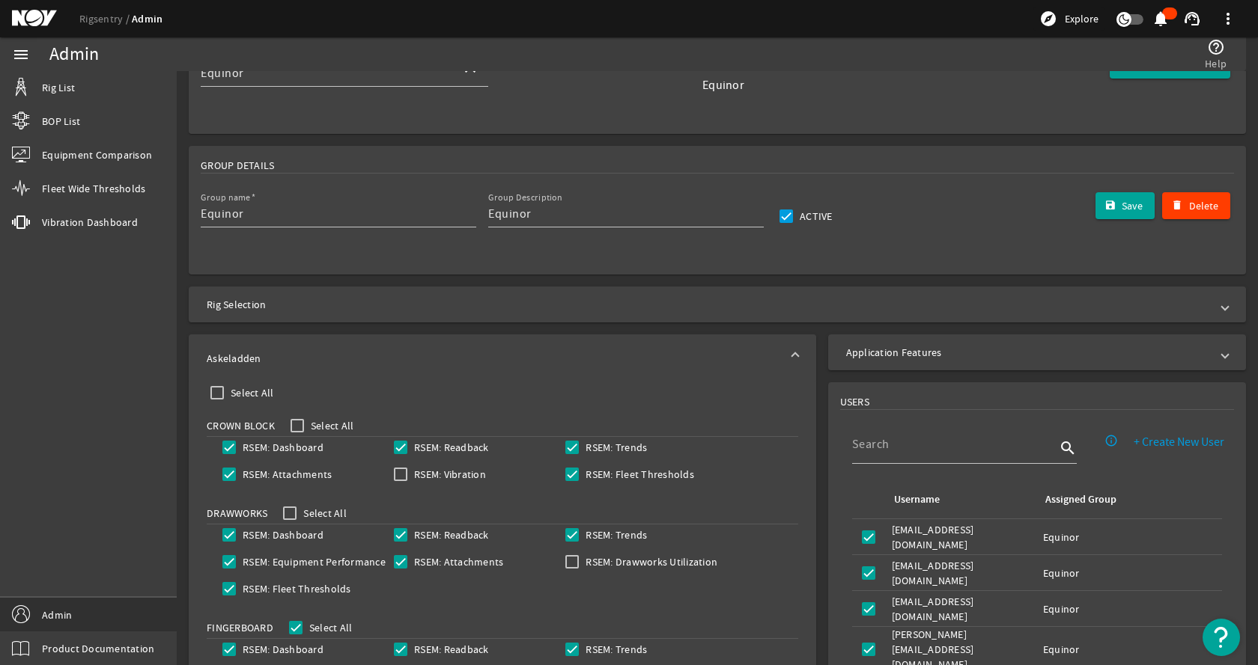
scroll to position [150, 0]
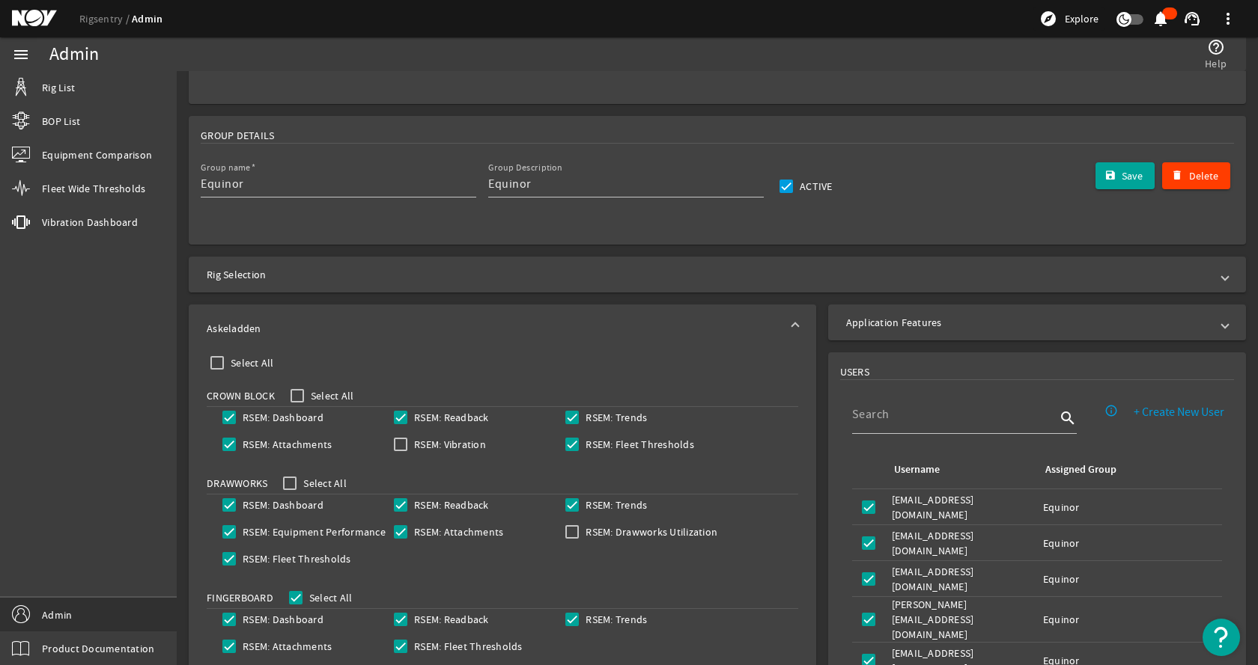
click at [459, 311] on mat-expansion-panel-header "Askeladden" at bounding box center [502, 329] width 627 height 48
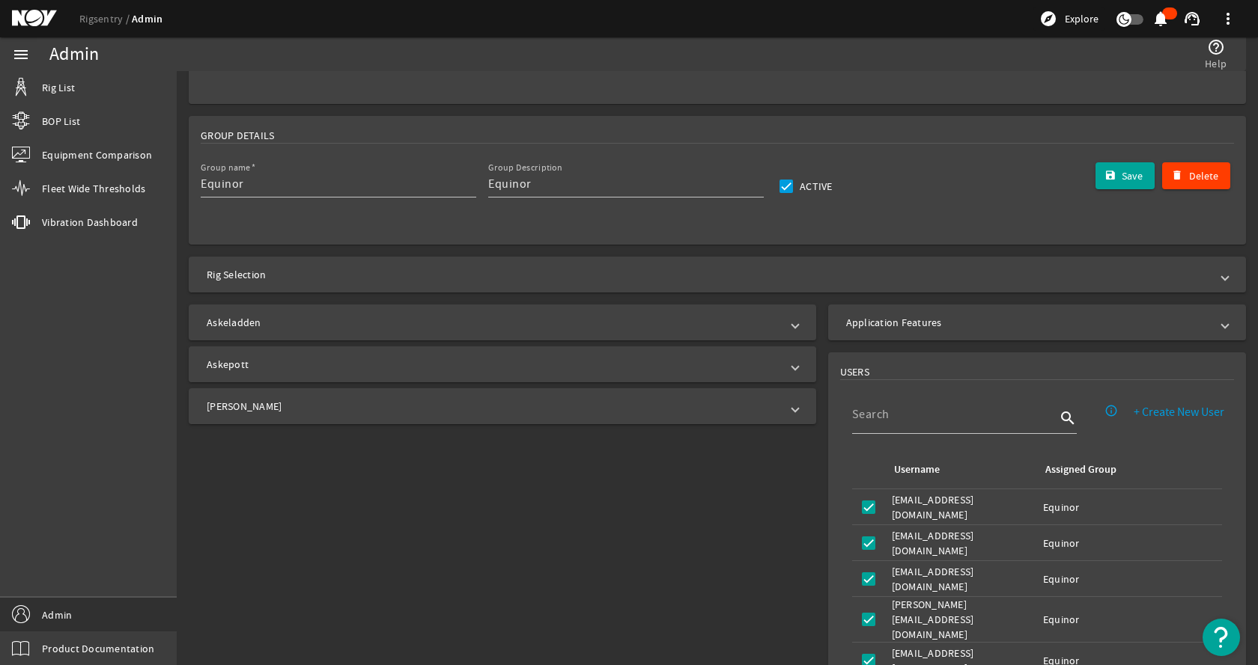
click at [341, 375] on mat-expansion-panel-header "Askepott" at bounding box center [502, 365] width 627 height 36
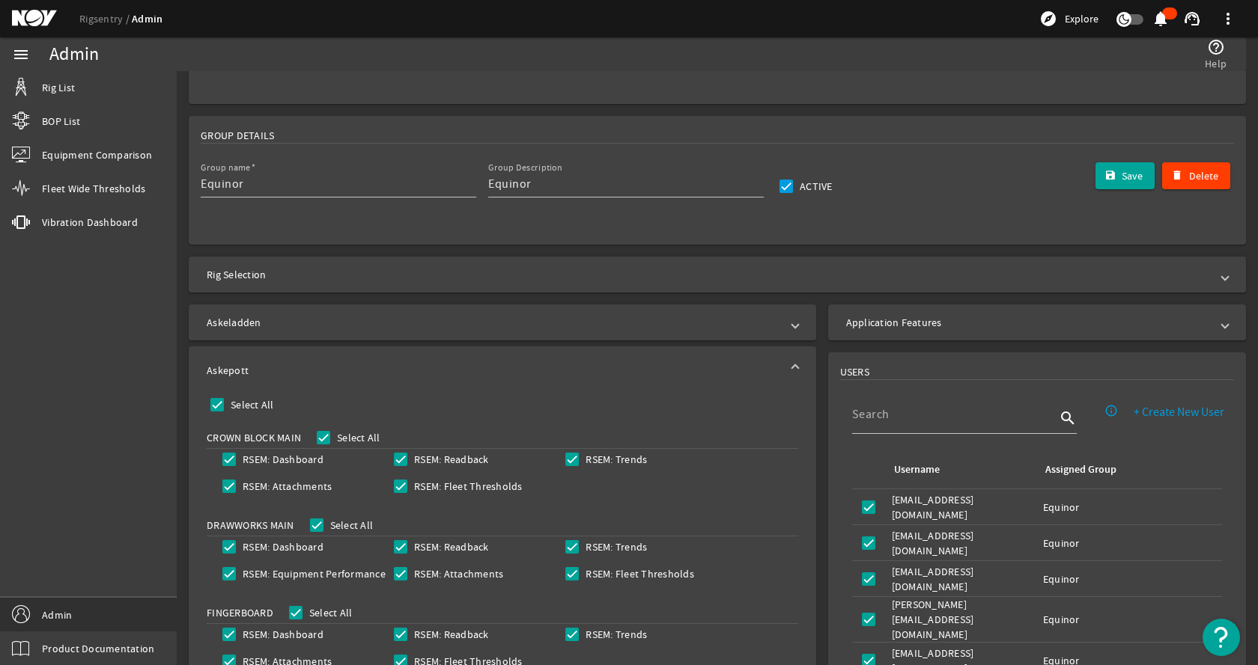
click at [341, 375] on mat-panel-title "Askepott" at bounding box center [493, 370] width 573 height 15
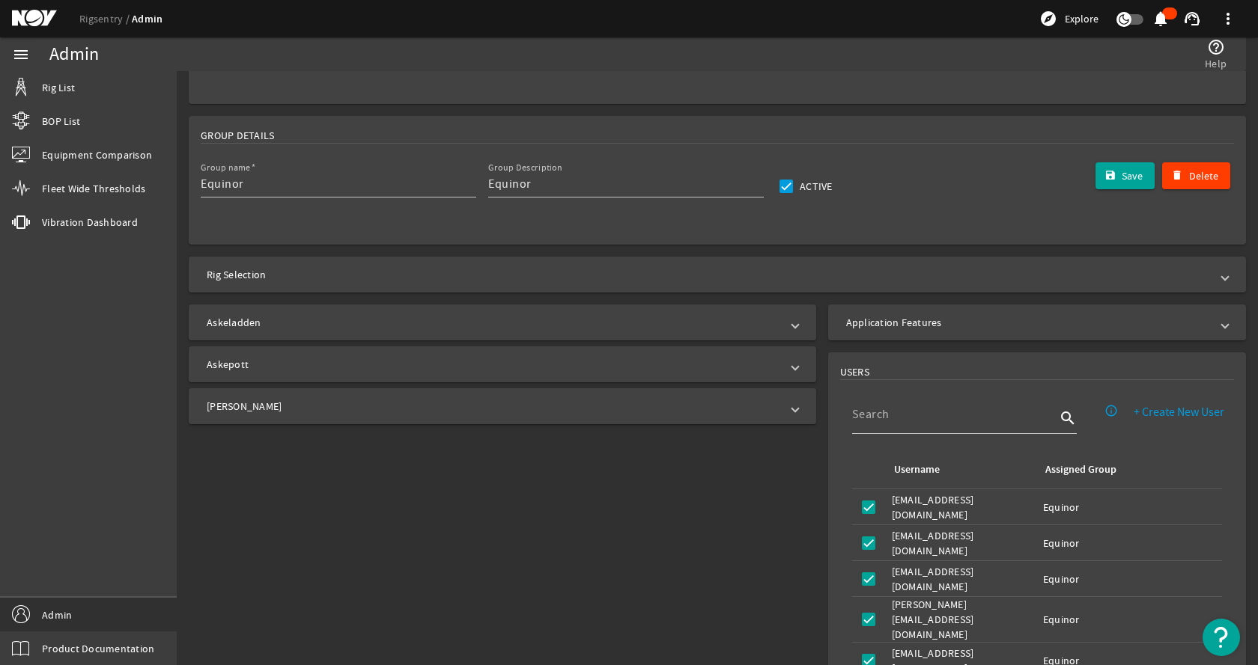
click at [332, 401] on mat-panel-title "[PERSON_NAME]" at bounding box center [493, 406] width 573 height 15
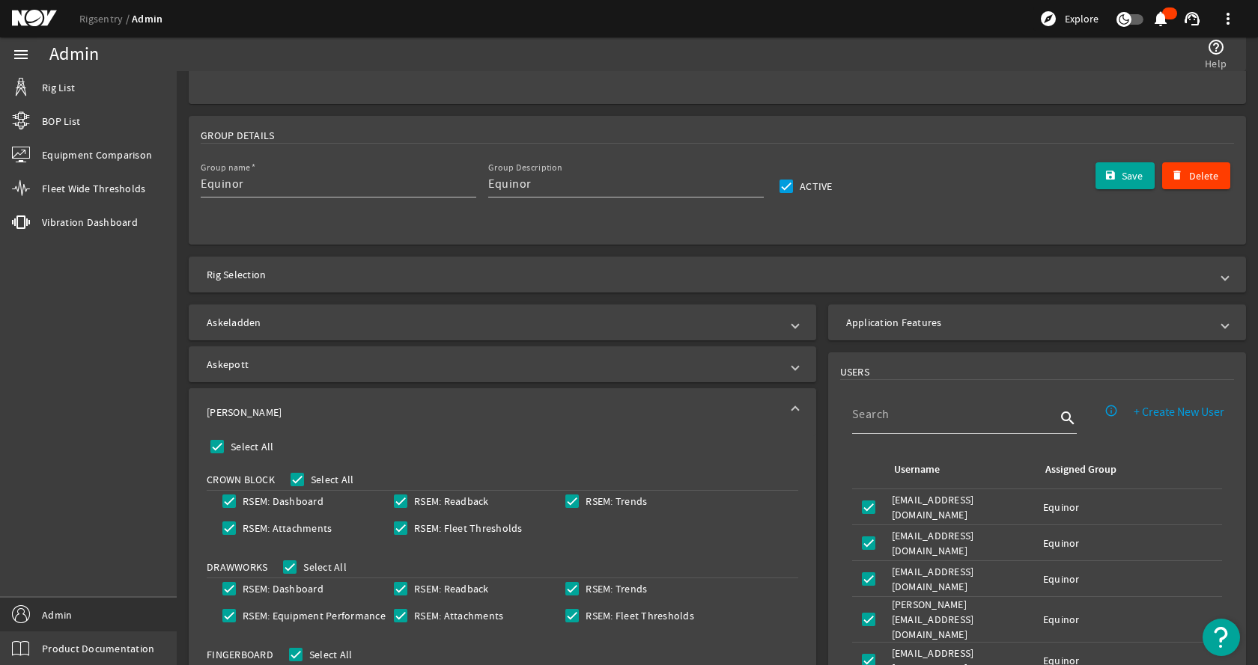
click at [330, 406] on mat-panel-title "[PERSON_NAME]" at bounding box center [493, 412] width 573 height 15
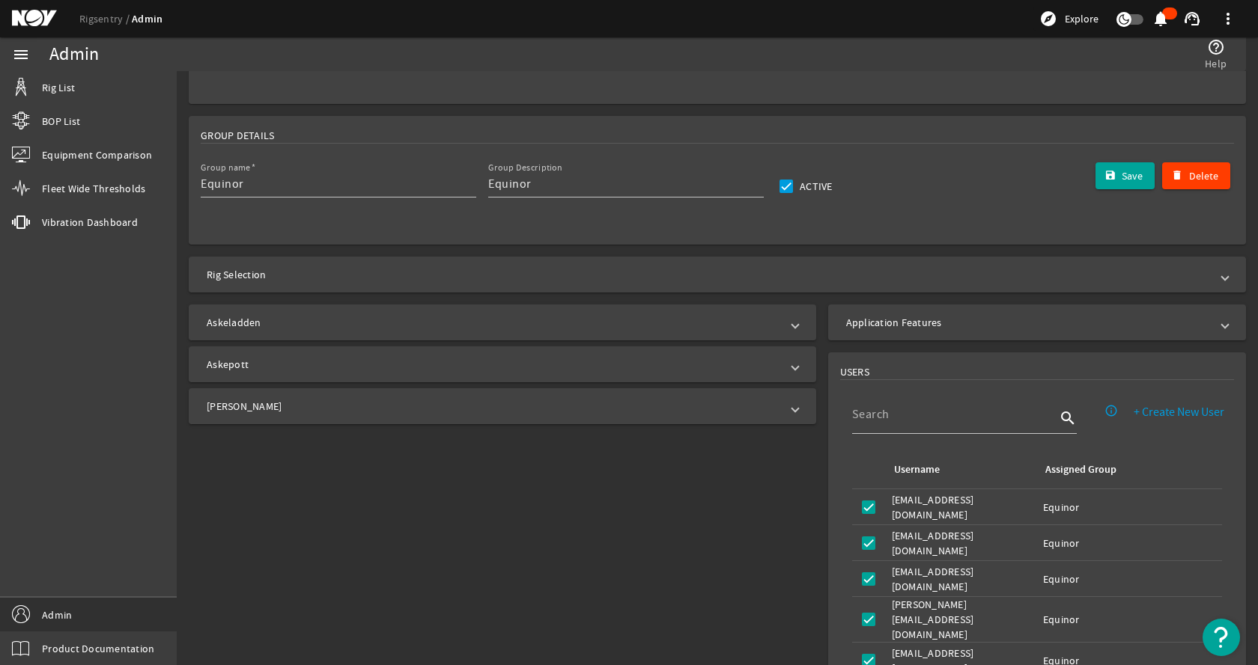
click at [490, 510] on div "Askeladden Select All Crown Block Select All RSEM: Dashboard RSEM: Readback RSE…" at bounding box center [499, 633] width 645 height 669
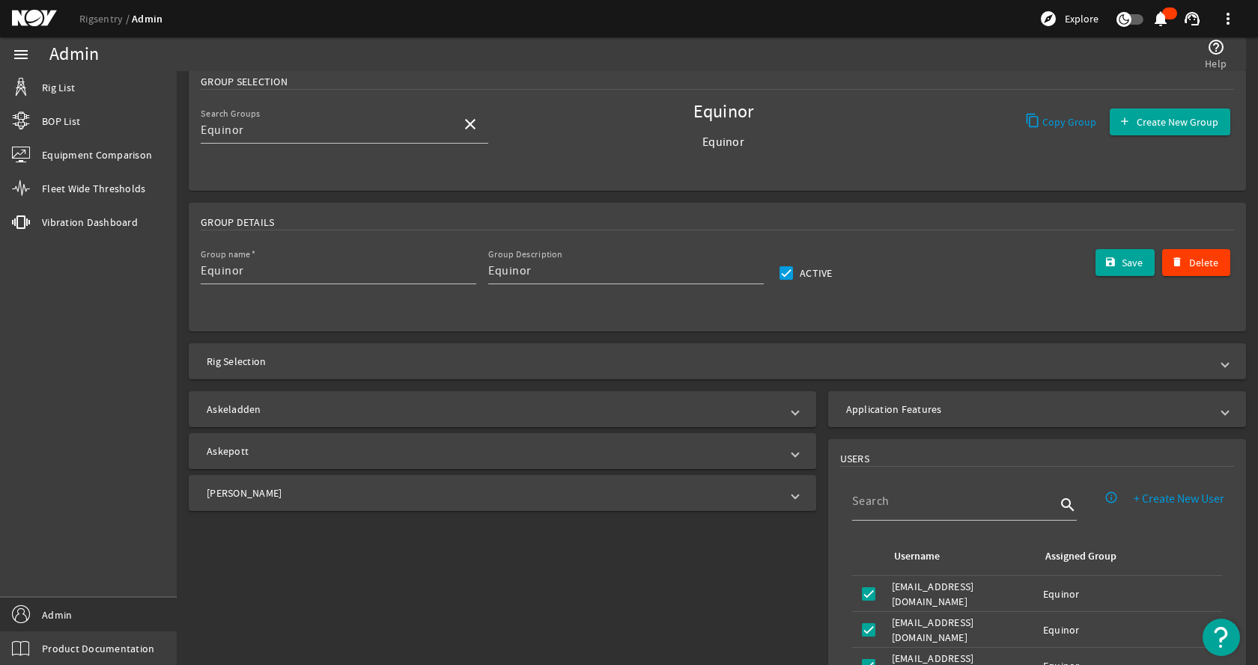
scroll to position [0, 0]
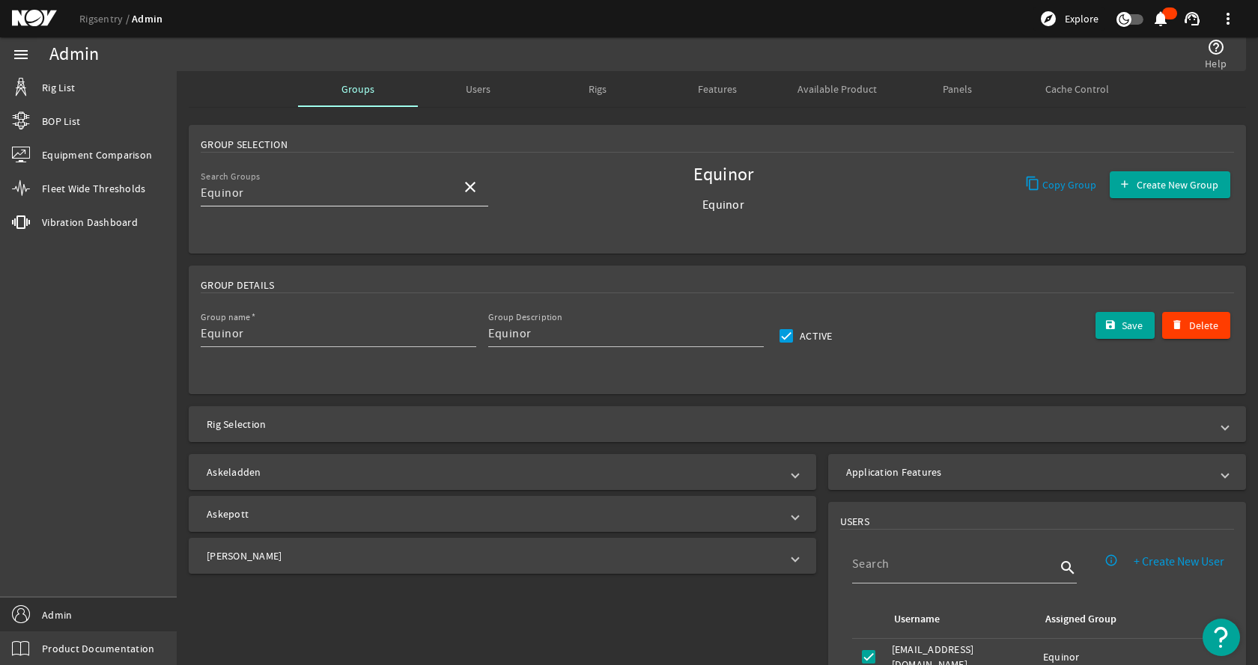
click at [471, 192] on mat-icon "close" at bounding box center [470, 187] width 18 height 18
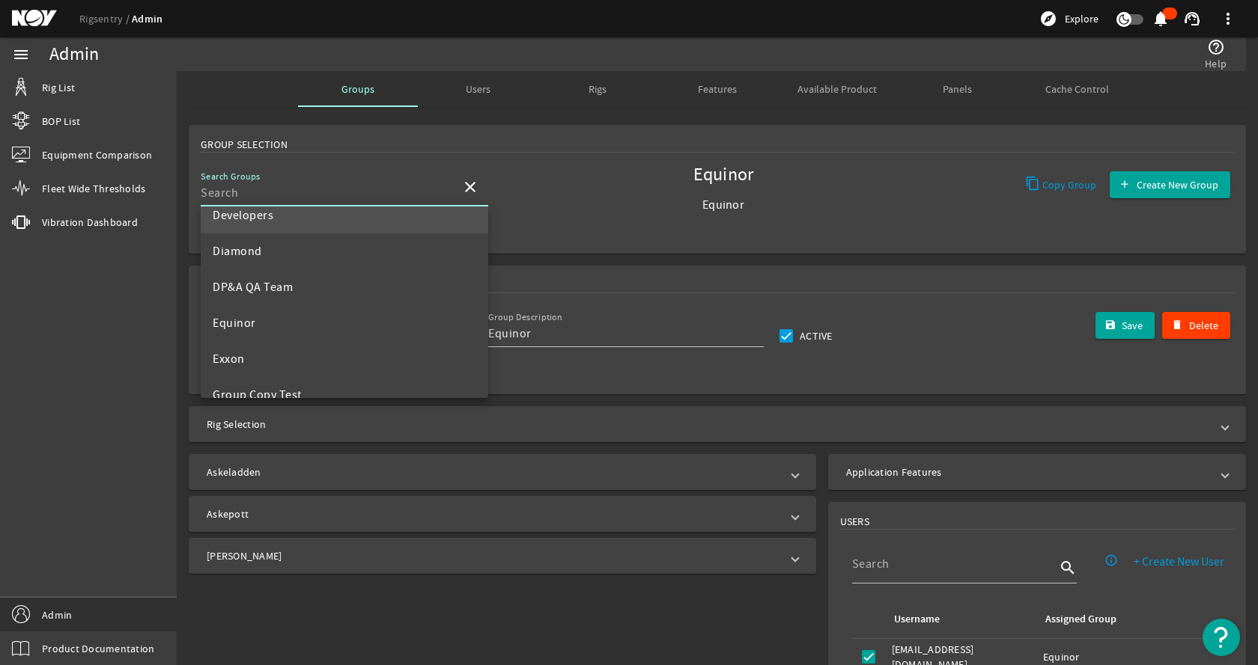
scroll to position [449, 0]
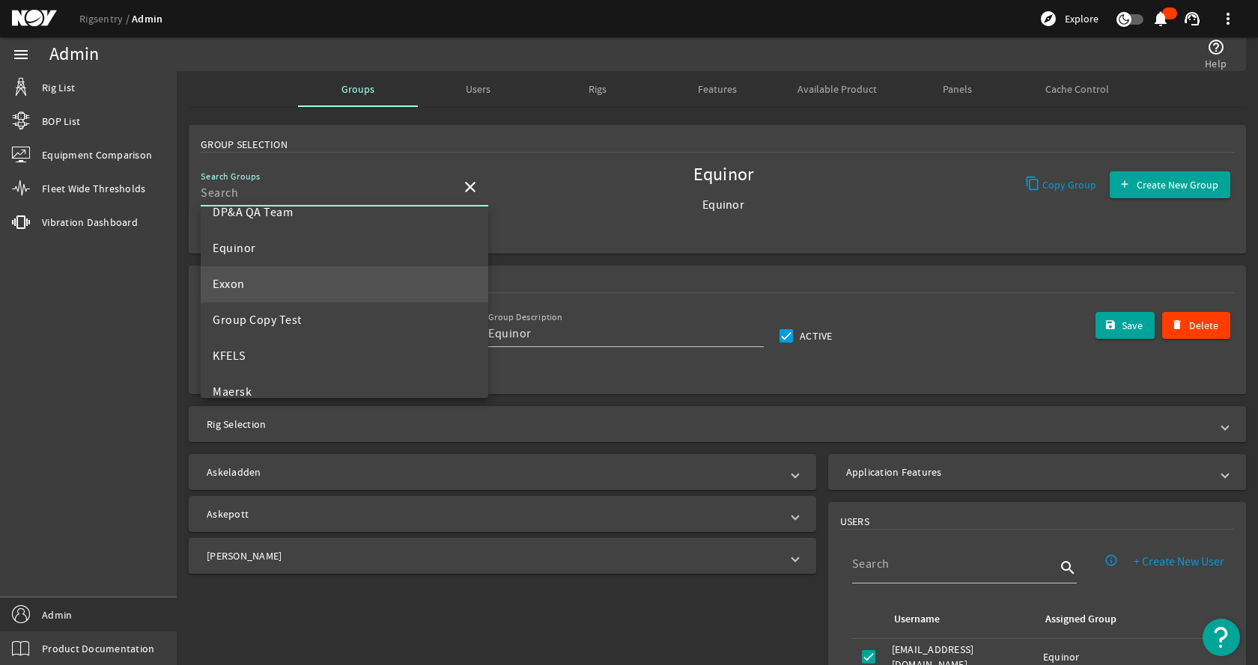
click at [355, 277] on mat-option "Exxon" at bounding box center [344, 284] width 287 height 36
type input "Exxon"
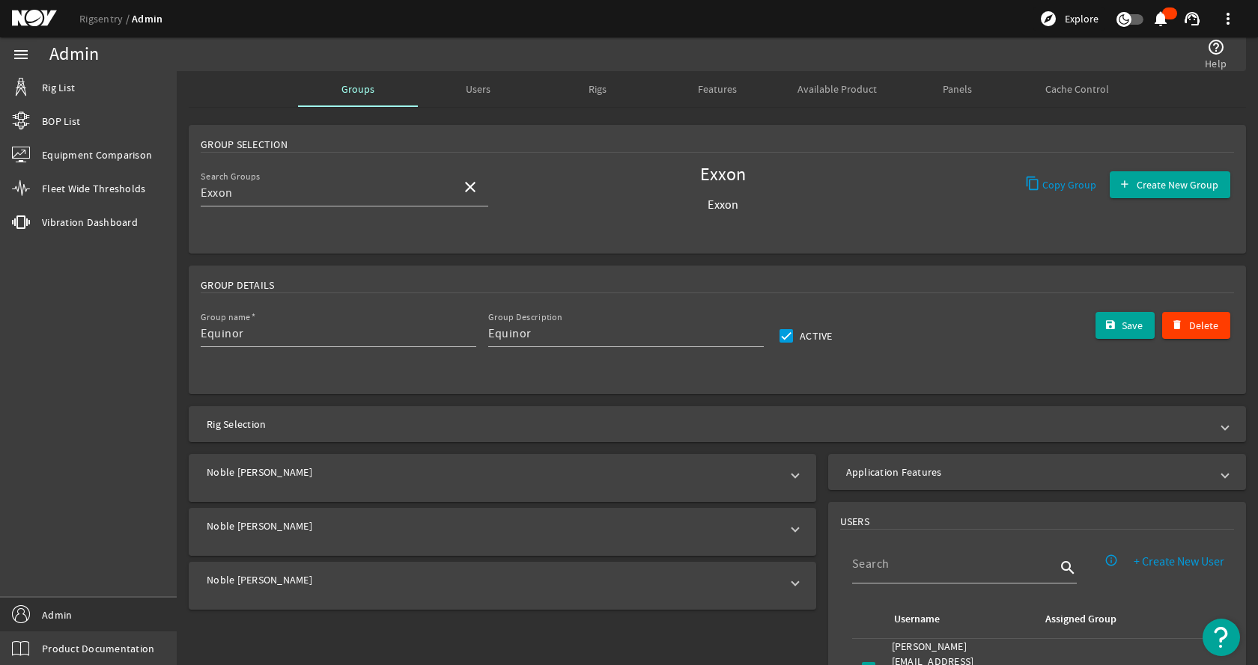
type input "Exxon"
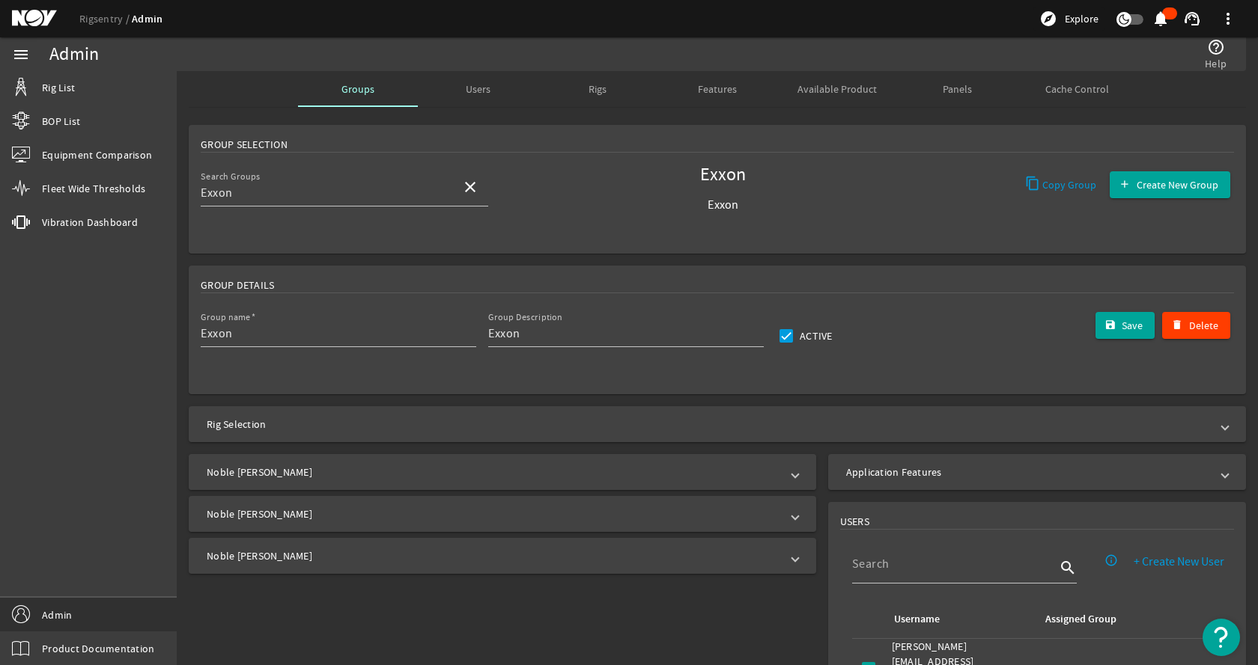
click at [335, 471] on mat-panel-title "Noble [PERSON_NAME]" at bounding box center [493, 472] width 573 height 15
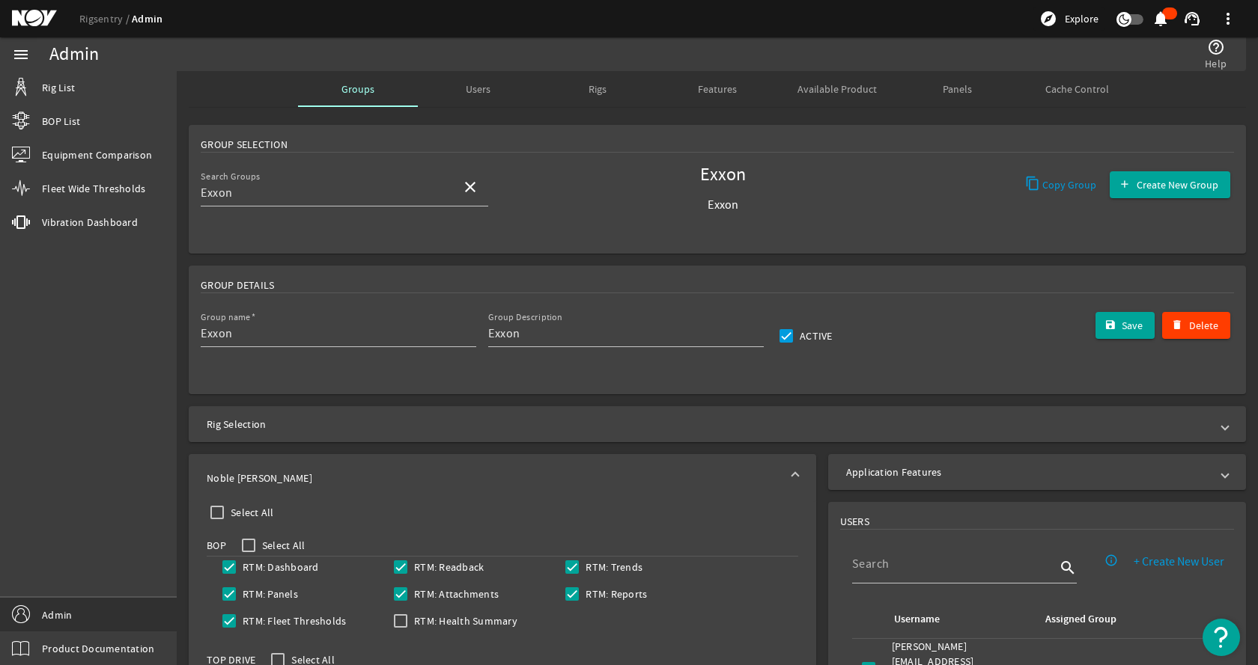
click at [335, 469] on mat-expansion-panel-header "Noble [PERSON_NAME]" at bounding box center [502, 478] width 627 height 48
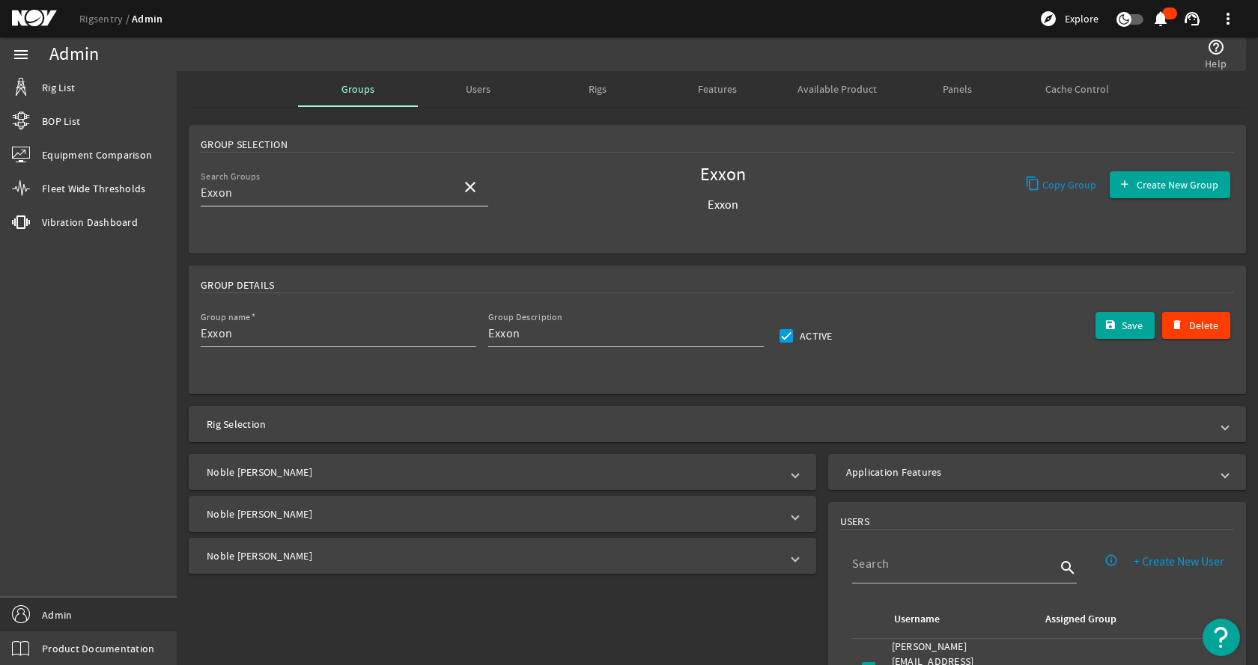
click at [468, 191] on mat-icon "close" at bounding box center [470, 187] width 18 height 18
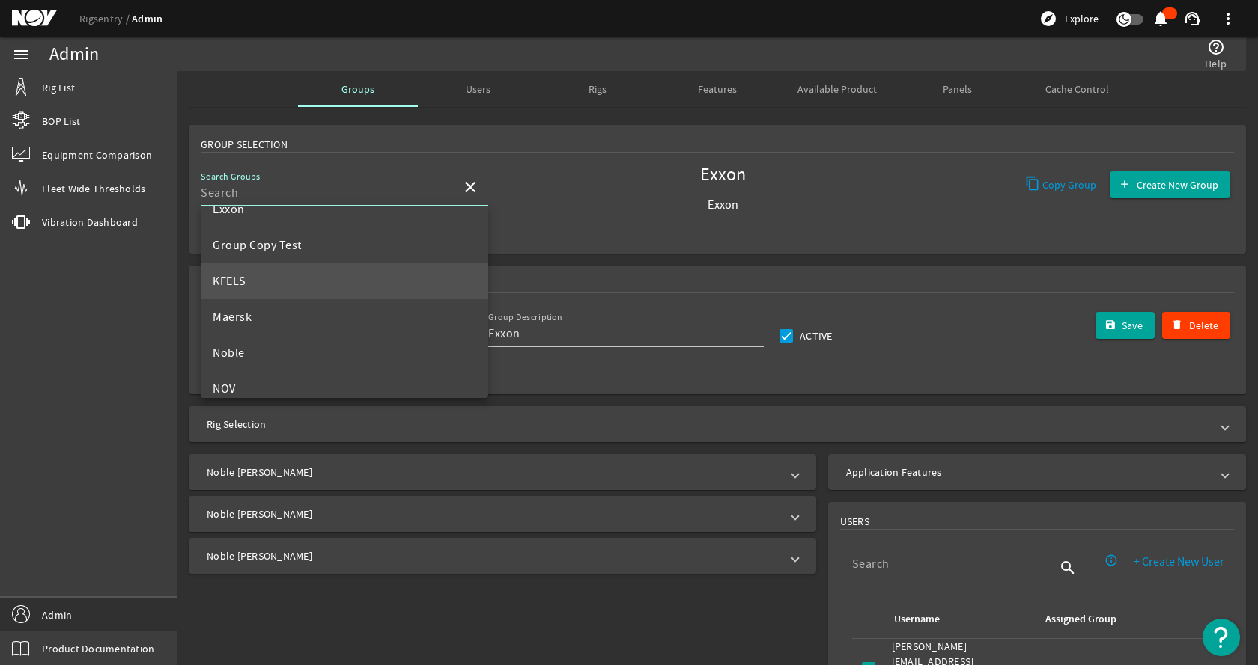
click at [269, 290] on mat-option "KFELS" at bounding box center [344, 281] width 287 height 36
type input "KFELS"
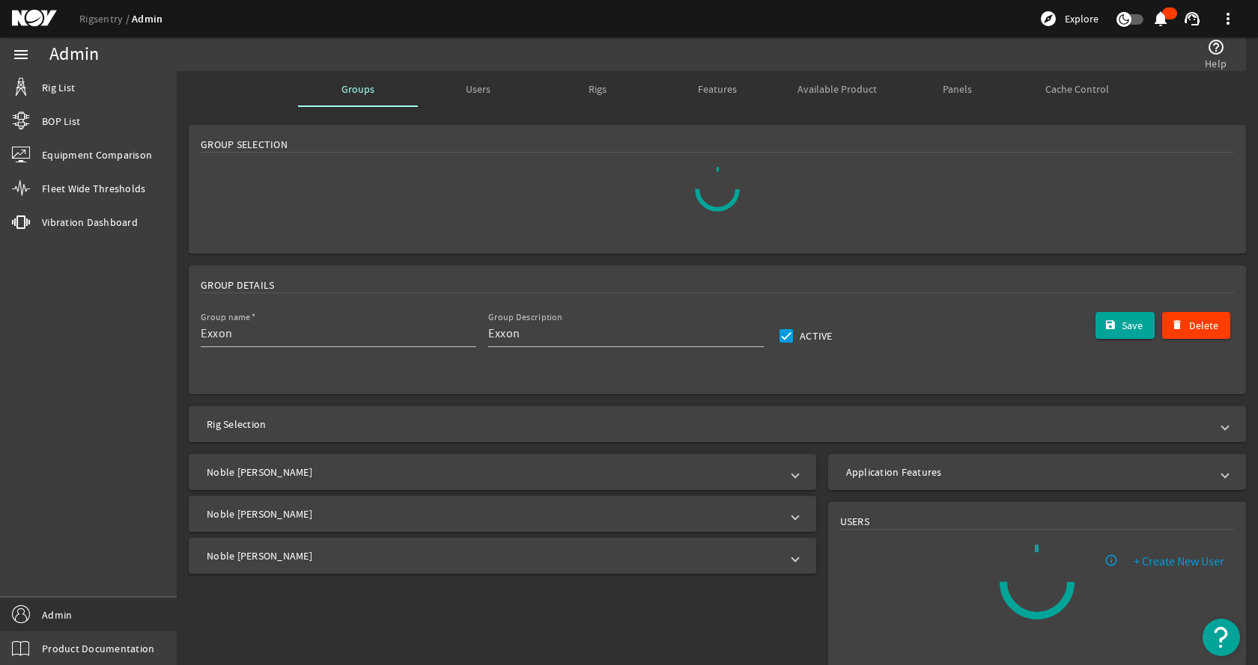
type input "KFELS"
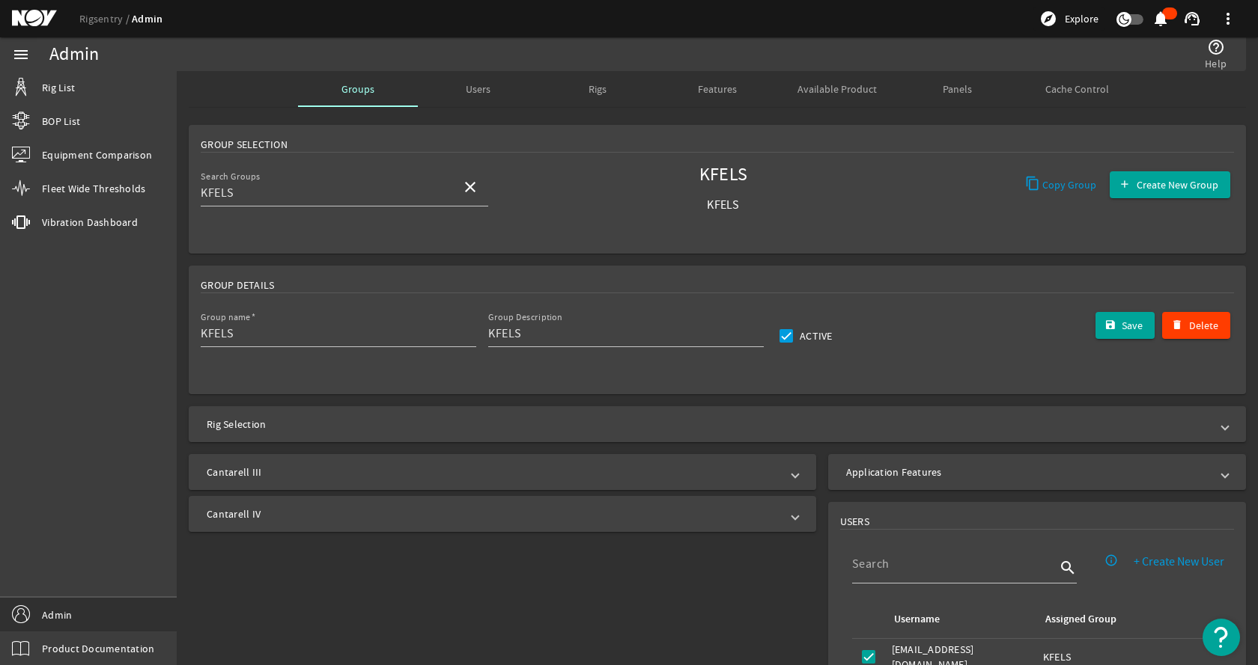
click at [496, 475] on mat-panel-title "Cantarell III" at bounding box center [493, 472] width 573 height 15
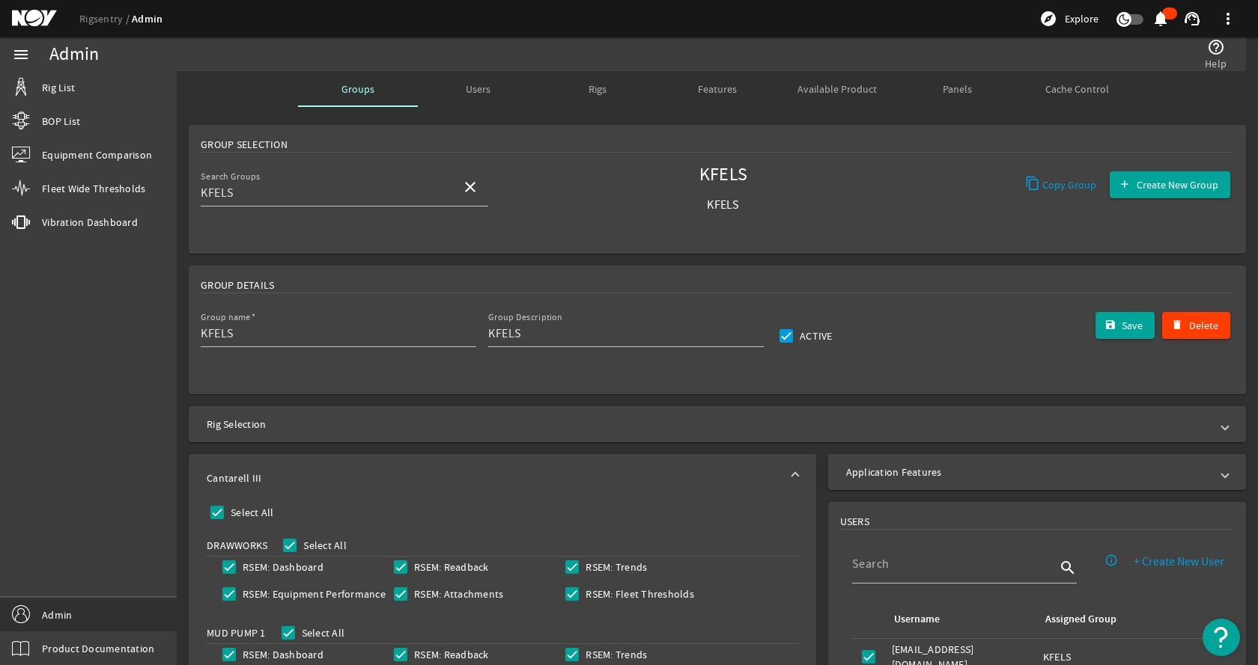
click at [496, 475] on mat-panel-title "Cantarell III" at bounding box center [493, 478] width 573 height 15
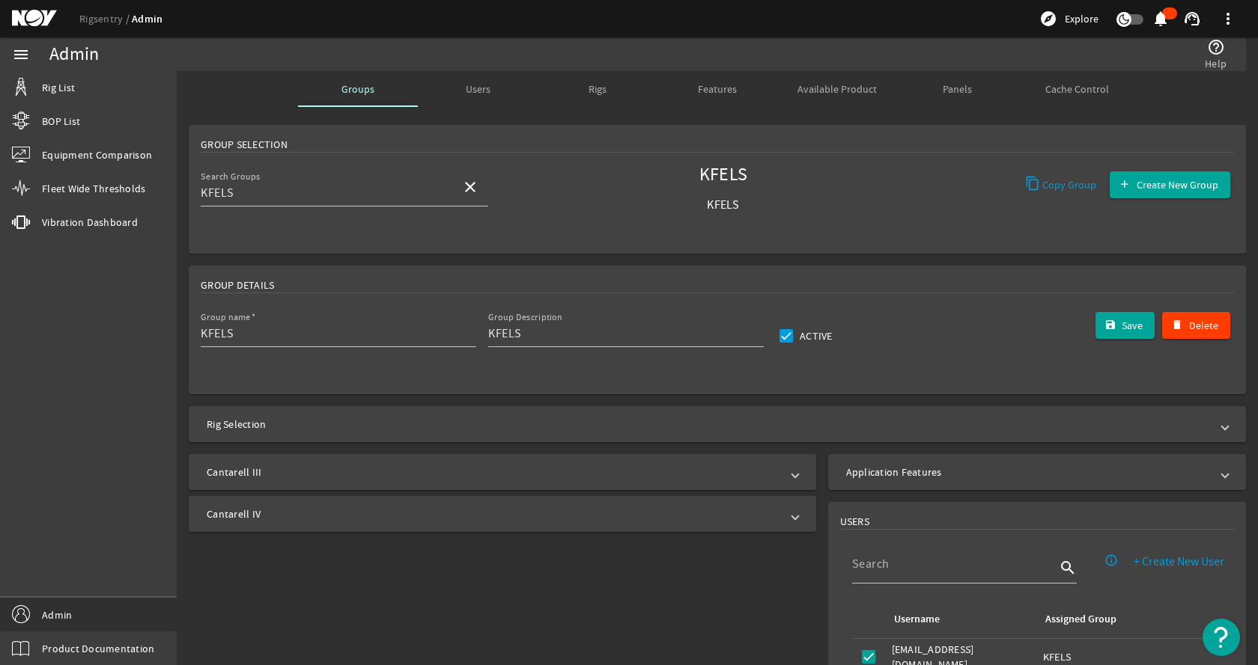
click at [356, 525] on mat-expansion-panel-header "Cantarell IV" at bounding box center [502, 514] width 627 height 36
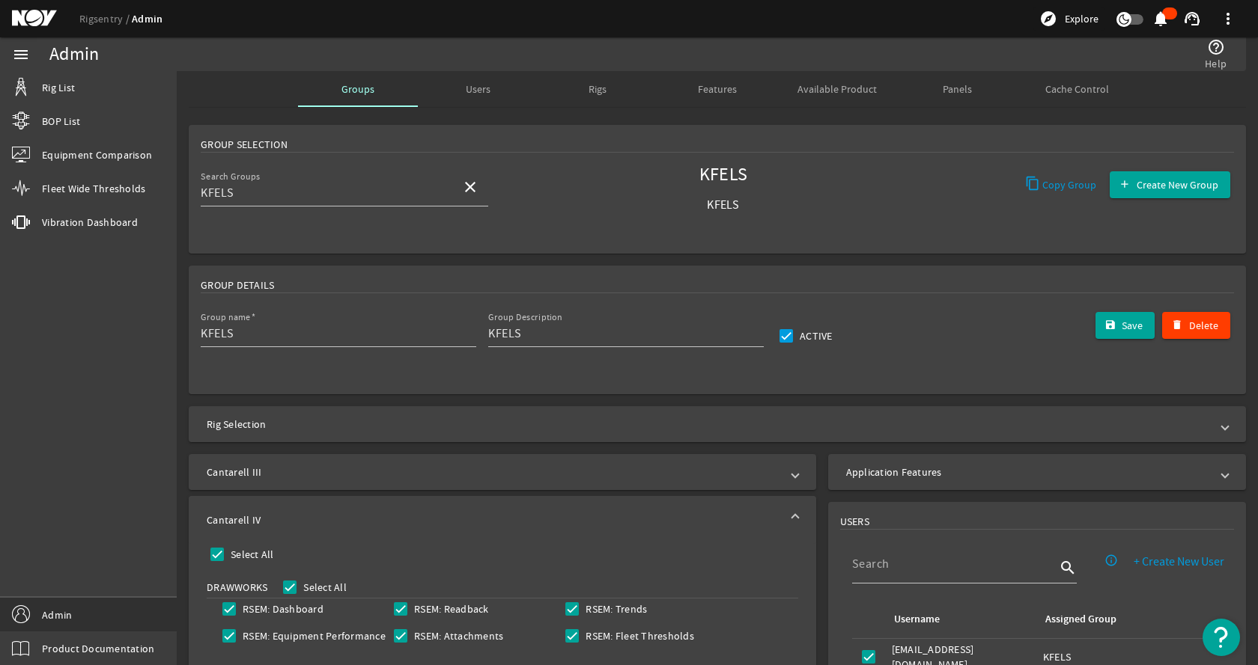
click at [354, 517] on mat-panel-title "Cantarell IV" at bounding box center [493, 520] width 573 height 15
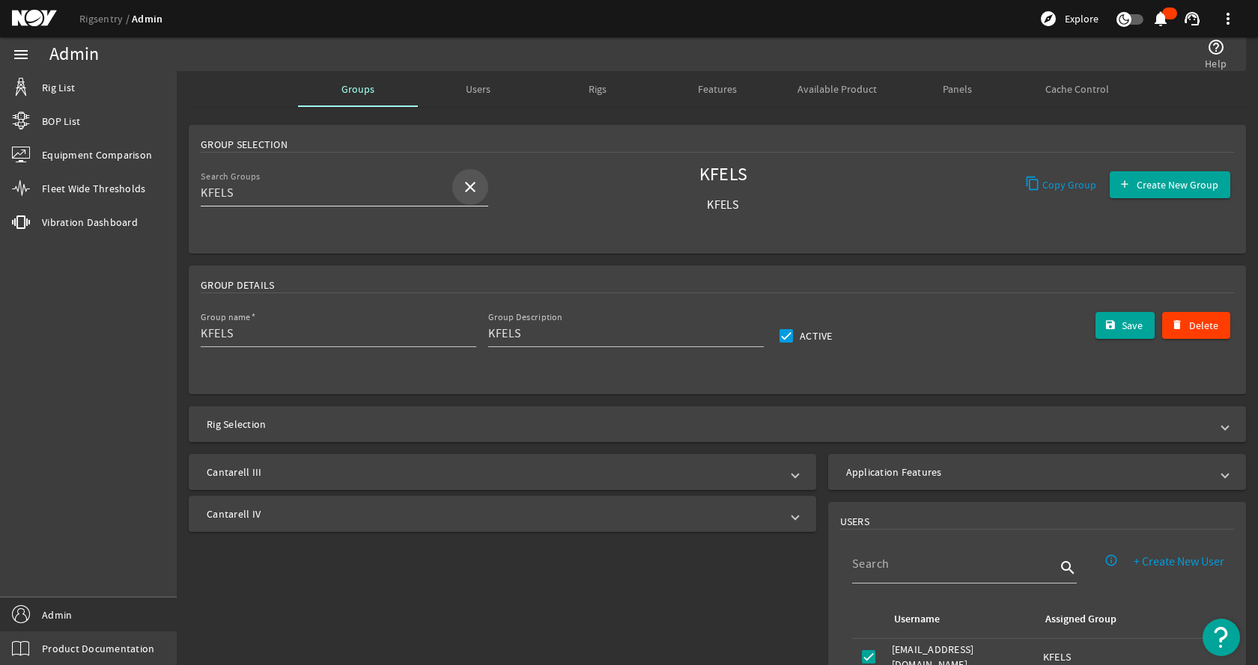
click at [476, 192] on mat-icon "close" at bounding box center [470, 187] width 18 height 18
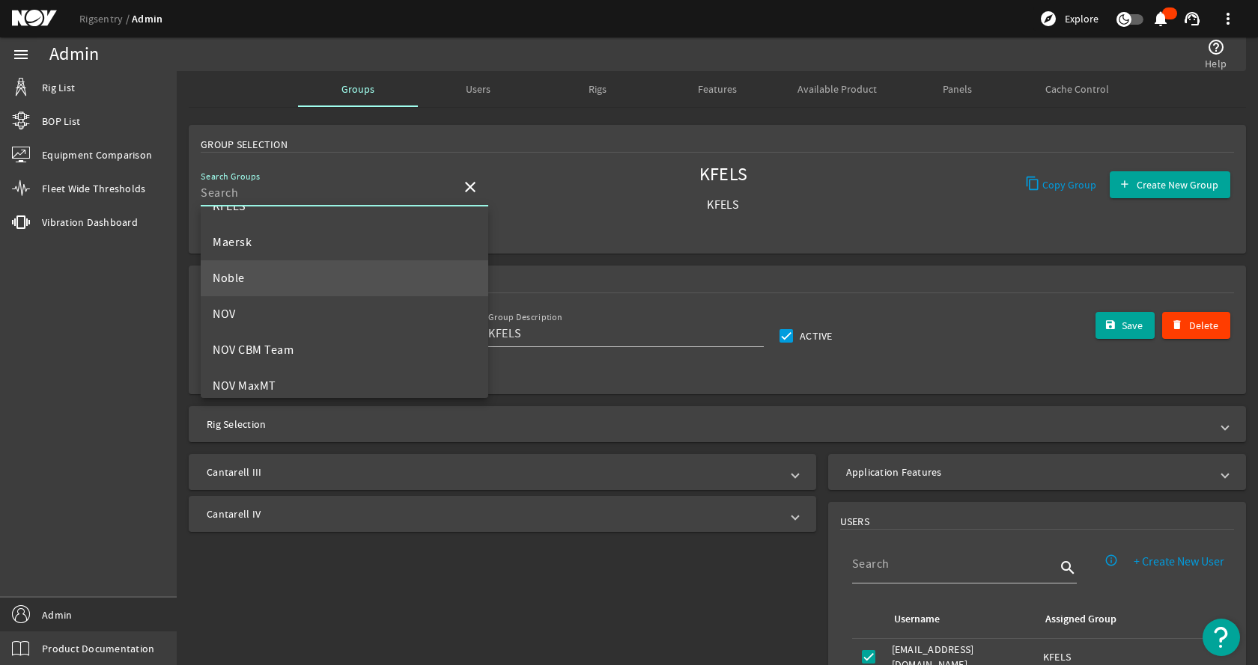
click at [283, 271] on mat-option "Noble" at bounding box center [344, 278] width 287 height 36
type input "Noble"
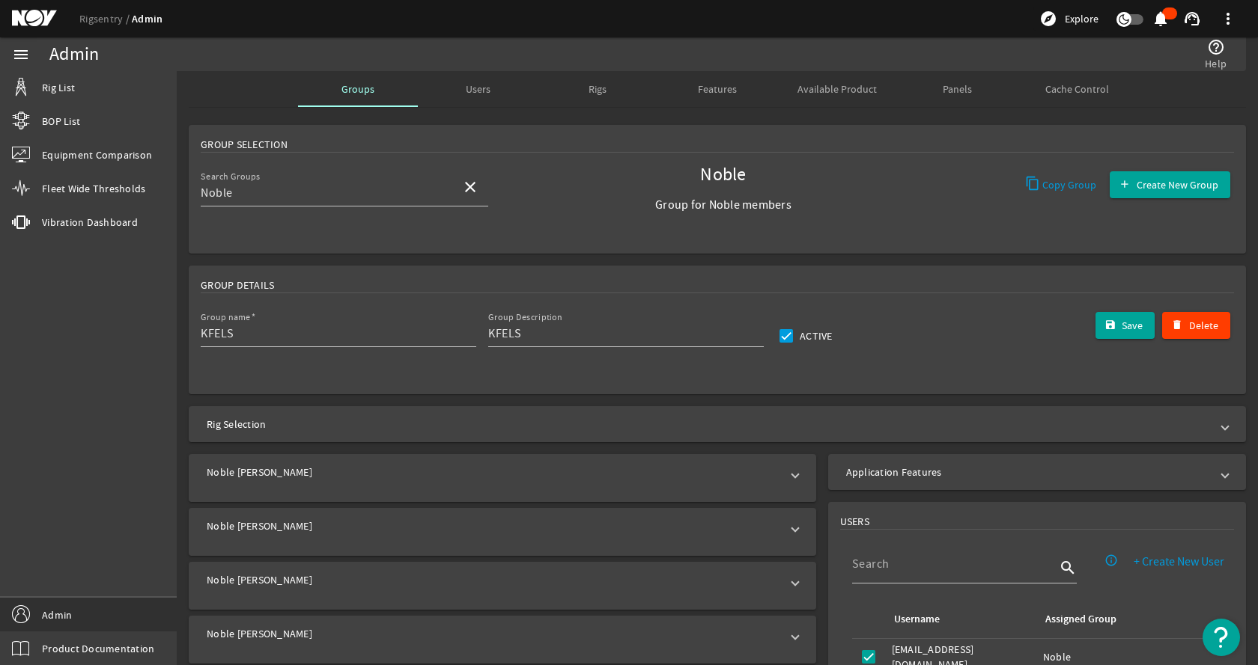
type input "Noble"
type input "Group for Noble members"
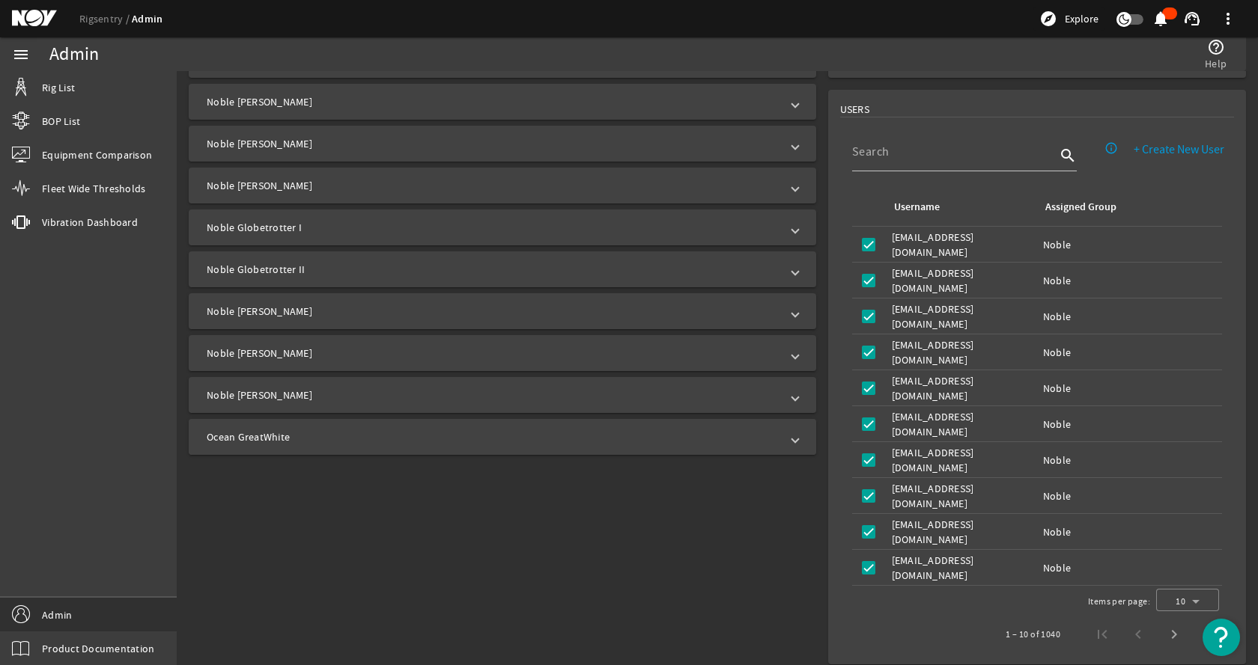
scroll to position [418, 0]
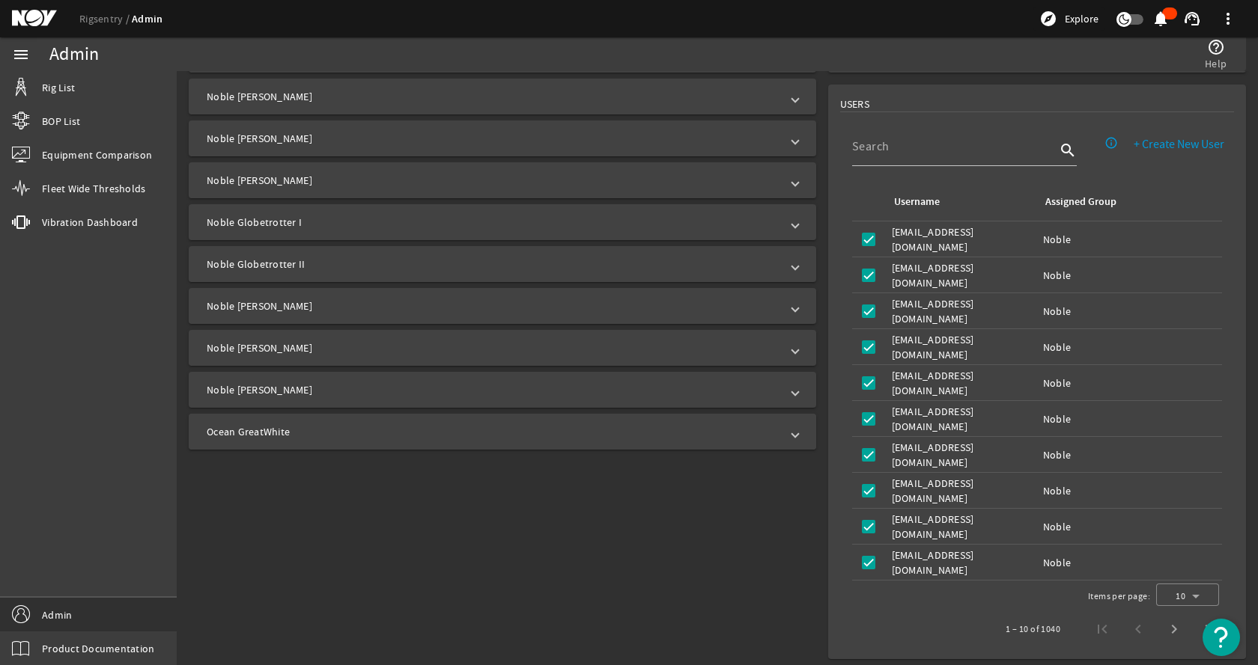
click at [352, 429] on mat-panel-title "Ocean GreatWhite" at bounding box center [493, 431] width 573 height 15
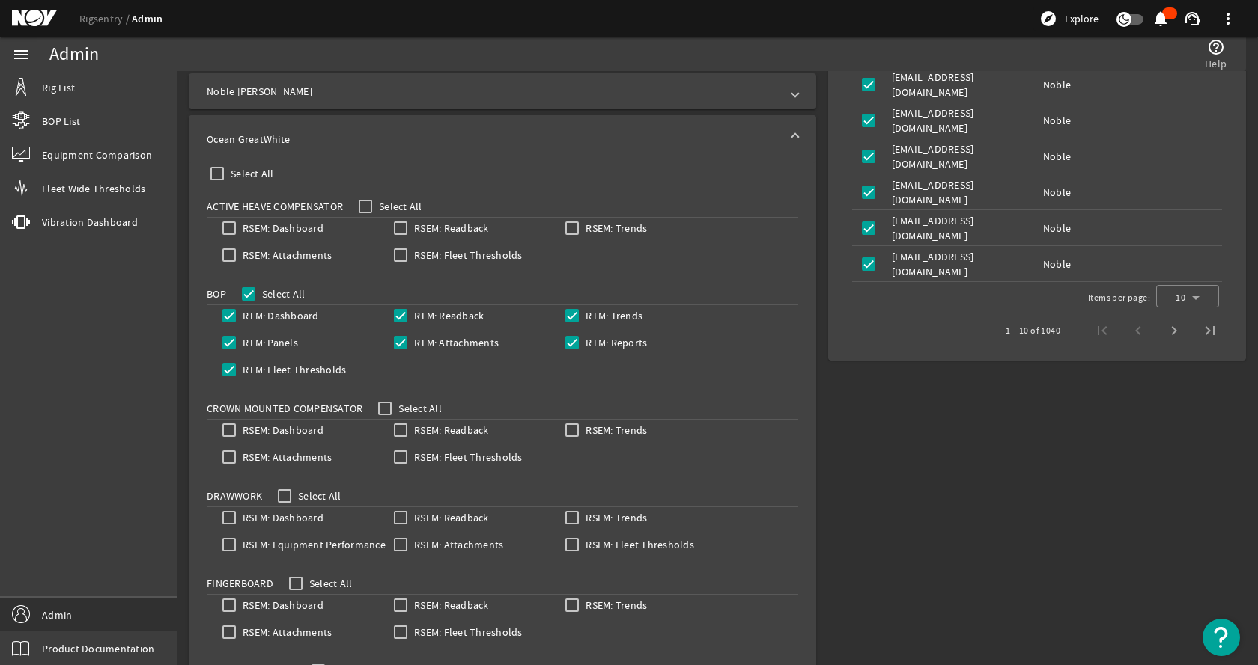
scroll to position [493, 0]
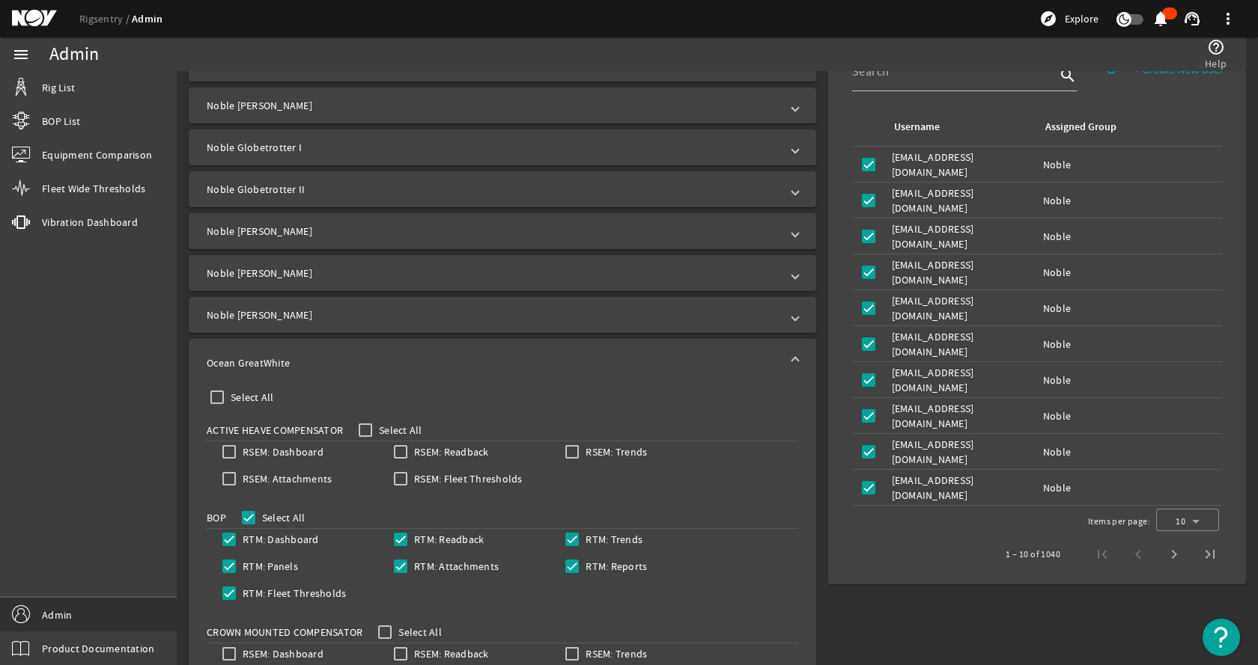
click at [336, 351] on mat-expansion-panel-header "Ocean GreatWhite" at bounding box center [502, 363] width 627 height 48
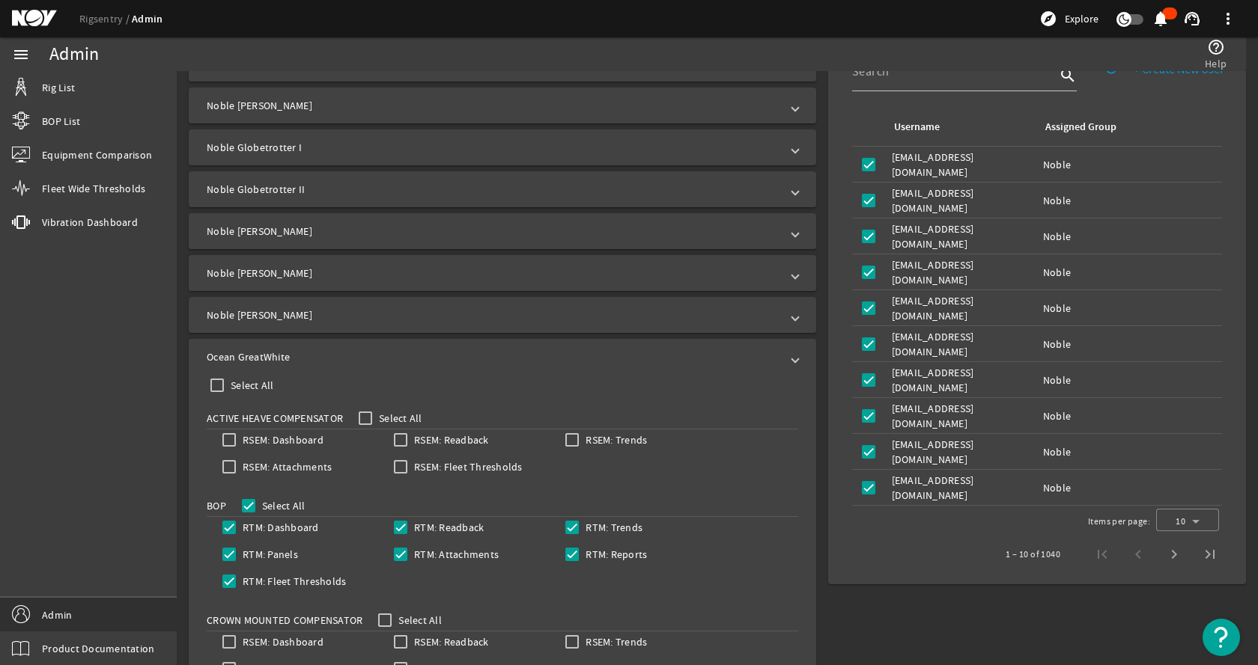
scroll to position [418, 0]
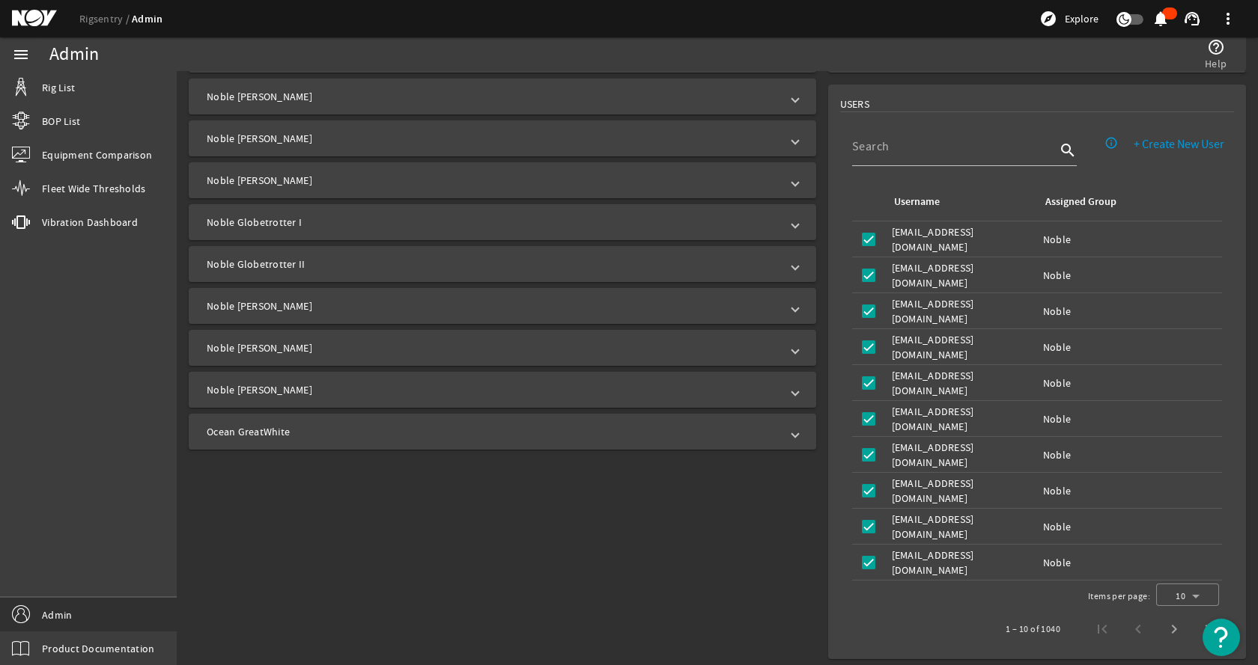
click at [325, 397] on mat-panel-title "Noble [PERSON_NAME]" at bounding box center [493, 390] width 573 height 15
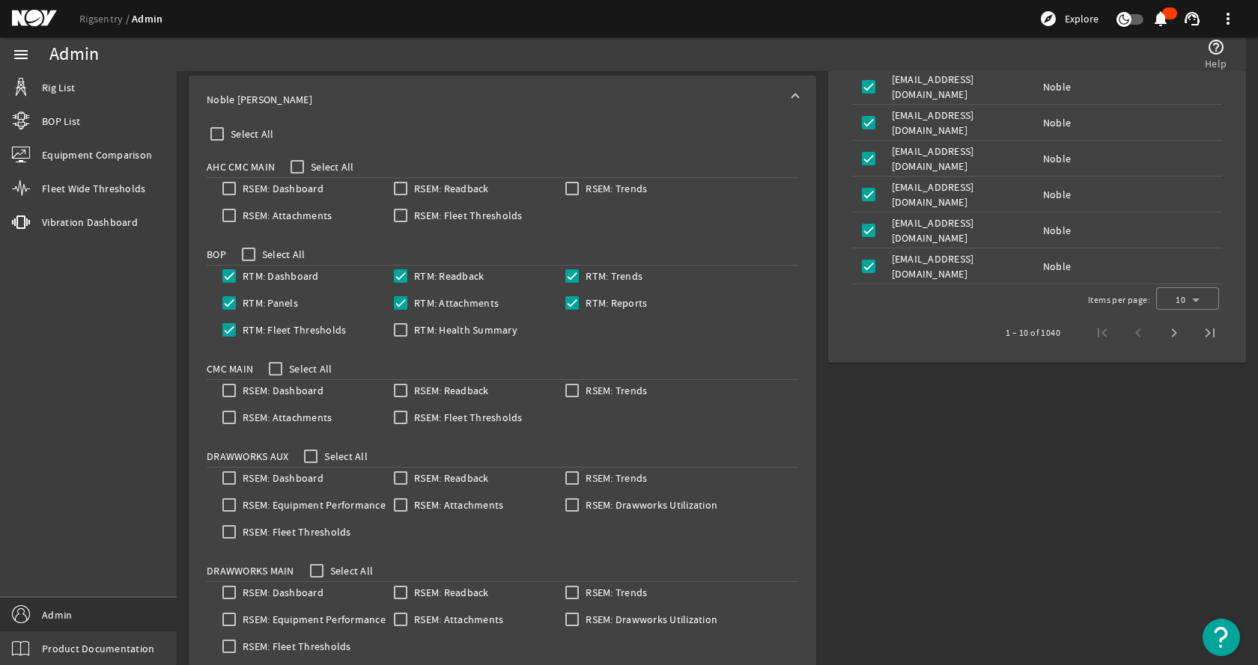
scroll to position [717, 0]
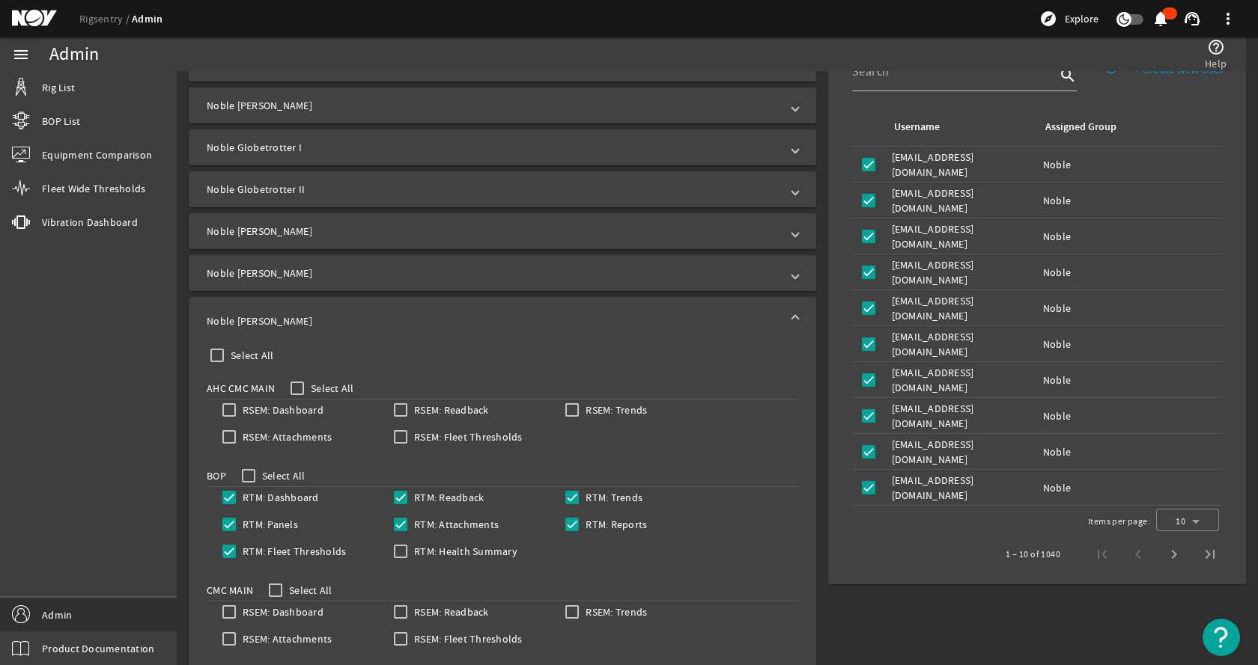
click at [354, 304] on mat-expansion-panel-header "Noble [PERSON_NAME]" at bounding box center [502, 321] width 627 height 48
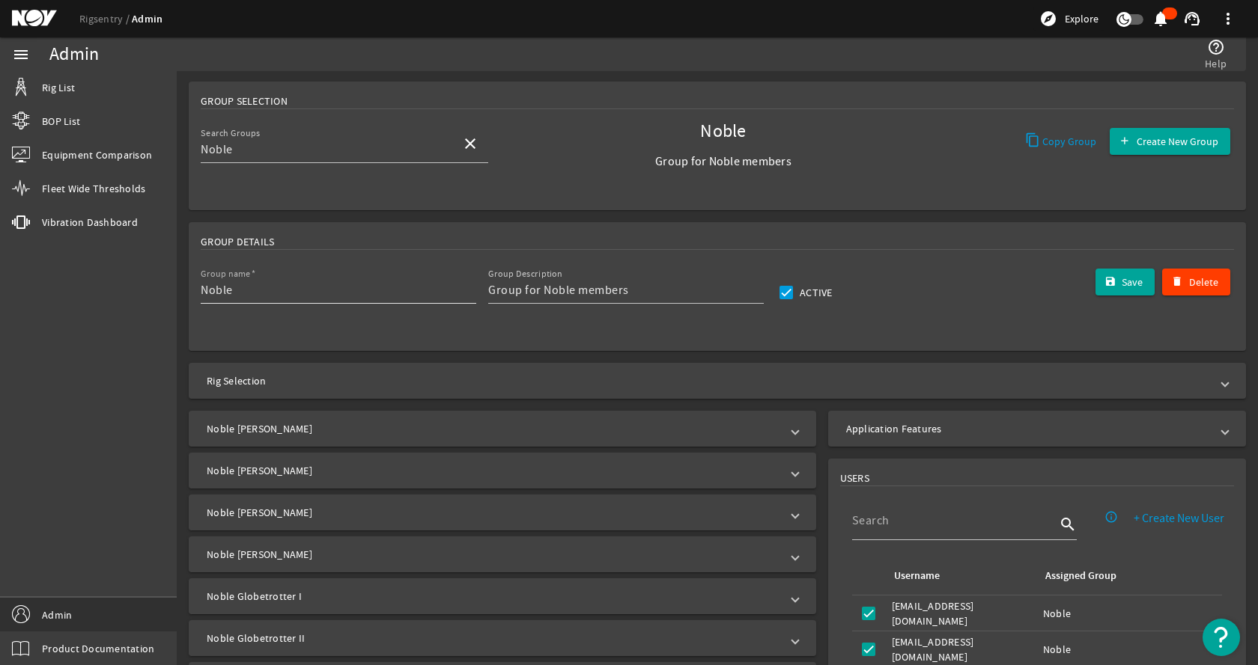
scroll to position [118, 0]
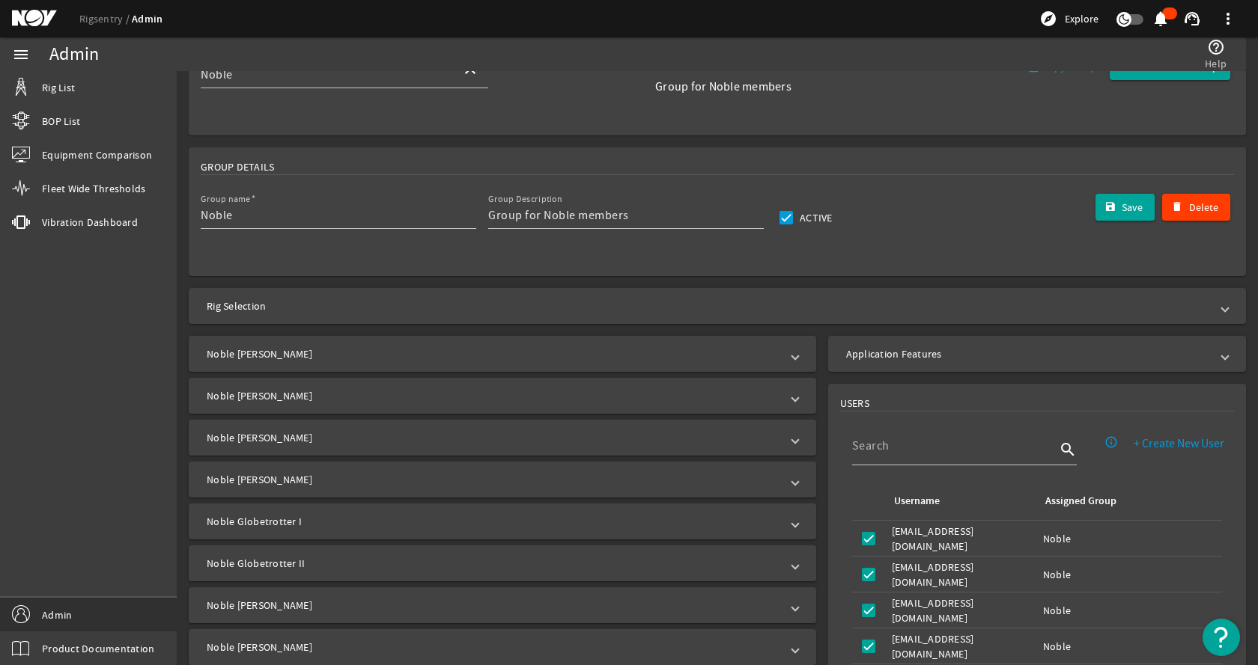
click at [308, 352] on mat-panel-title "Noble [PERSON_NAME]" at bounding box center [493, 354] width 573 height 15
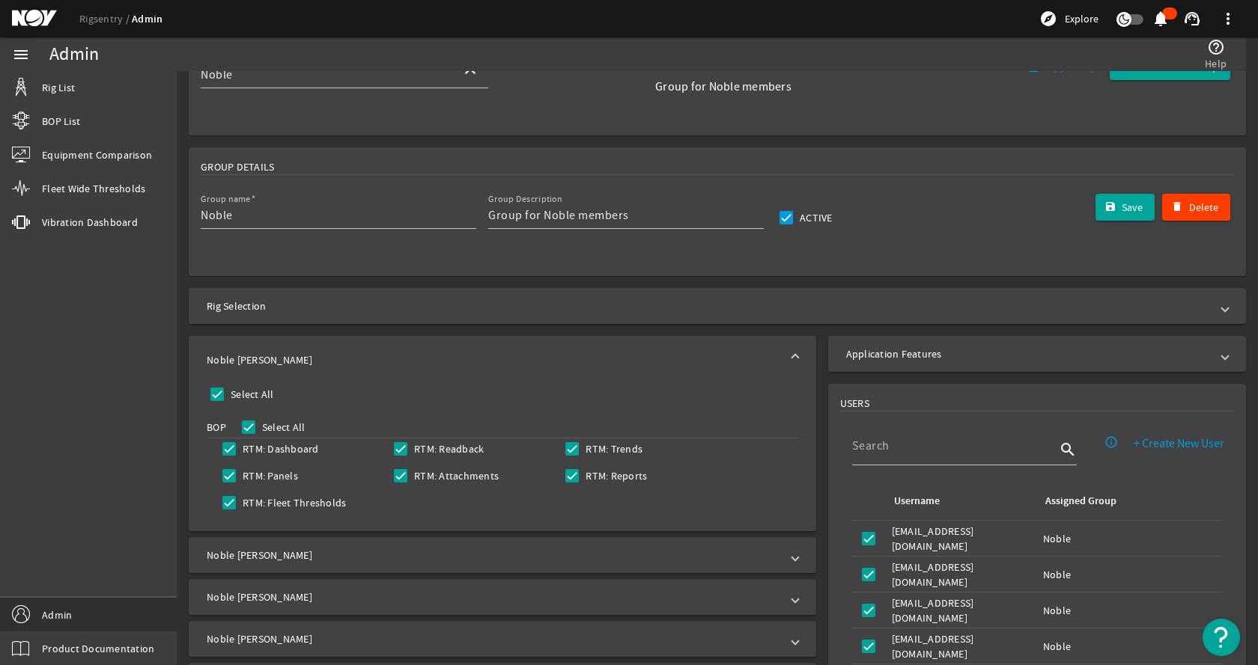
click at [308, 352] on mat-expansion-panel-header "Noble [PERSON_NAME]" at bounding box center [502, 360] width 627 height 48
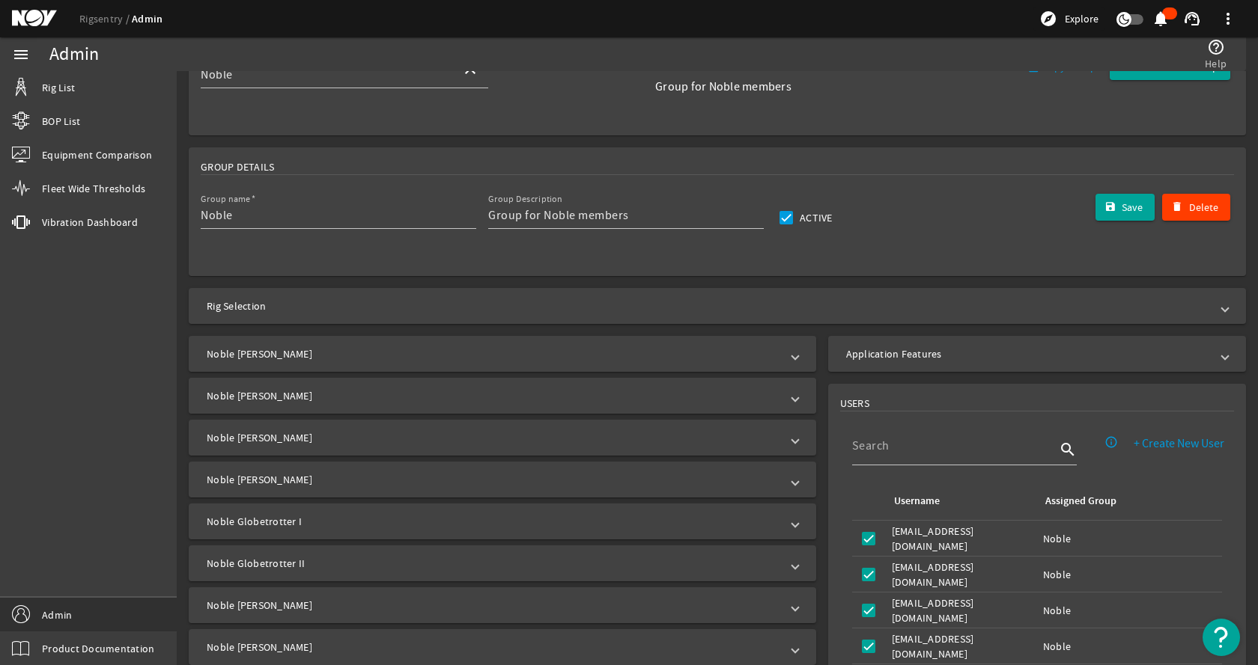
click at [306, 386] on mat-expansion-panel-header "Noble [PERSON_NAME]" at bounding box center [502, 396] width 627 height 36
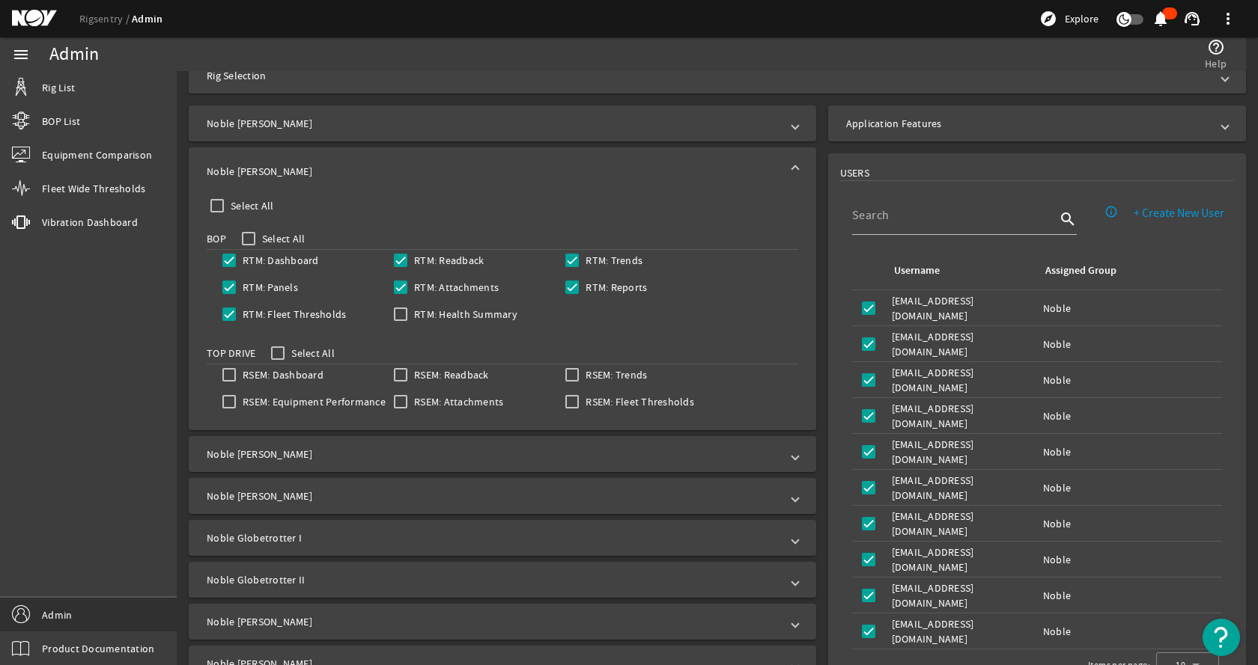
scroll to position [156, 0]
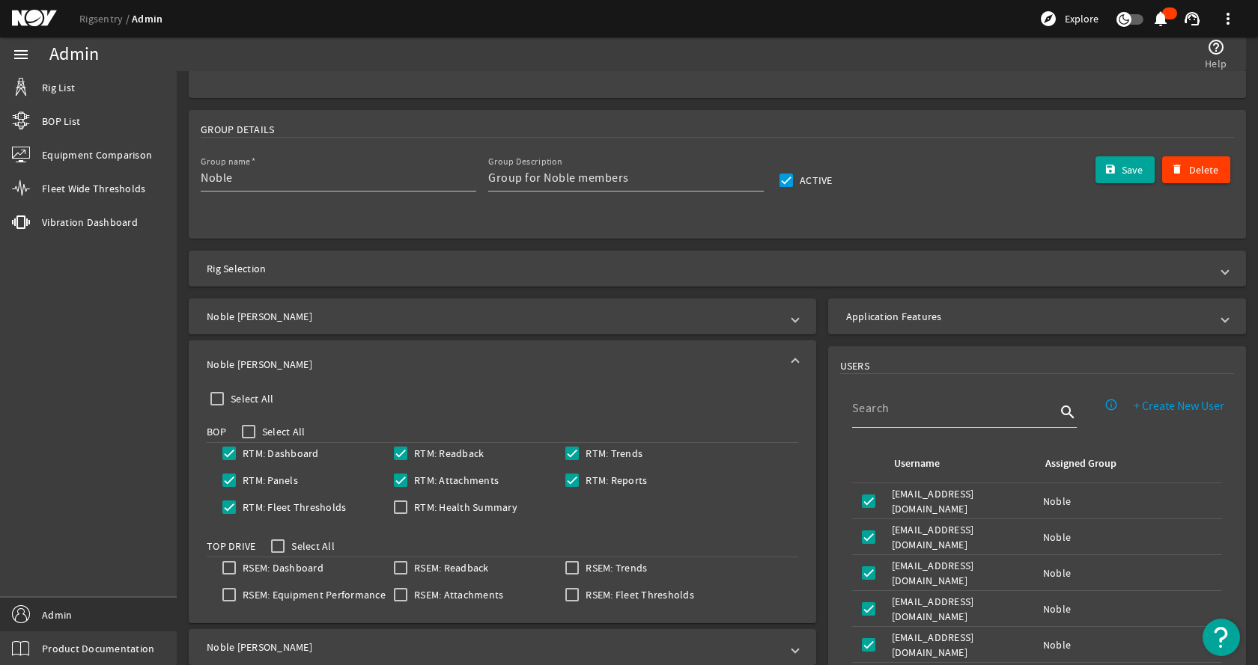
click at [311, 366] on mat-panel-title "Noble [PERSON_NAME]" at bounding box center [493, 364] width 573 height 15
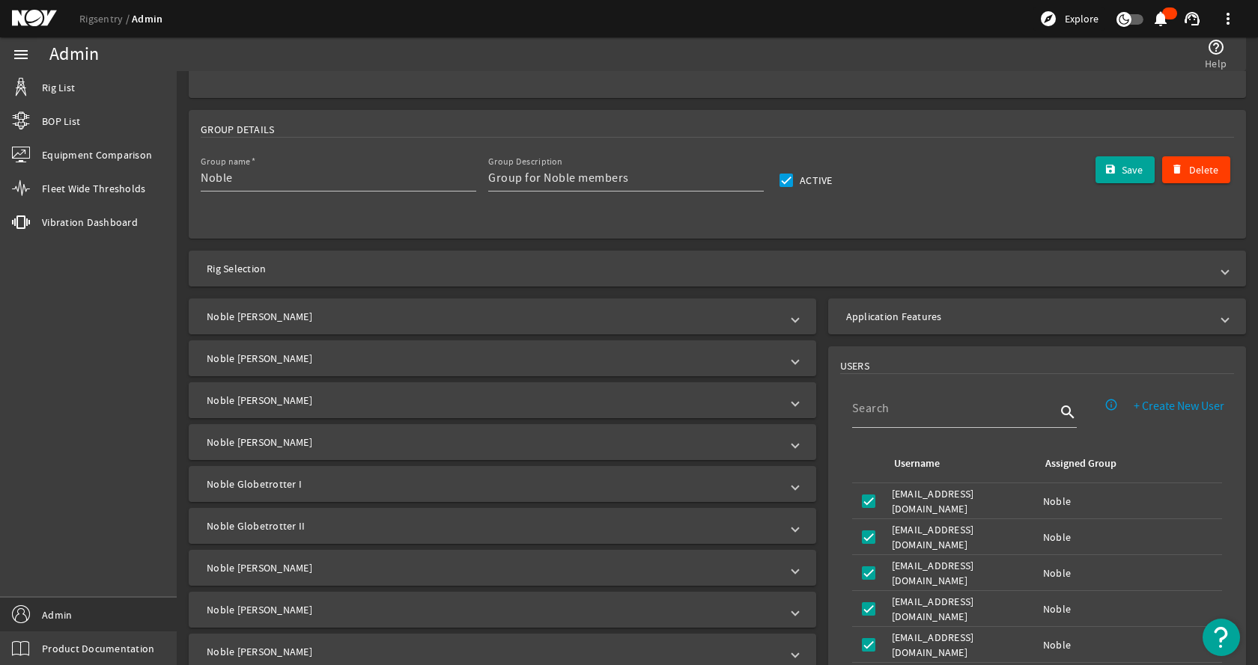
click at [303, 397] on mat-panel-title "Noble [PERSON_NAME]" at bounding box center [493, 400] width 573 height 15
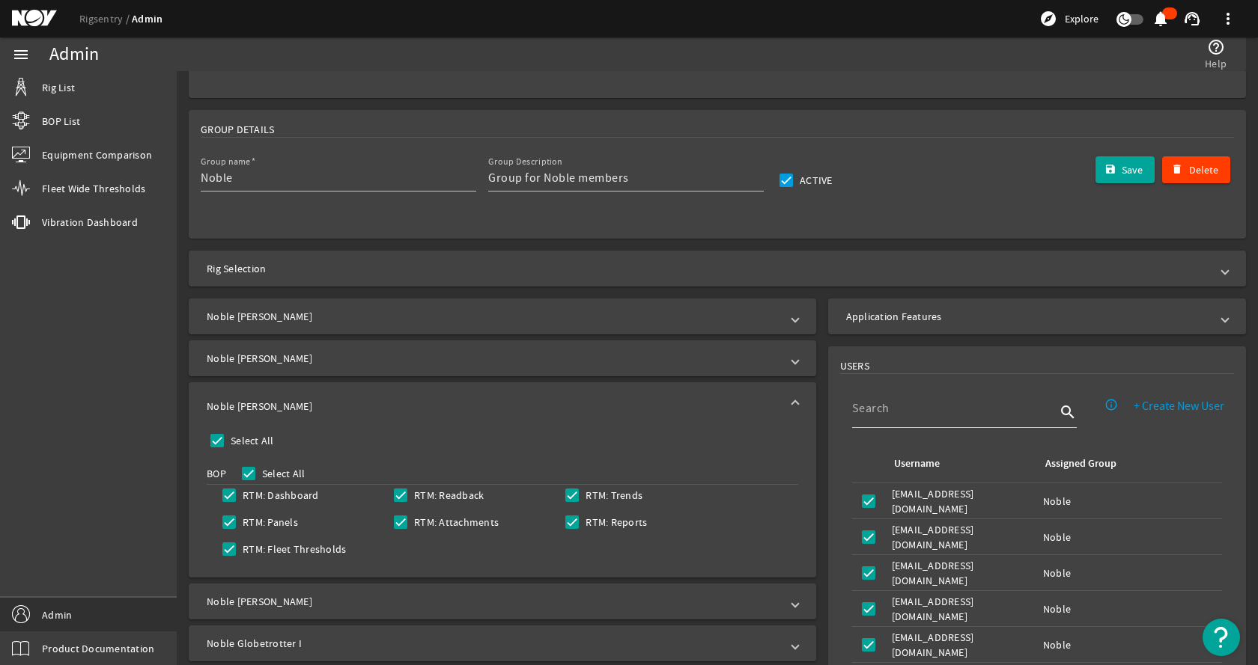
click at [303, 397] on mat-expansion-panel-header "Noble [PERSON_NAME]" at bounding box center [502, 407] width 627 height 48
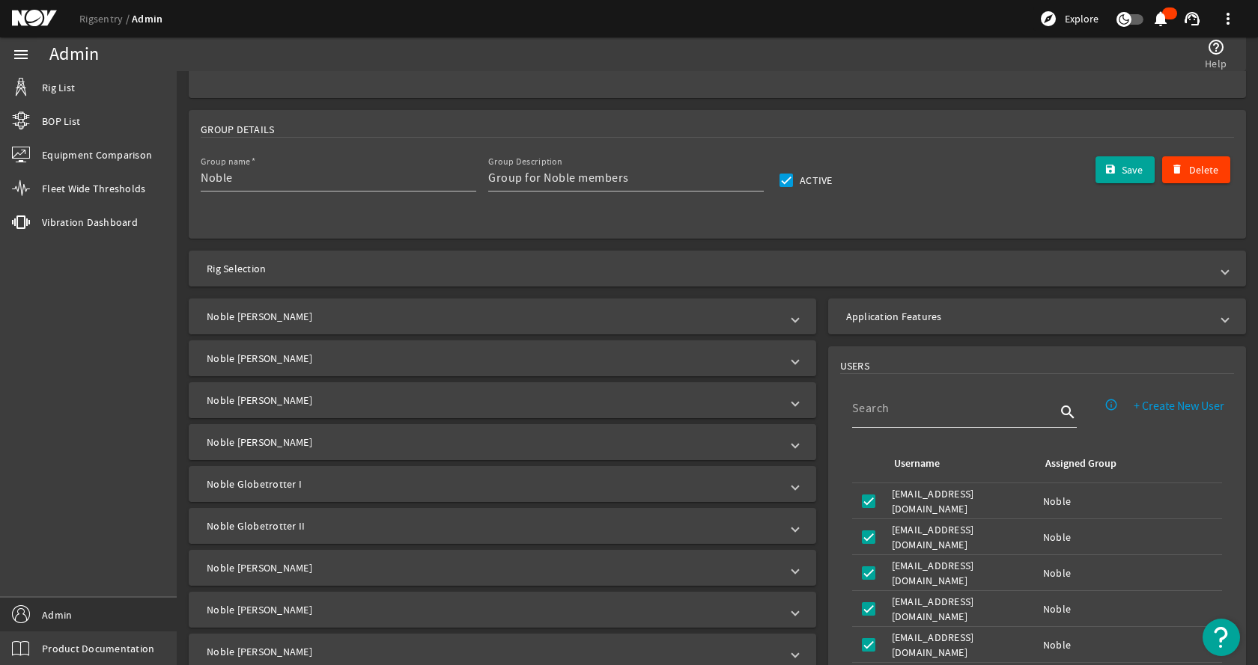
click at [302, 428] on mat-expansion-panel-header "Noble [PERSON_NAME]" at bounding box center [502, 442] width 627 height 36
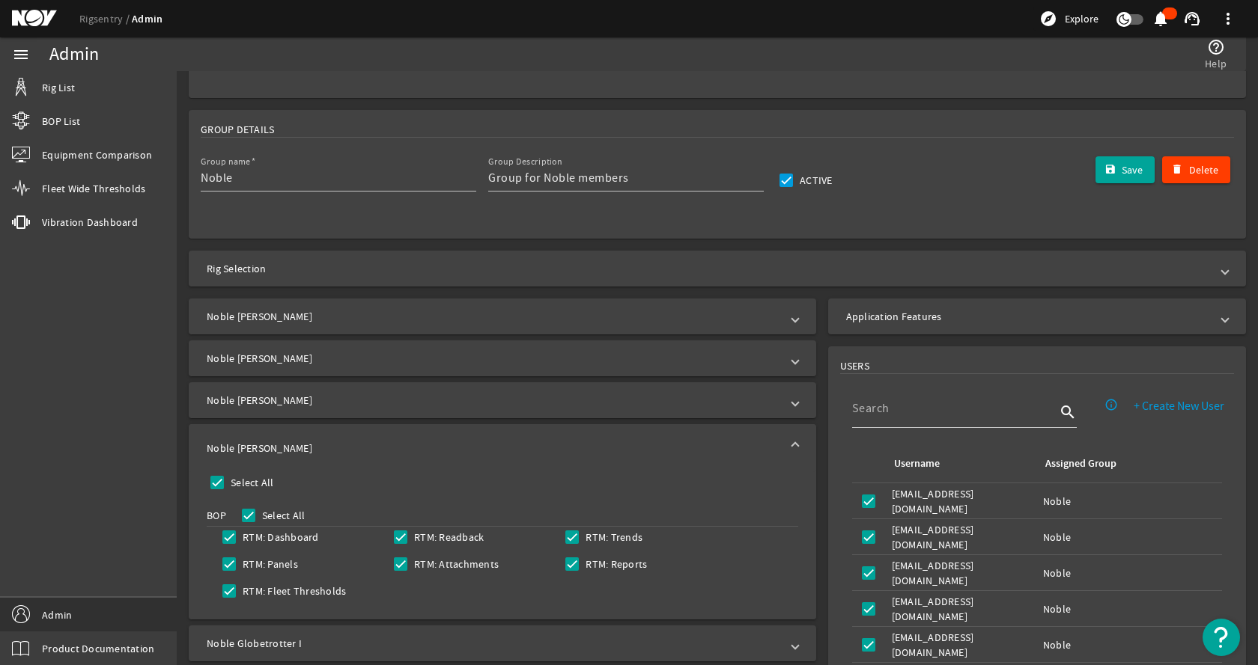
scroll to position [305, 0]
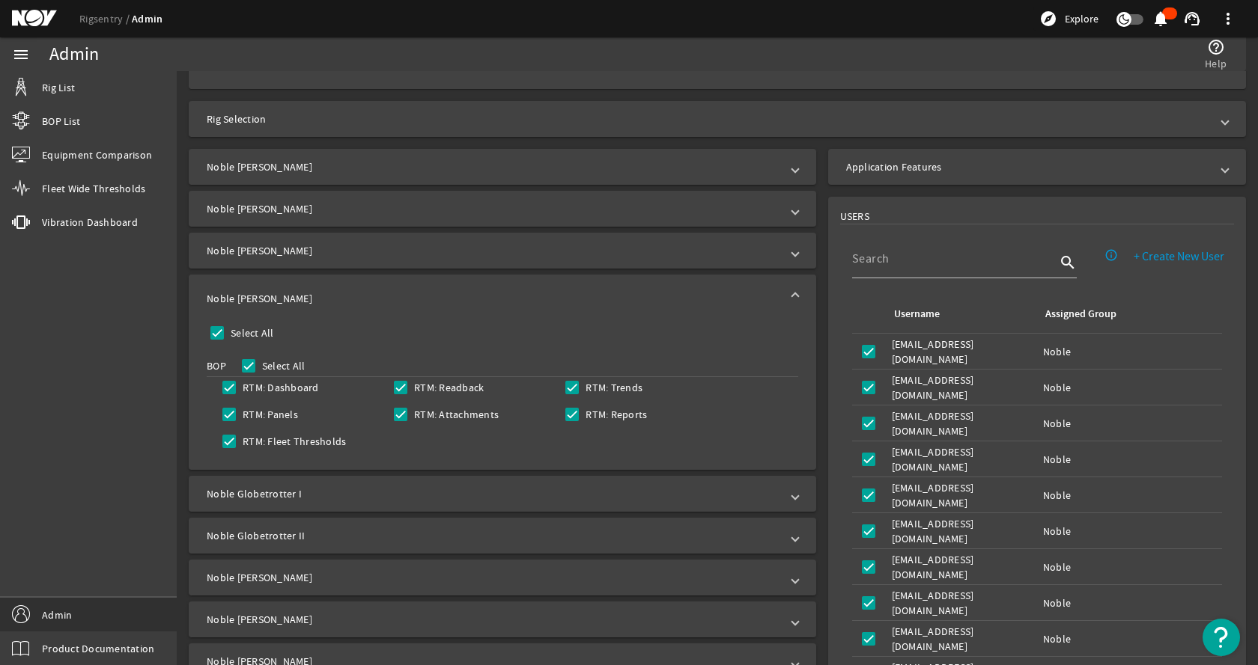
click at [378, 298] on mat-panel-title "Noble [PERSON_NAME]" at bounding box center [493, 298] width 573 height 15
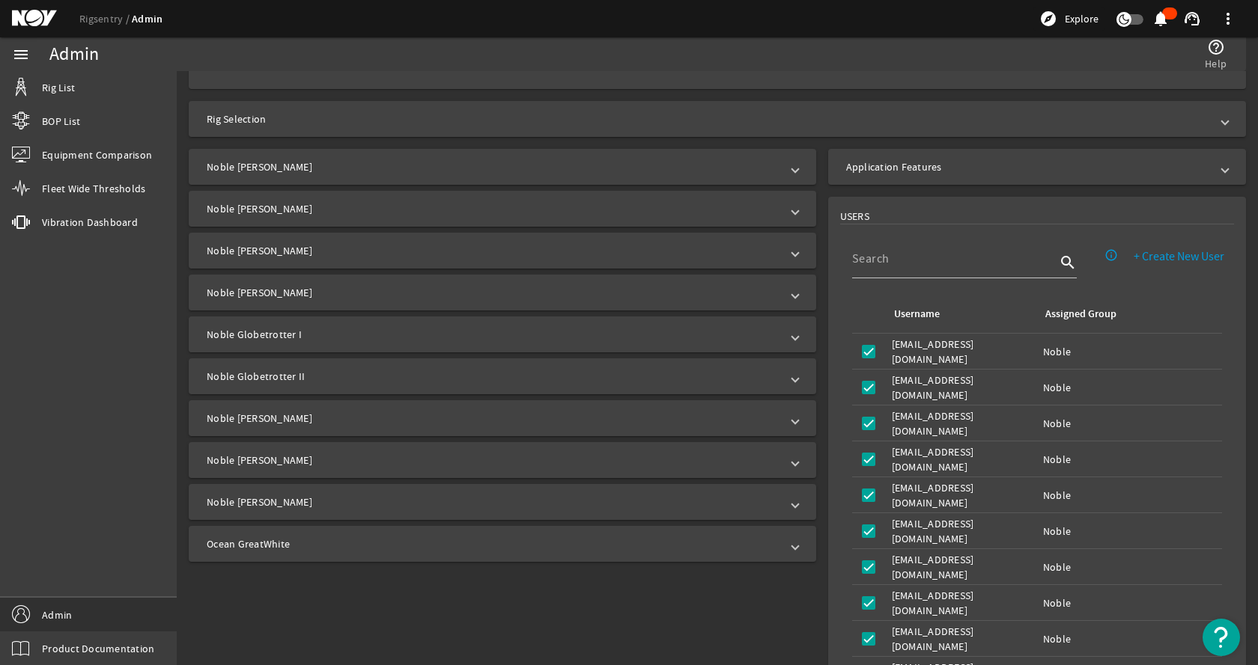
click at [361, 332] on mat-panel-title "Noble Globetrotter I" at bounding box center [493, 334] width 573 height 15
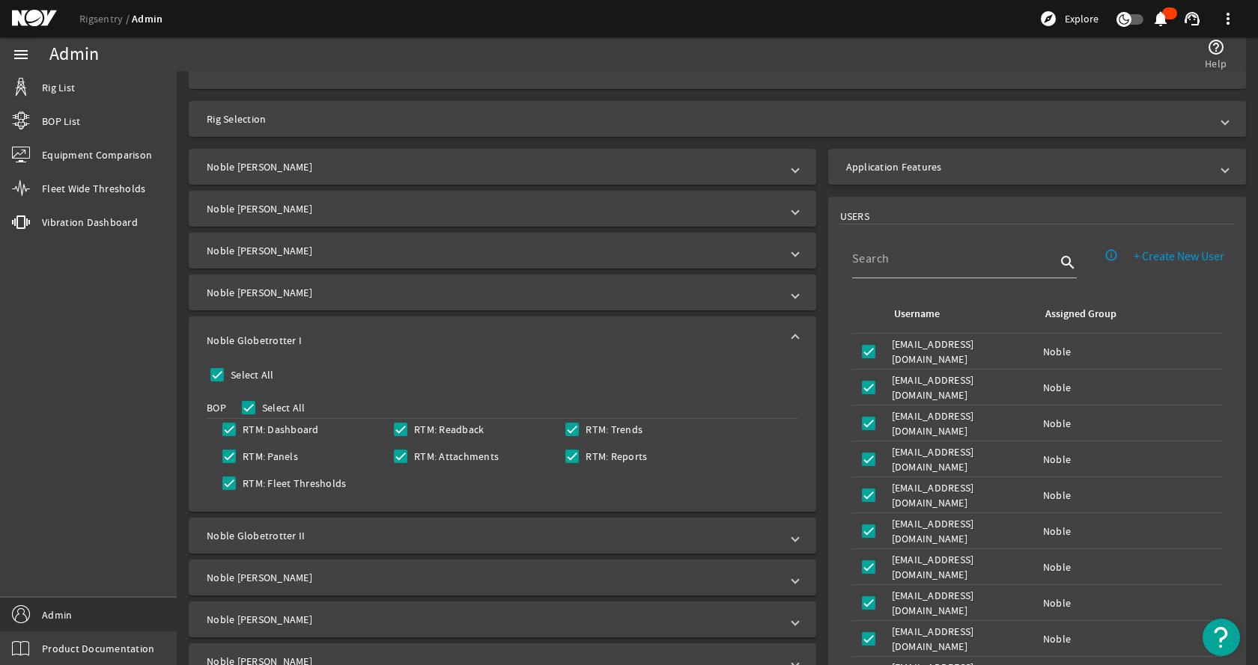
click at [361, 332] on mat-expansion-panel-header "Noble Globetrotter I" at bounding box center [502, 341] width 627 height 48
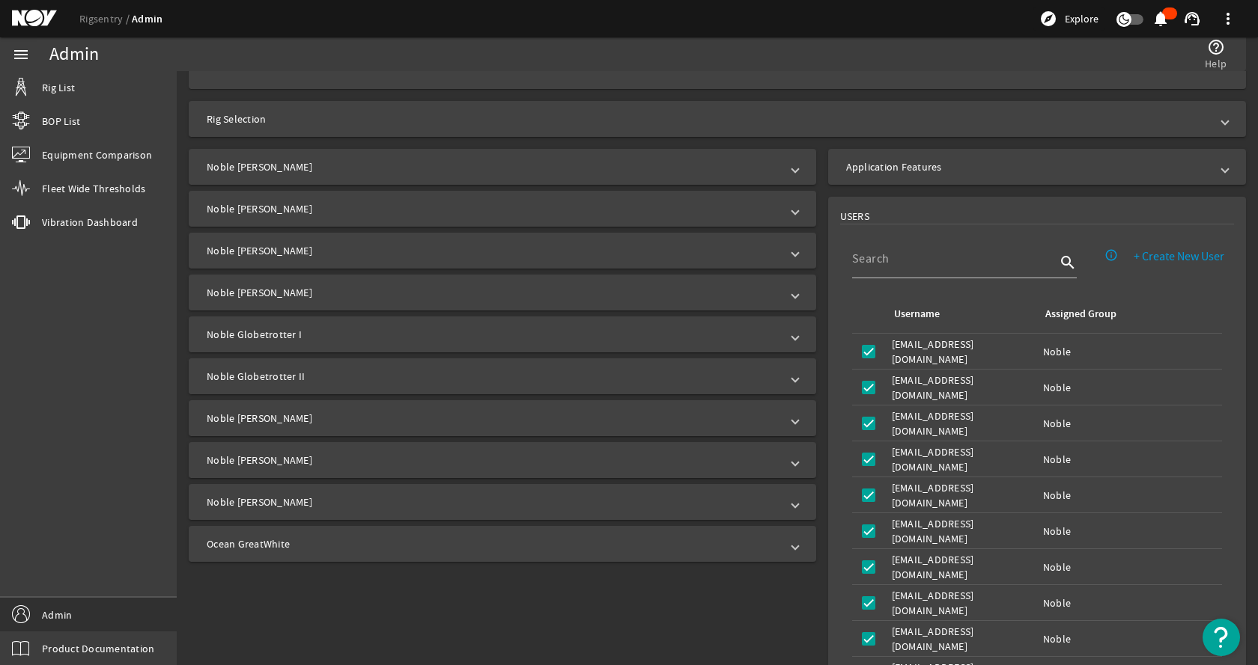
click at [334, 374] on mat-panel-title "Noble Globetrotter II" at bounding box center [493, 376] width 573 height 15
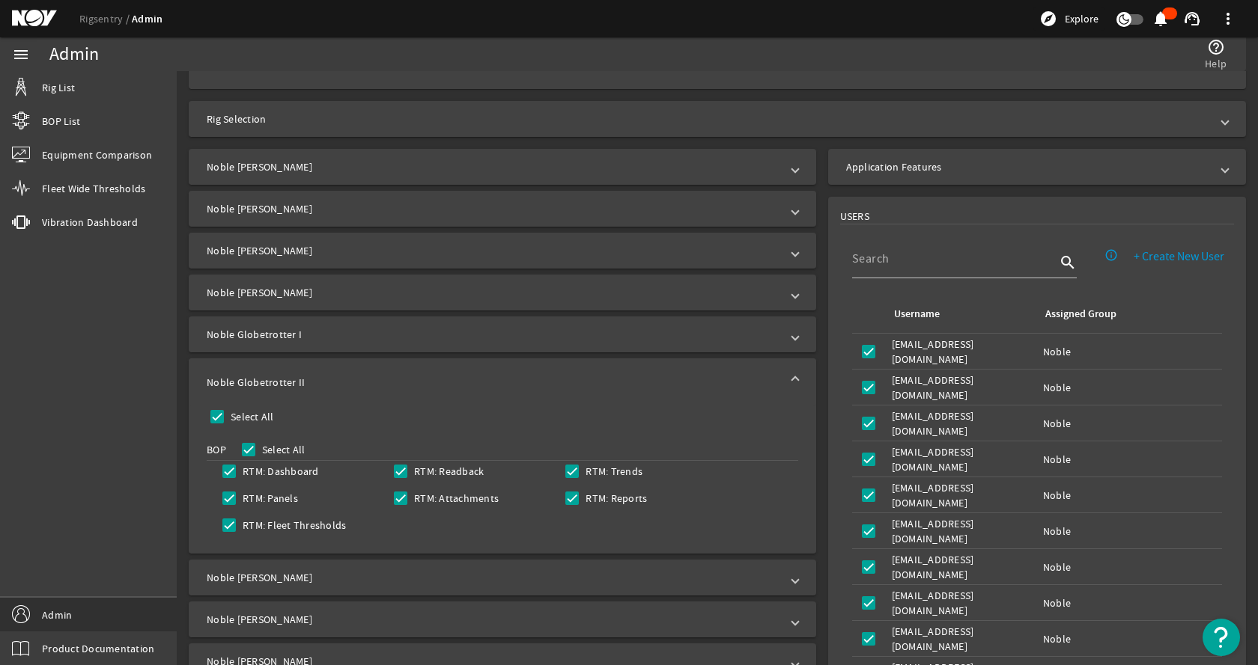
click at [334, 374] on mat-expansion-panel-header "Noble Globetrotter II" at bounding box center [502, 383] width 627 height 48
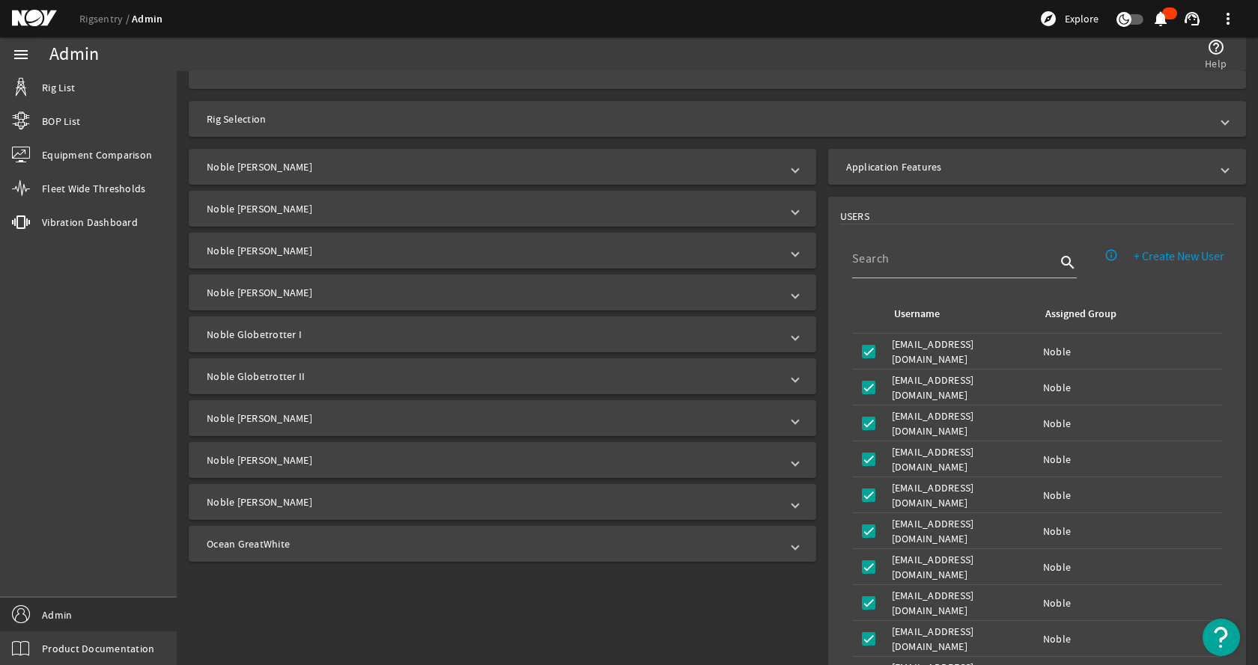
click at [314, 408] on mat-expansion-panel-header "Noble [PERSON_NAME]" at bounding box center [502, 418] width 627 height 36
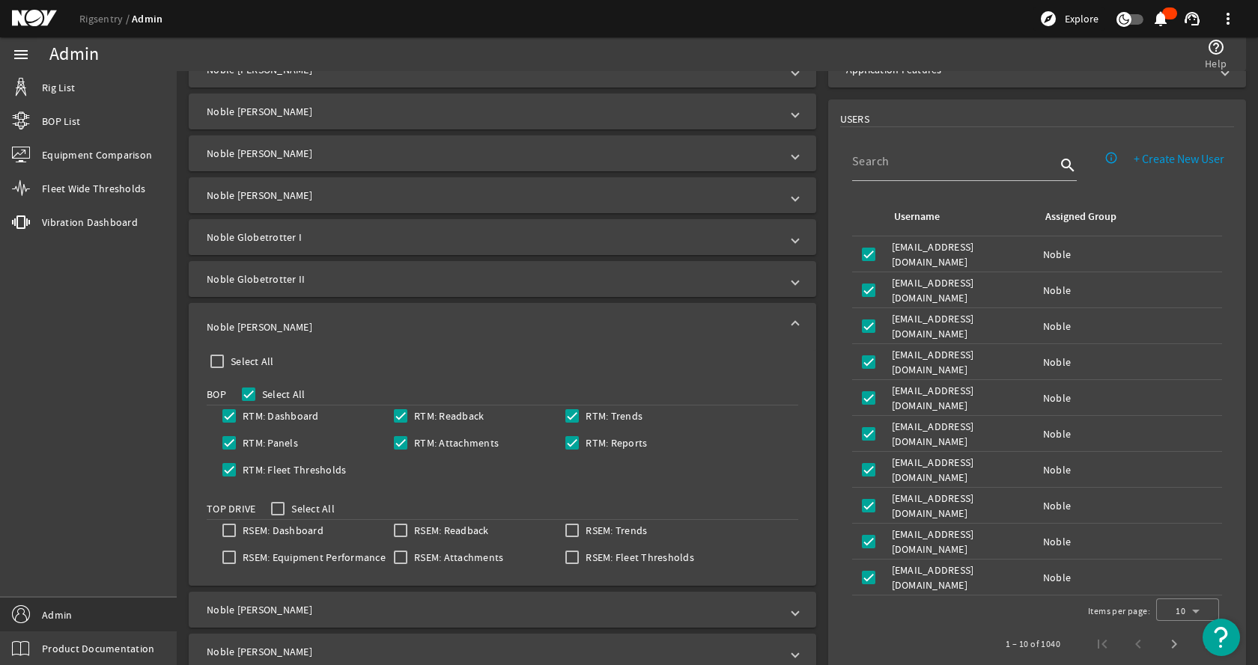
scroll to position [380, 0]
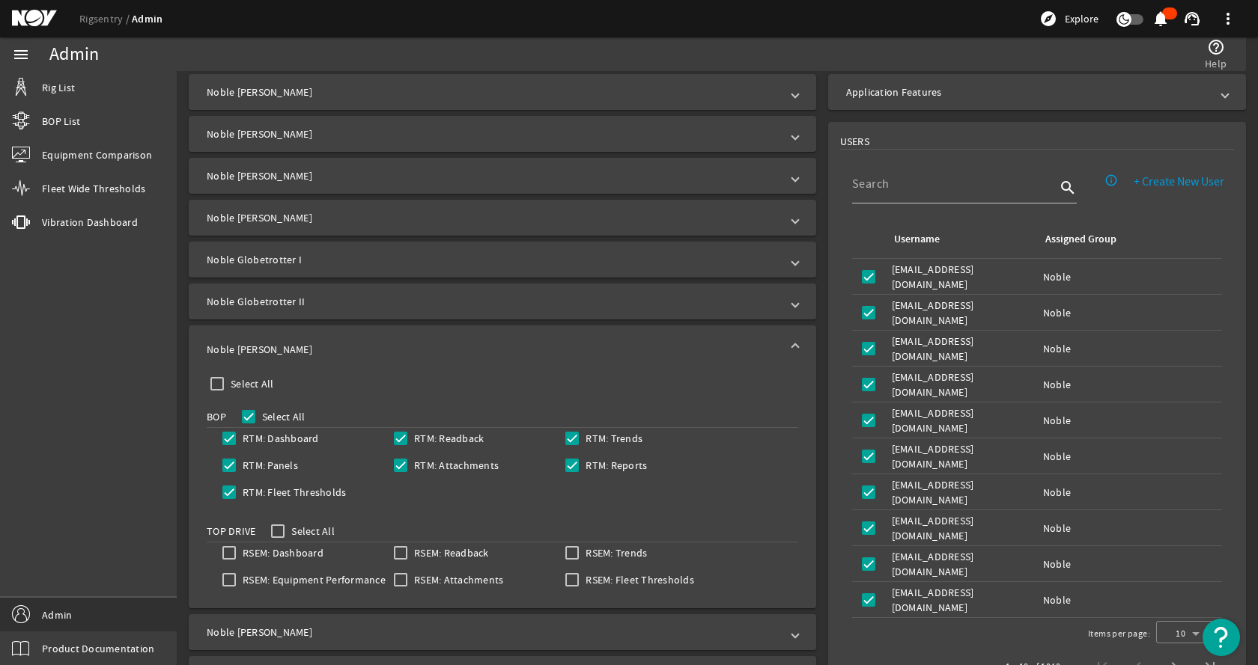
click at [338, 338] on mat-expansion-panel-header "Noble [PERSON_NAME]" at bounding box center [502, 350] width 627 height 48
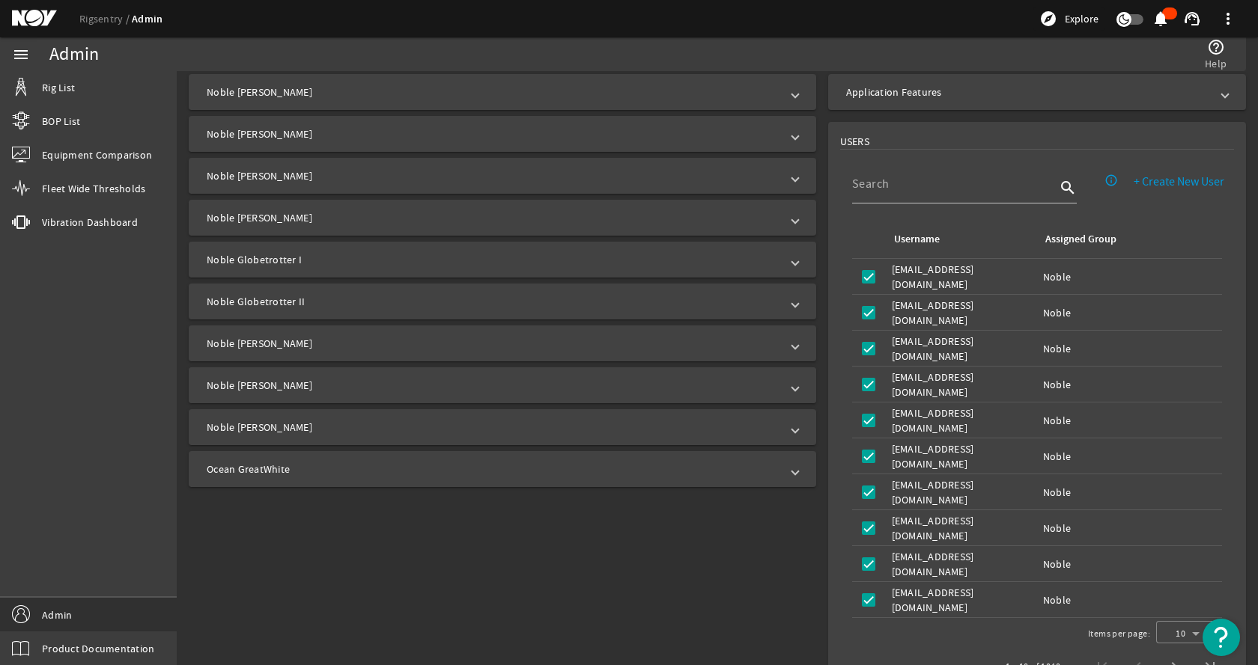
click at [305, 394] on mat-expansion-panel-header "Noble [PERSON_NAME]" at bounding box center [502, 386] width 627 height 36
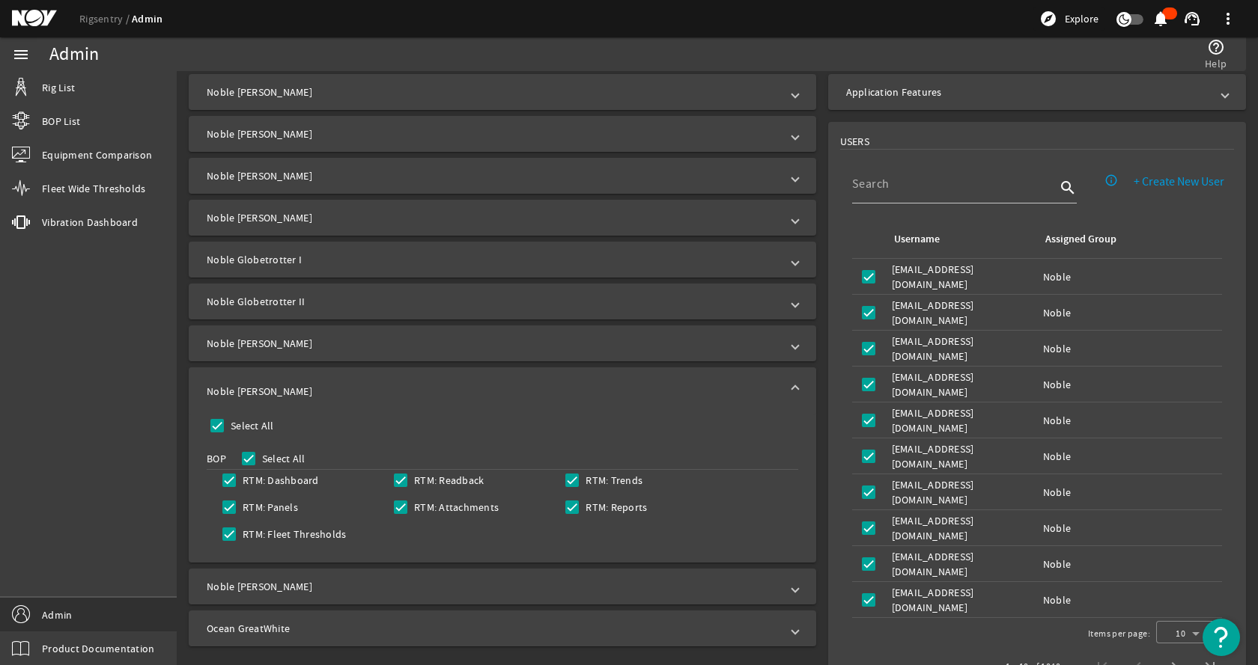
click at [307, 390] on mat-panel-title "Noble [PERSON_NAME]" at bounding box center [493, 391] width 573 height 15
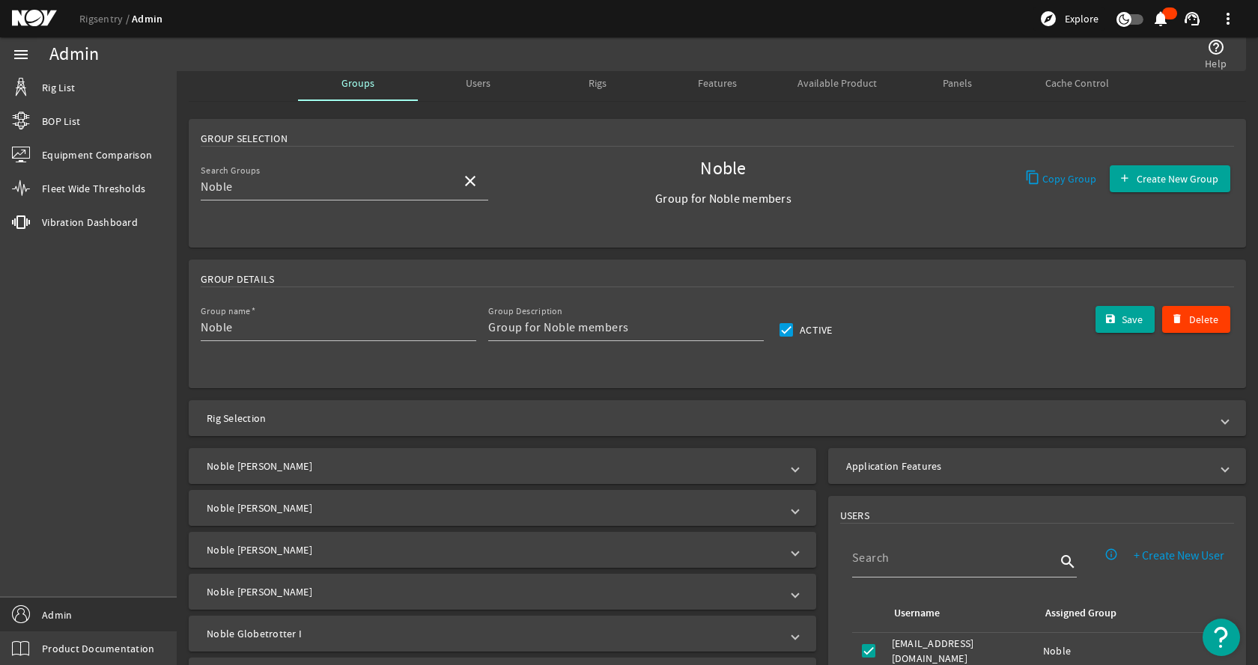
scroll to position [0, 0]
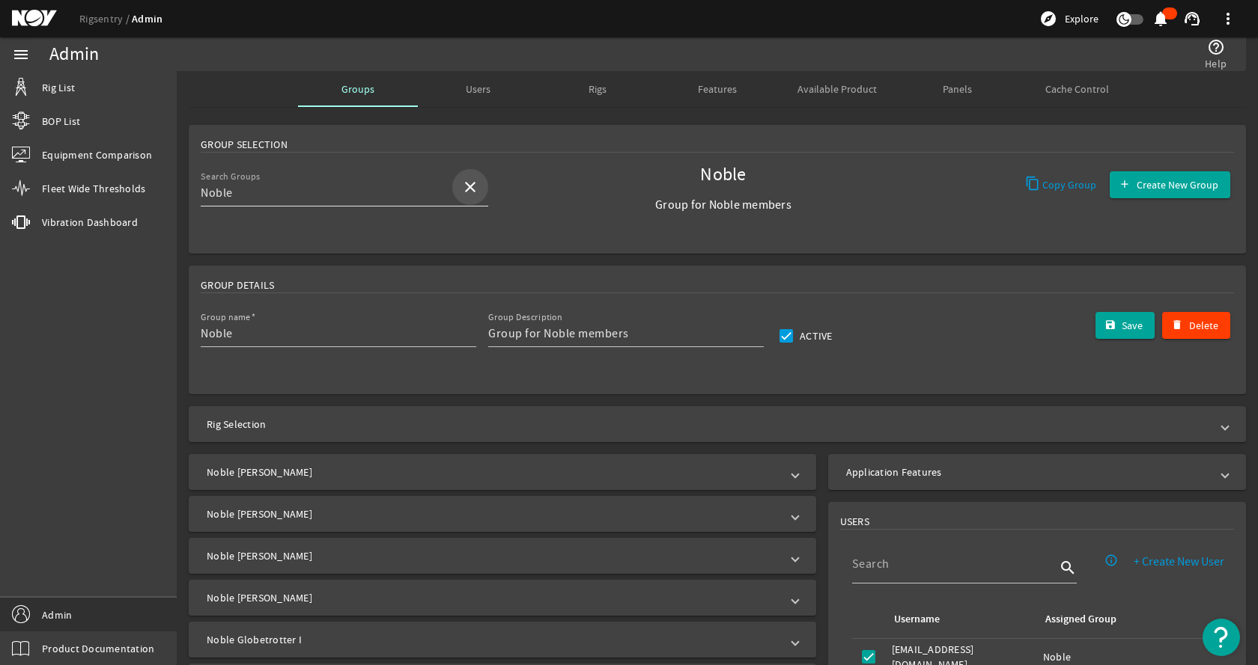
click at [457, 183] on span at bounding box center [470, 187] width 36 height 36
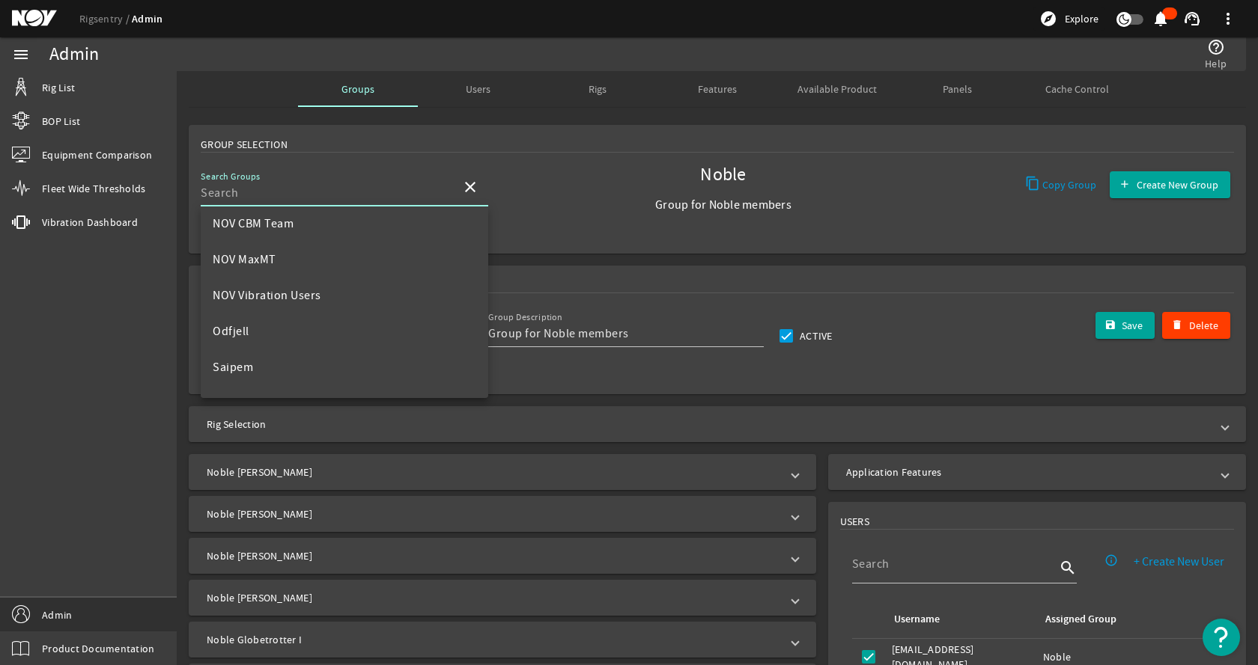
scroll to position [749, 0]
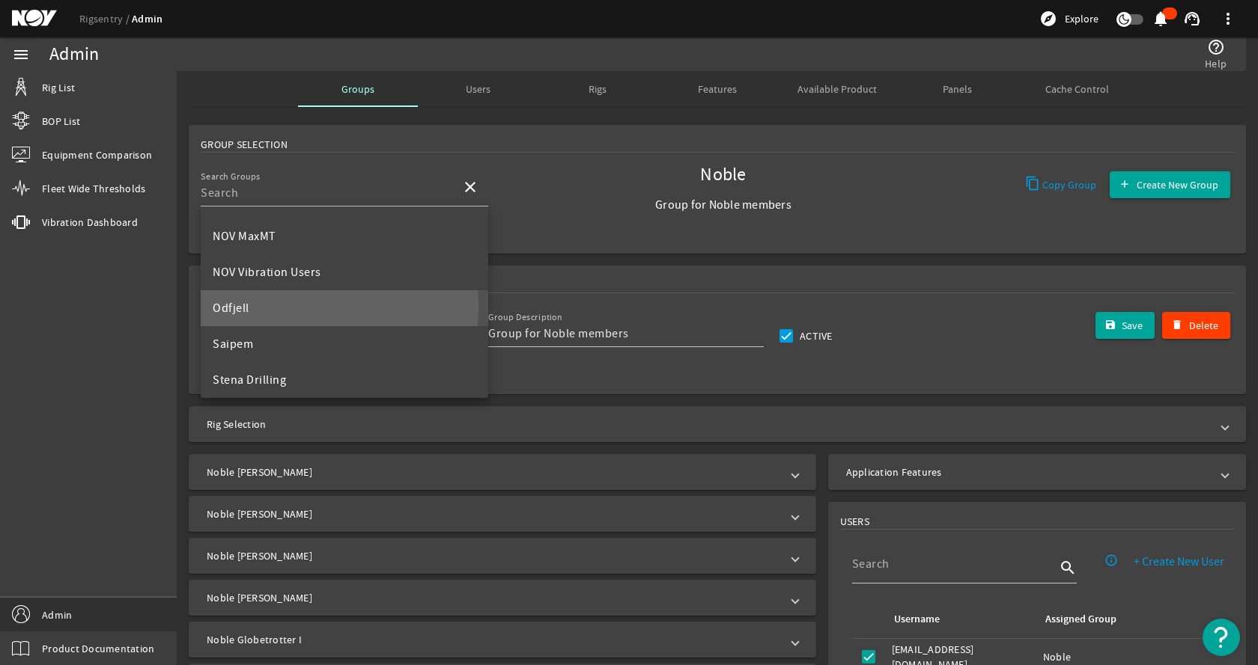
click at [290, 305] on mat-option "Odfjell" at bounding box center [344, 308] width 287 height 36
type input "Odfjell"
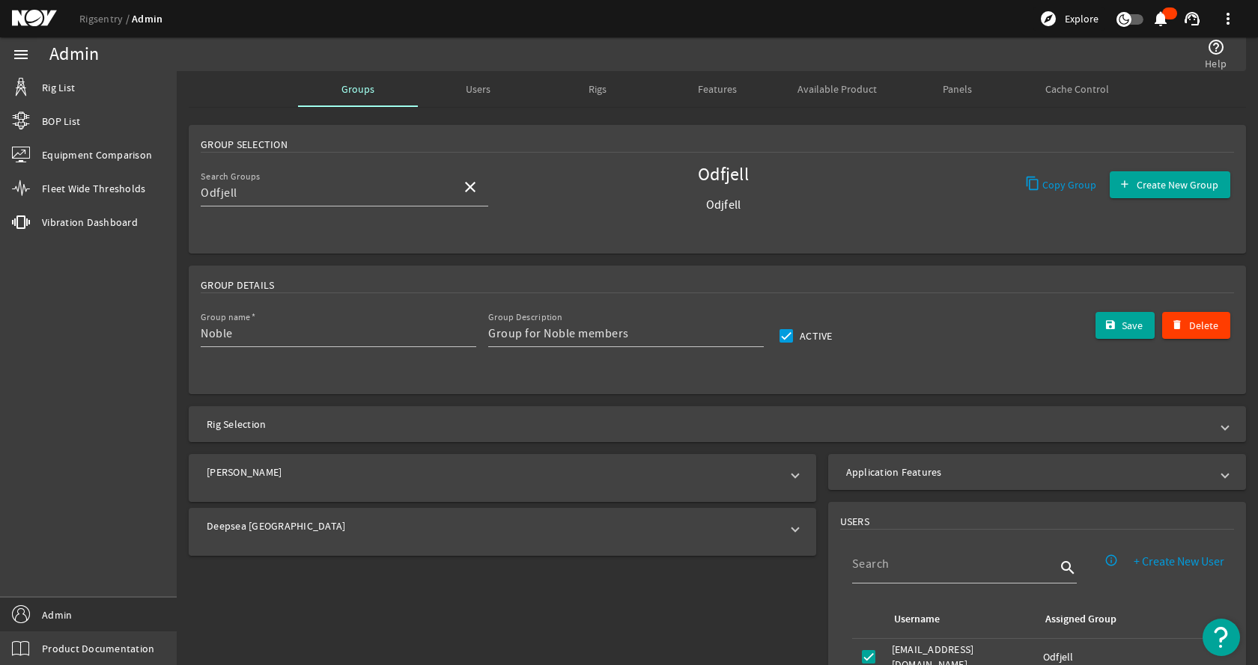
type input "Odfjell"
type input "Odjfell"
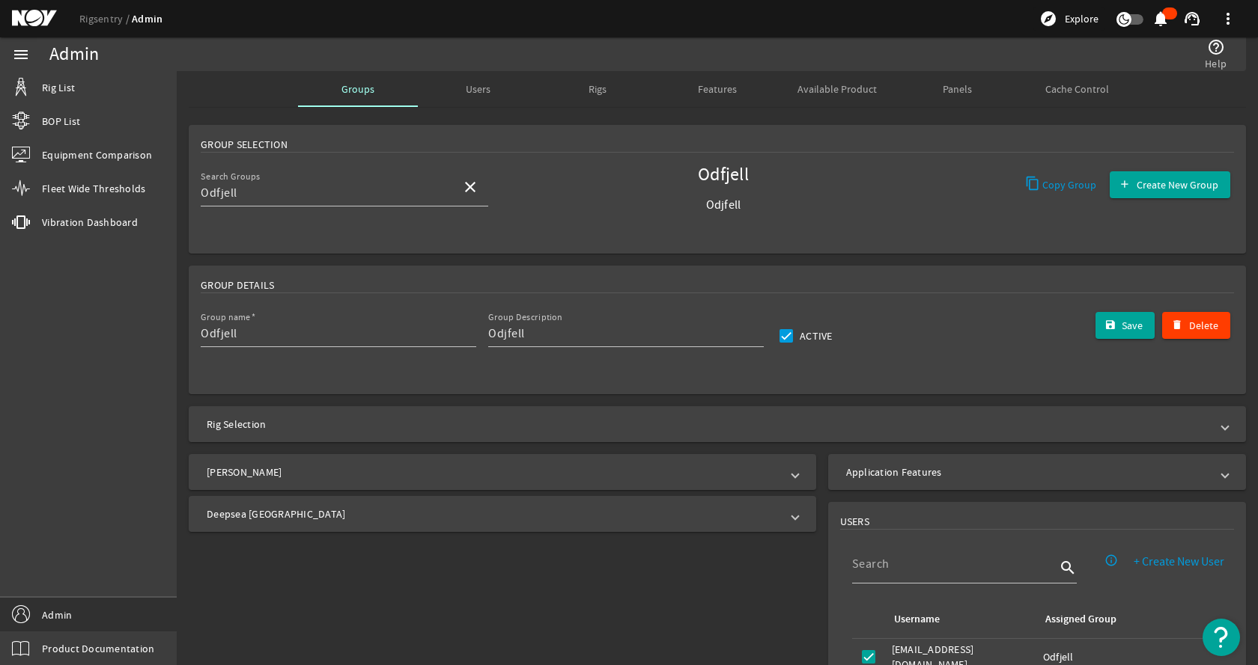
scroll to position [75, 0]
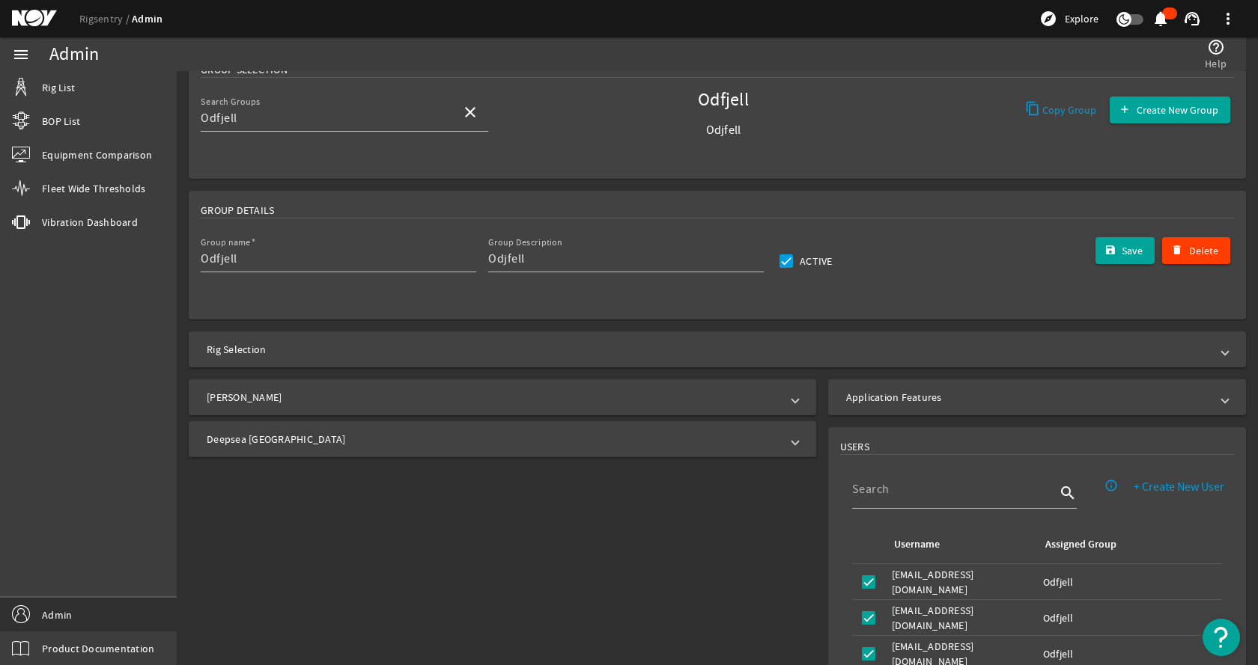
click at [297, 405] on mat-expansion-panel-header "[PERSON_NAME]" at bounding box center [502, 398] width 627 height 36
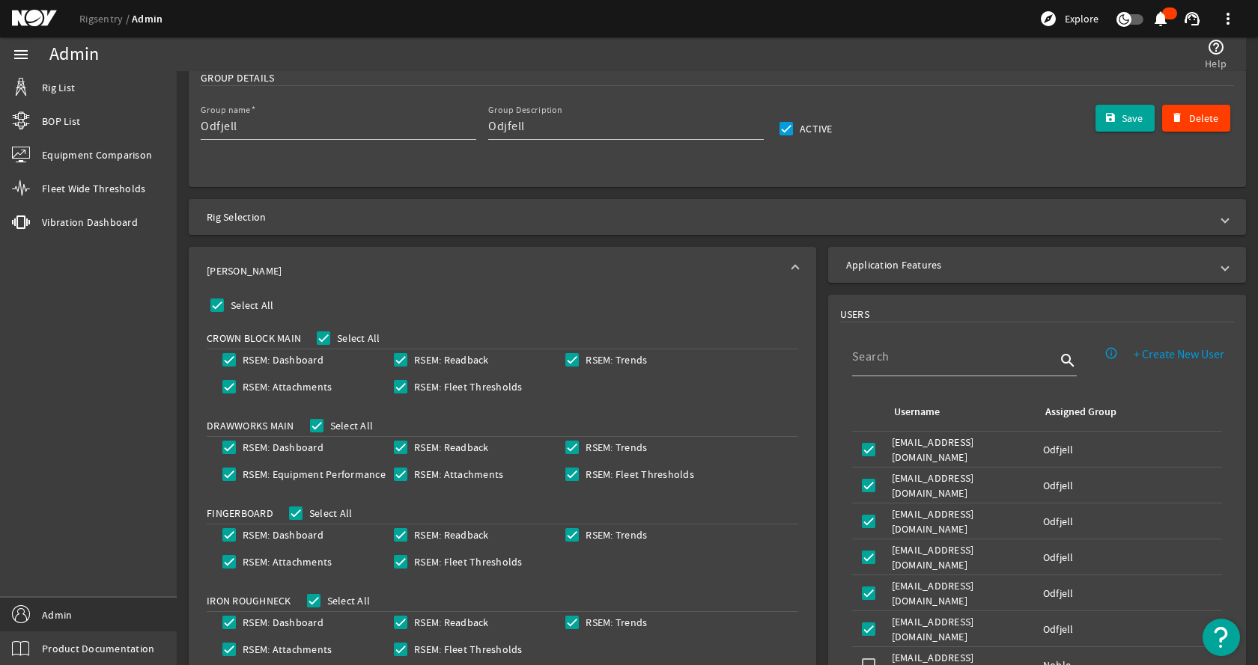
scroll to position [150, 0]
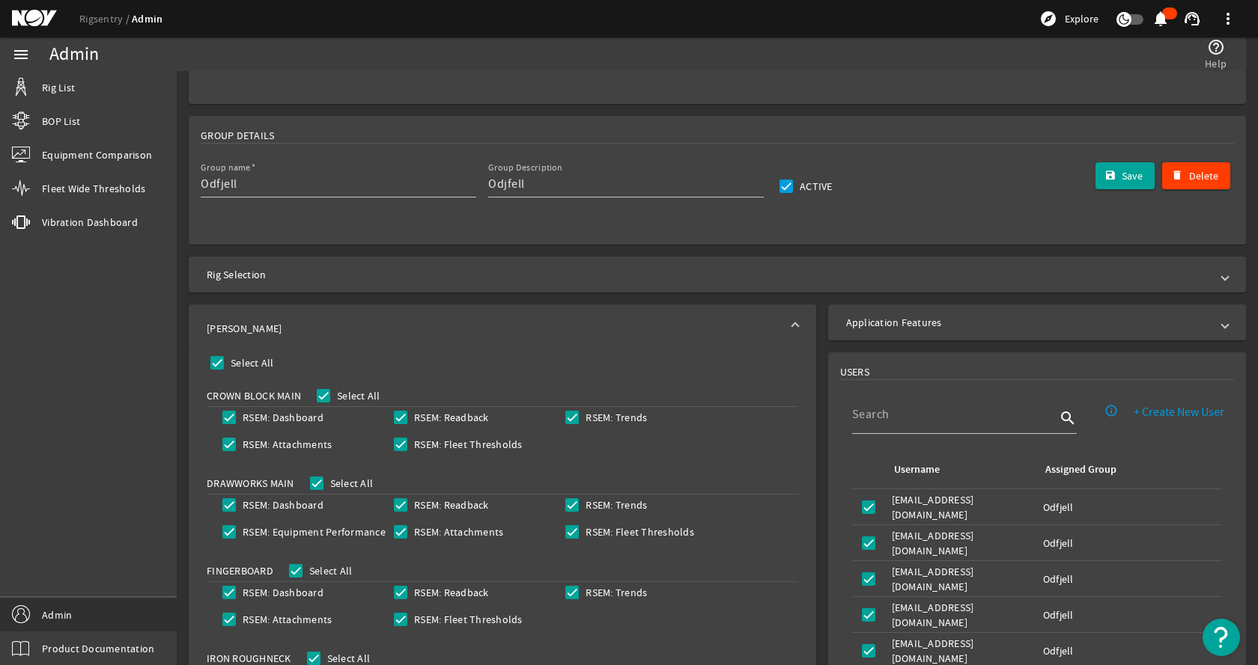
click at [336, 323] on mat-panel-title "[PERSON_NAME]" at bounding box center [493, 328] width 573 height 15
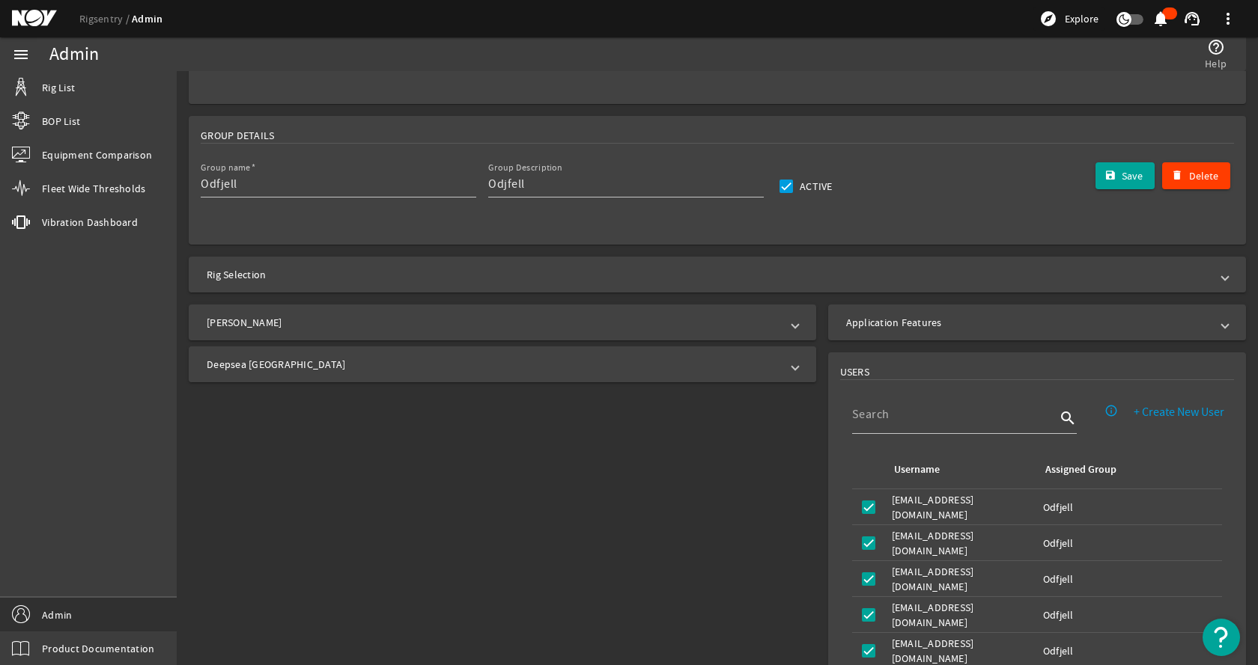
click at [314, 366] on mat-panel-title "Deepsea [GEOGRAPHIC_DATA]" at bounding box center [493, 364] width 573 height 15
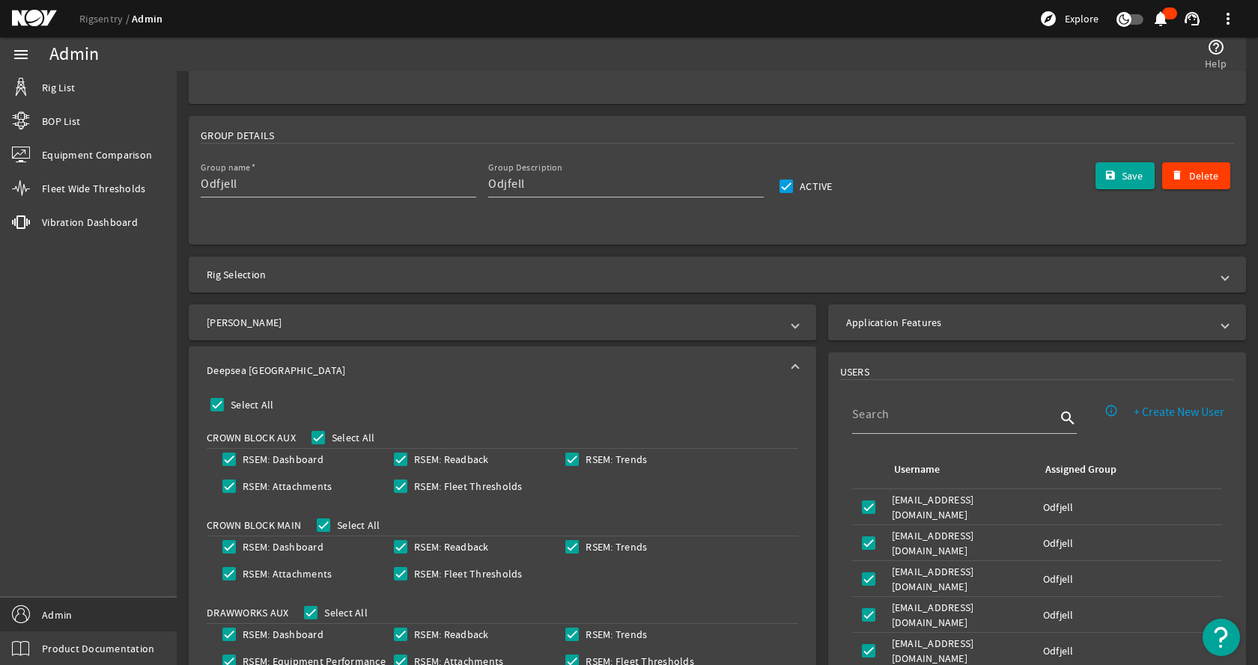
click at [317, 362] on mat-expansion-panel-header "Deepsea [GEOGRAPHIC_DATA]" at bounding box center [502, 371] width 627 height 48
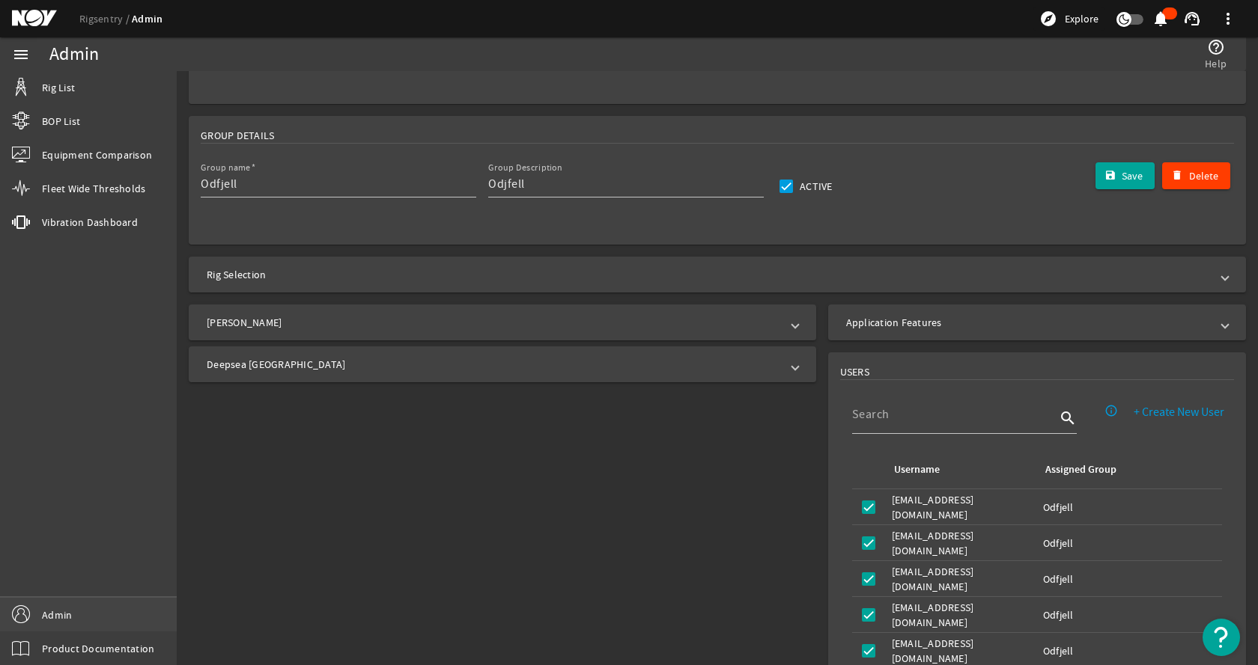
click at [75, 611] on link "Admin" at bounding box center [88, 615] width 177 height 34
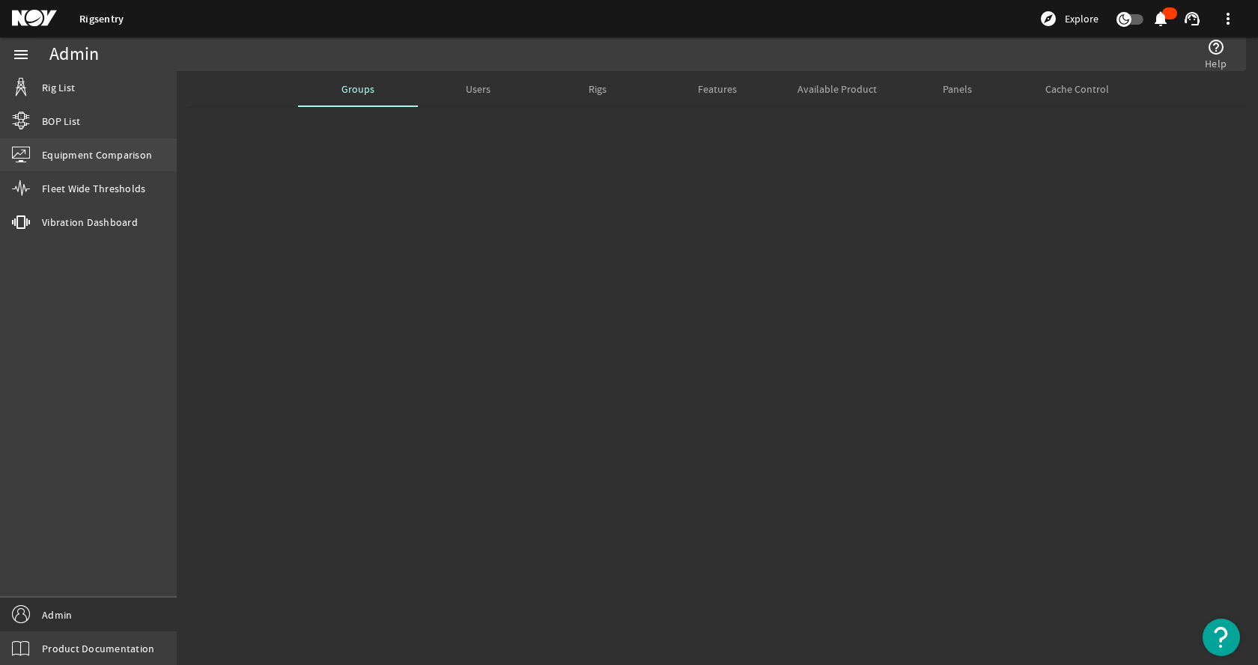
click at [127, 162] on span "Equipment Comparison" at bounding box center [97, 154] width 110 height 15
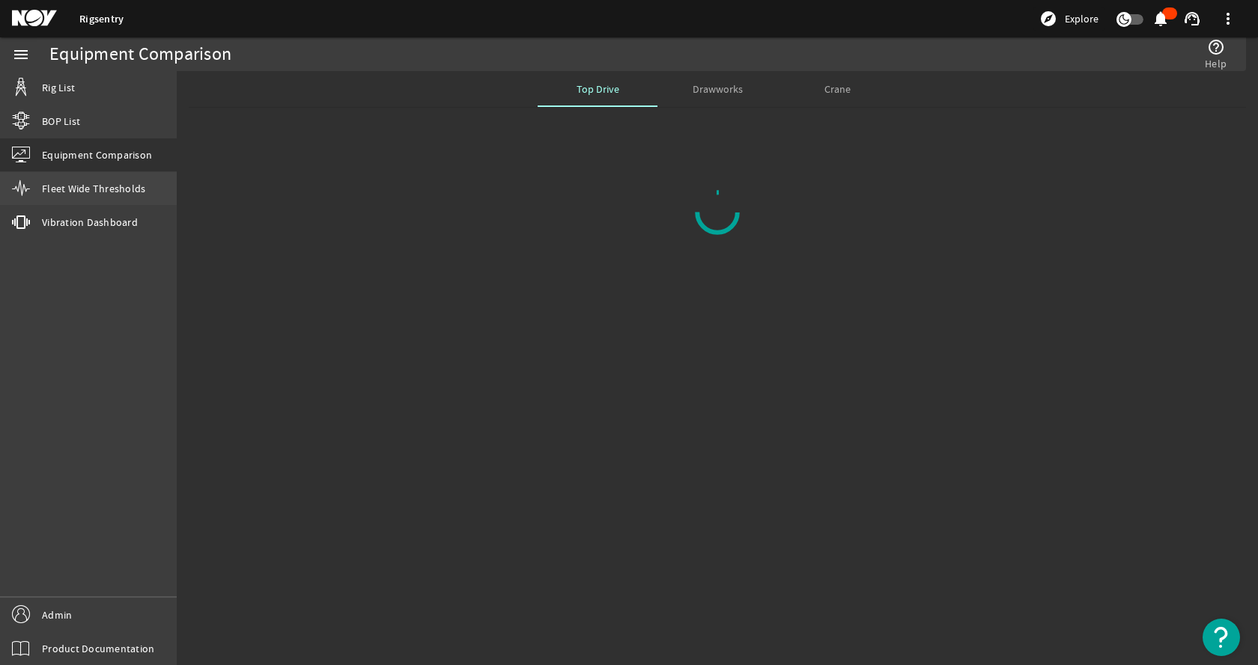
click at [101, 183] on span "Fleet Wide Thresholds" at bounding box center [93, 188] width 103 height 15
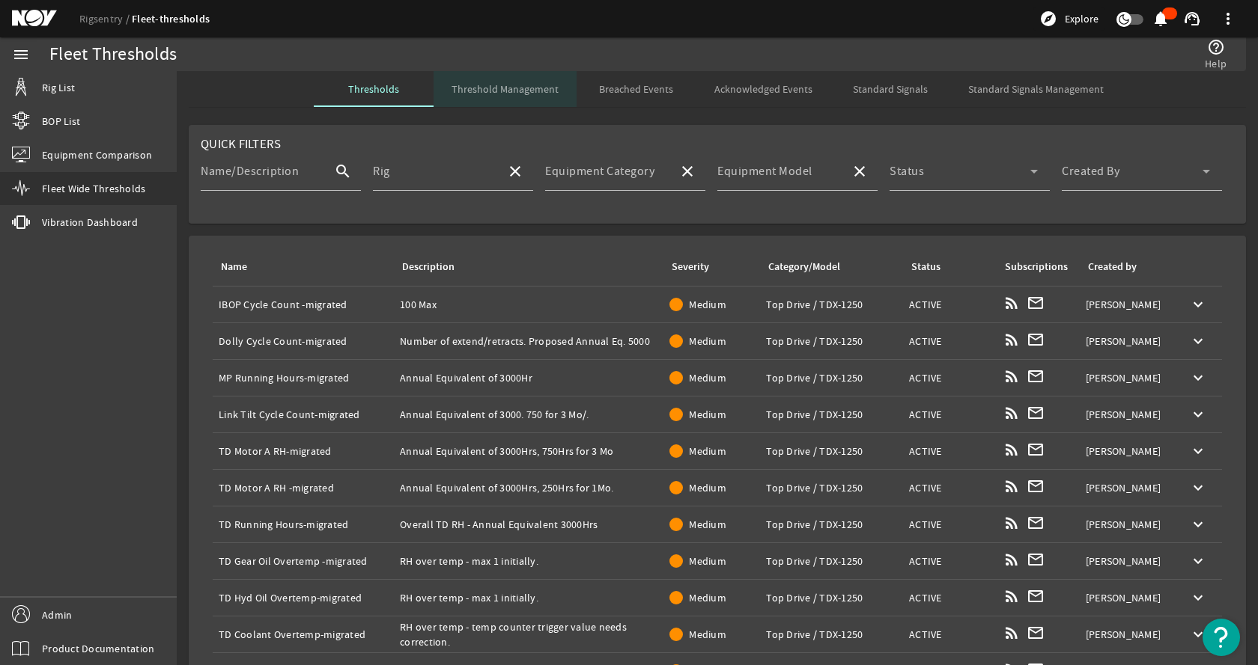
click at [553, 86] on span "Threshold Management" at bounding box center [504, 89] width 107 height 10
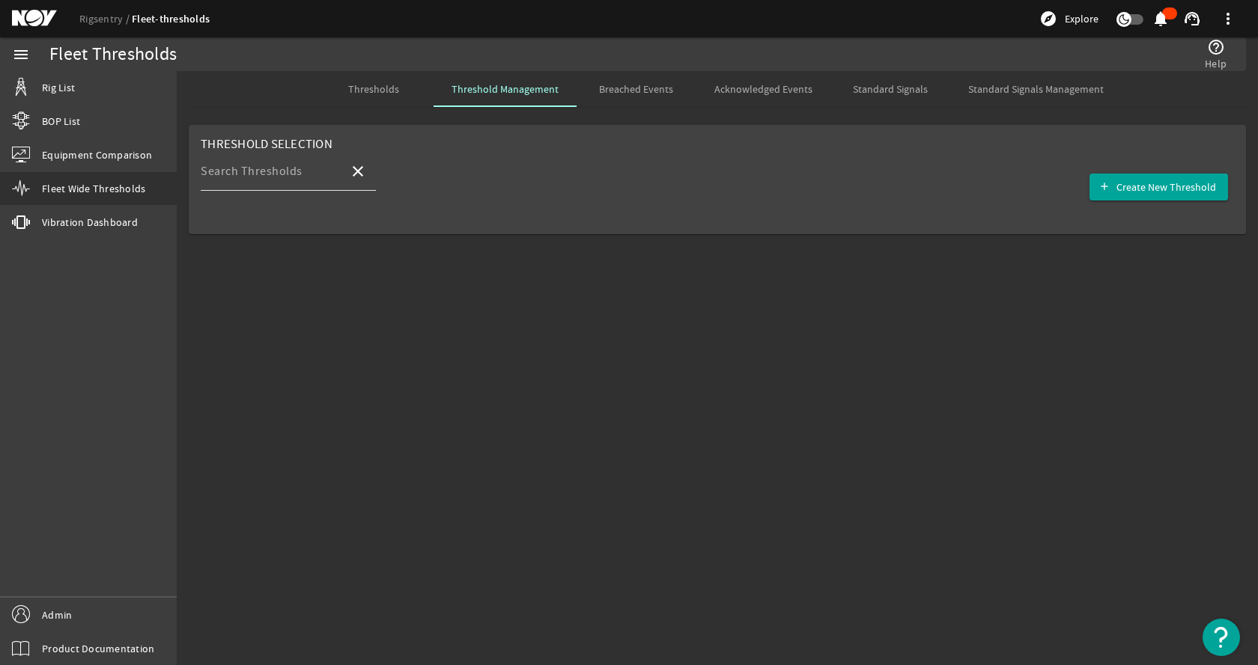
click at [281, 182] on input "Search Thresholds" at bounding box center [269, 177] width 136 height 18
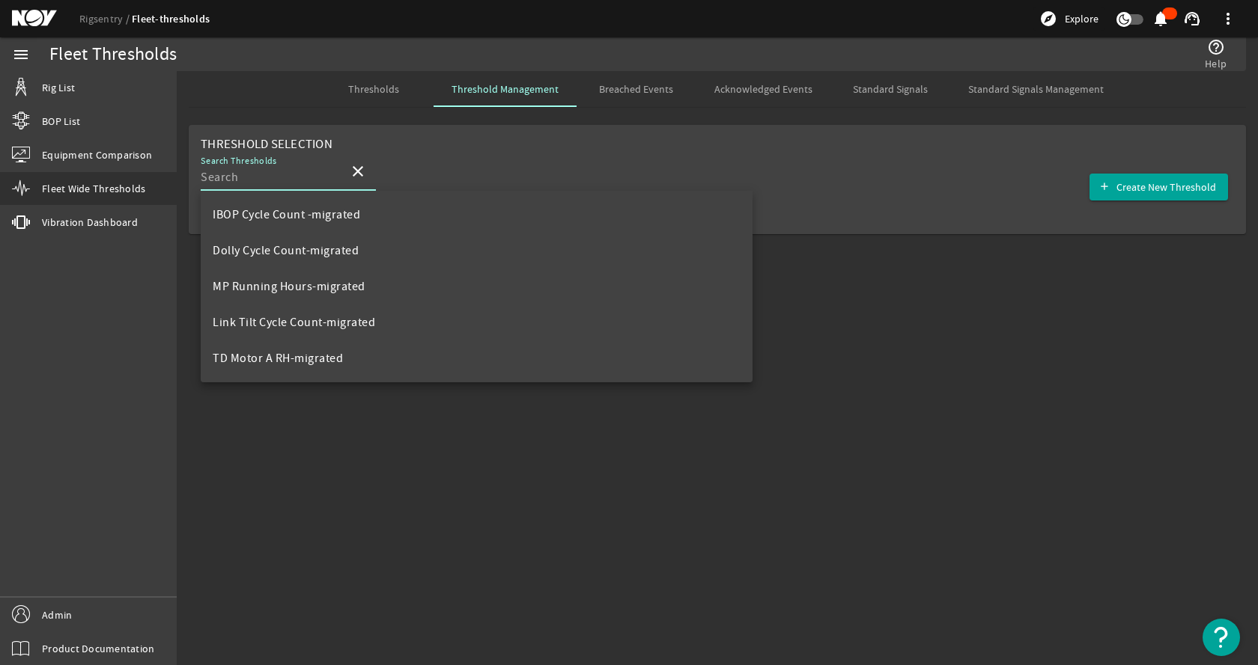
click at [1049, 171] on div "Search Thresholds close add Create New Threshold" at bounding box center [717, 187] width 1033 height 70
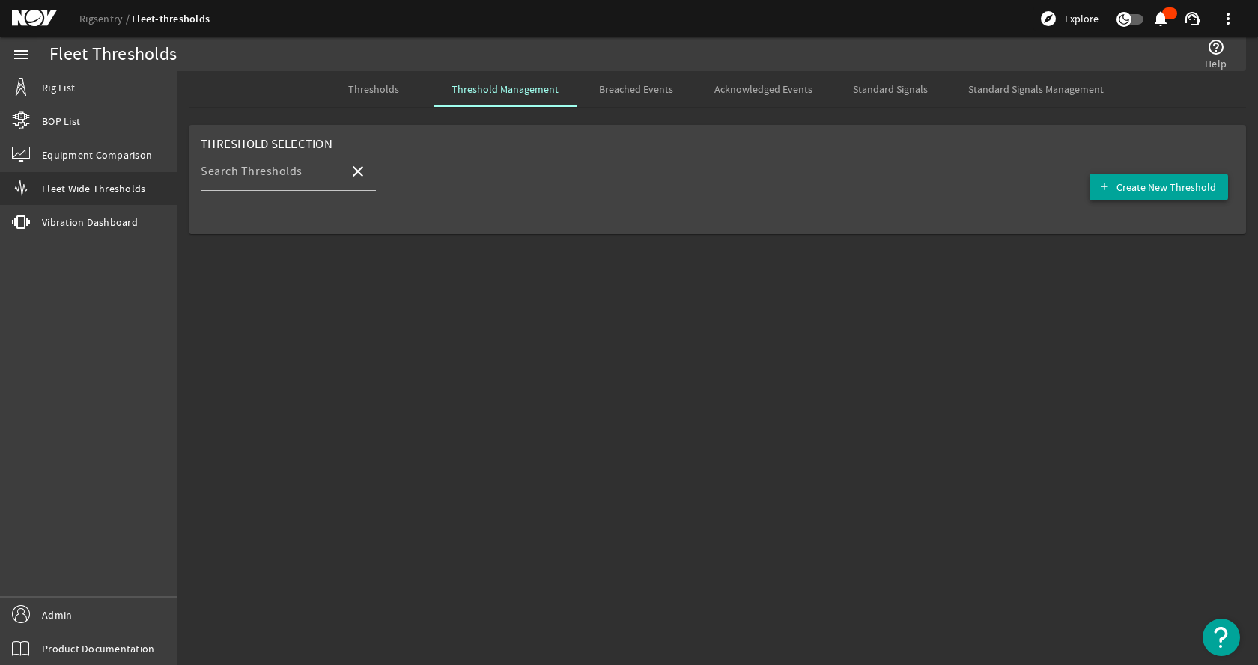
click at [1171, 179] on span "button" at bounding box center [1158, 187] width 138 height 36
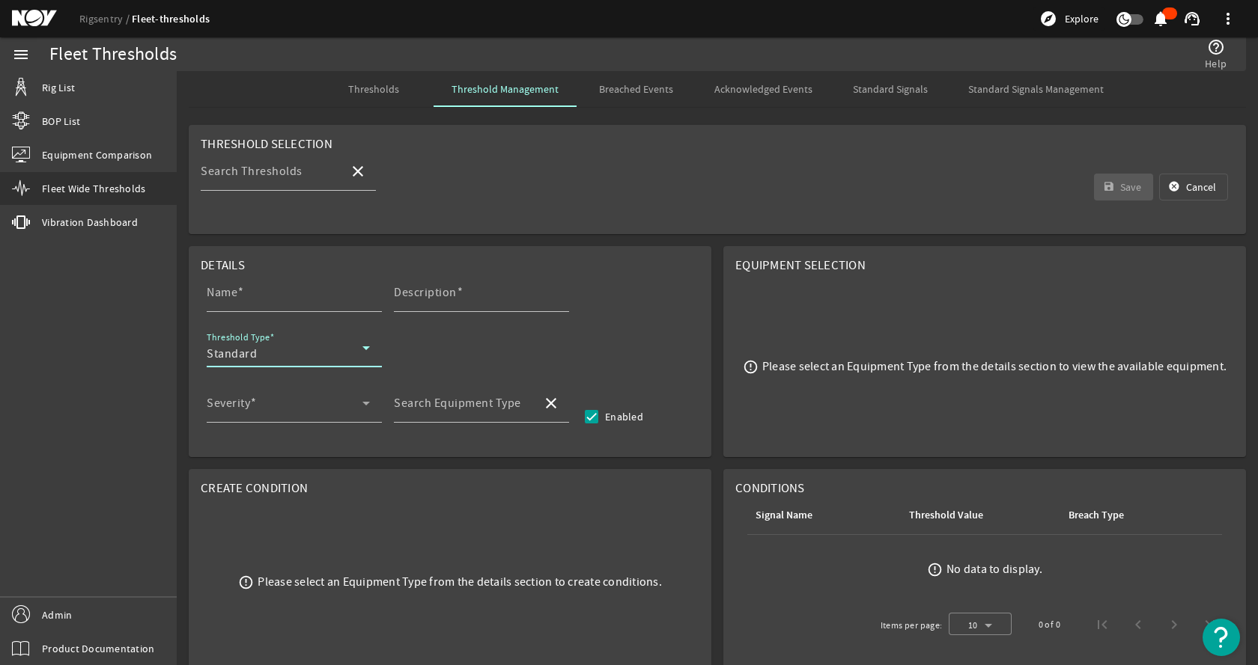
click at [280, 356] on div "Standard" at bounding box center [285, 354] width 156 height 18
drag, startPoint x: 137, startPoint y: 432, endPoint x: 119, endPoint y: 433, distance: 18.0
click at [137, 432] on div at bounding box center [629, 332] width 1258 height 665
click at [317, 359] on div "Standard" at bounding box center [285, 354] width 156 height 18
click at [266, 420] on mat-option "RCM" at bounding box center [294, 427] width 175 height 36
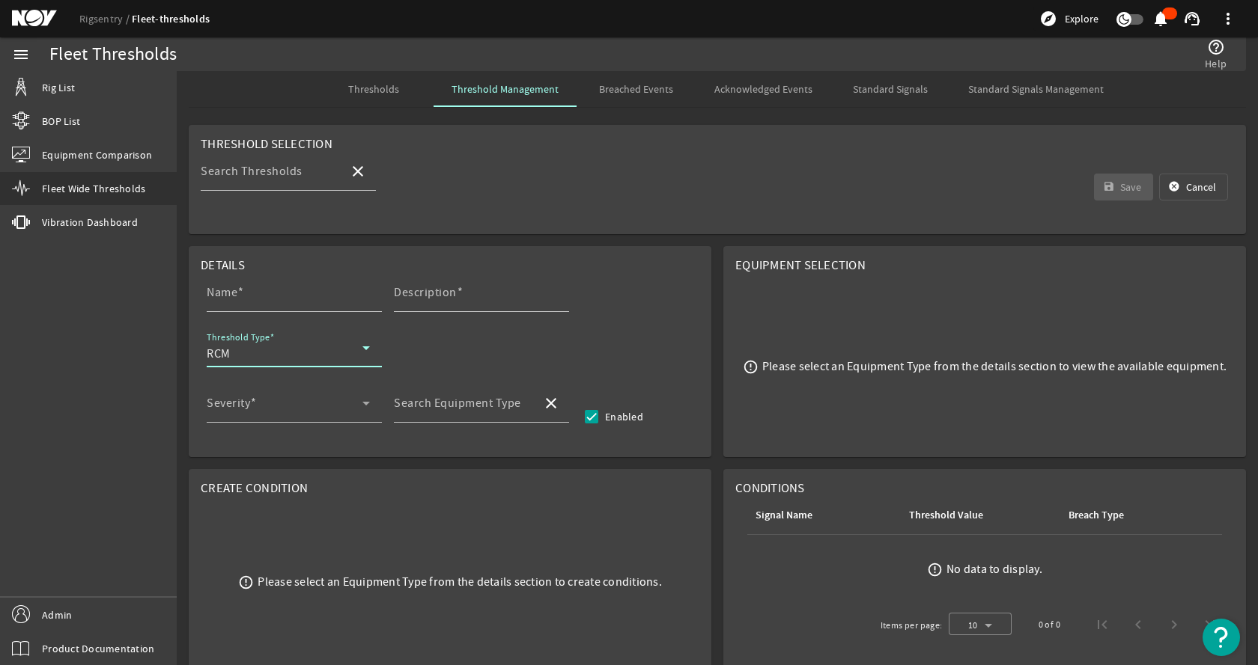
click at [575, 338] on div "Name Description Threshold Type RCM" at bounding box center [450, 328] width 499 height 111
